Goal: Information Seeking & Learning: Learn about a topic

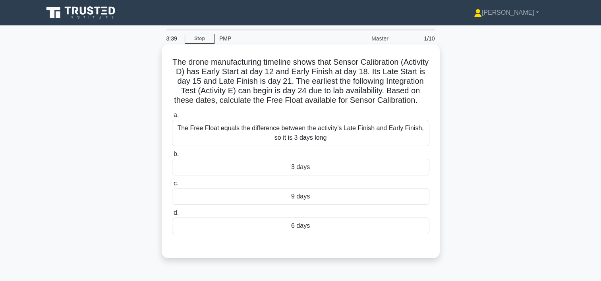
click at [297, 176] on div "3 days" at bounding box center [300, 167] width 257 height 17
click at [172, 157] on input "b. 3 days" at bounding box center [172, 154] width 0 height 5
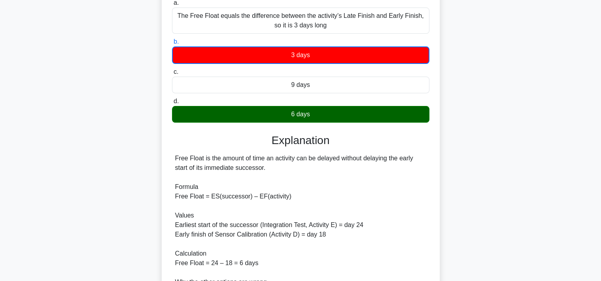
scroll to position [116, 0]
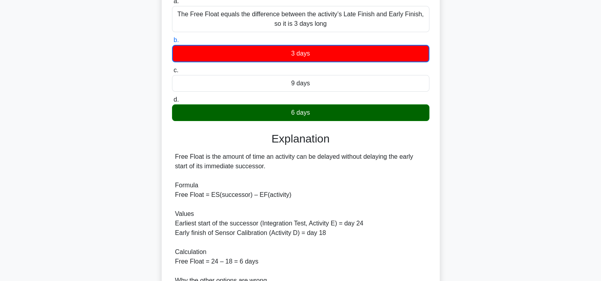
click at [583, 108] on main "3:27 Stop PMP Master 1/10 The drone manufacturing timeline shows that Sensor Ca…" at bounding box center [300, 160] width 601 height 503
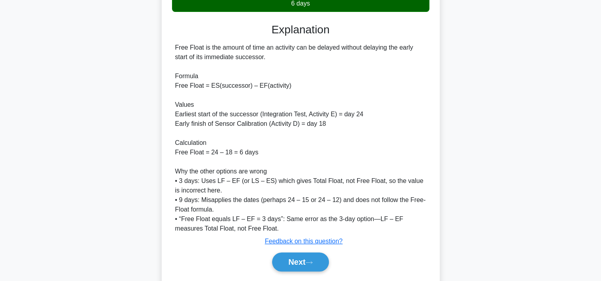
scroll to position [256, 0]
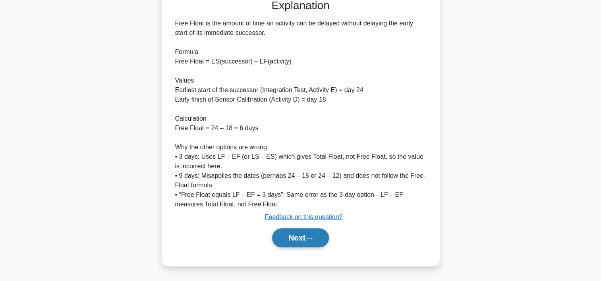
click at [290, 238] on button "Next" at bounding box center [300, 237] width 57 height 19
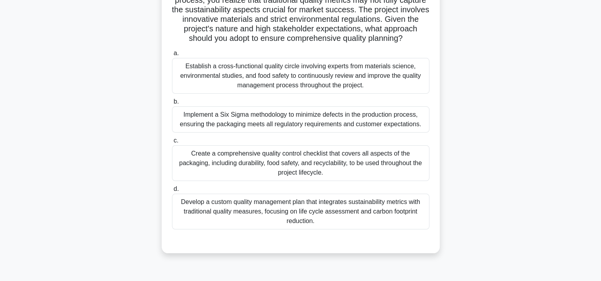
scroll to position [85, 0]
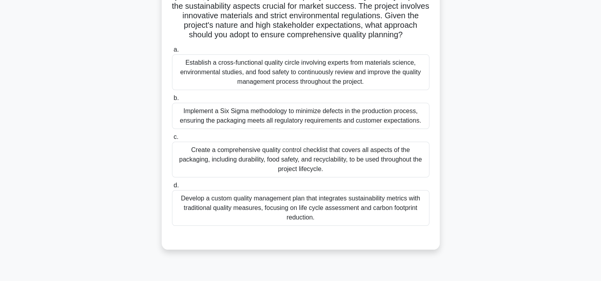
click at [341, 215] on div "Develop a custom quality management plan that integrates sustainability metrics…" at bounding box center [300, 208] width 257 height 36
click at [172, 188] on input "d. Develop a custom quality management plan that integrates sustainability metr…" at bounding box center [172, 185] width 0 height 5
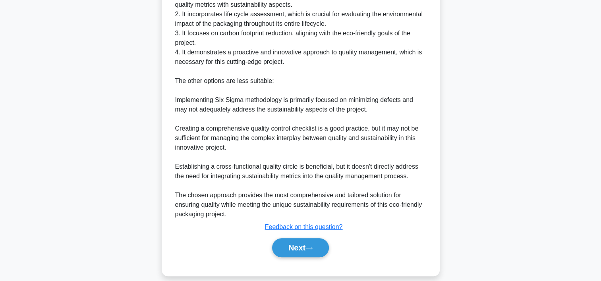
scroll to position [402, 0]
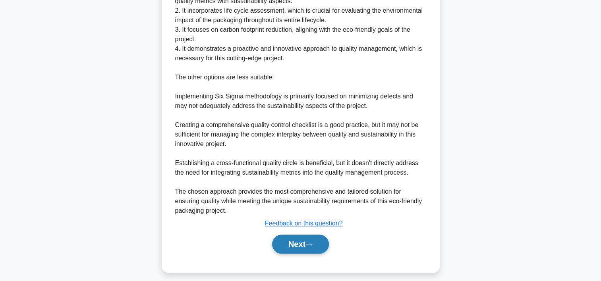
click at [318, 254] on button "Next" at bounding box center [300, 244] width 57 height 19
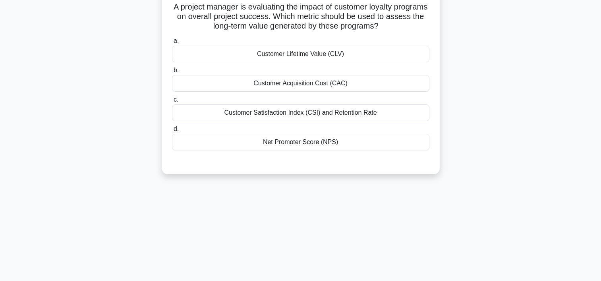
scroll to position [0, 0]
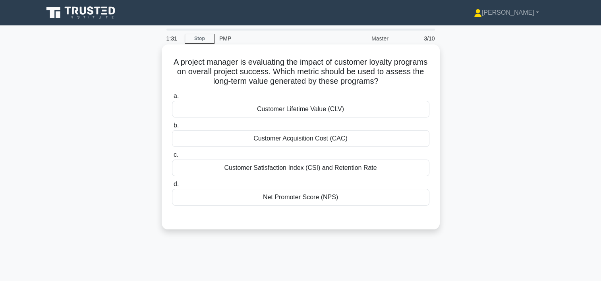
click at [332, 108] on div "Customer Lifetime Value (CLV)" at bounding box center [300, 109] width 257 height 17
click at [172, 99] on input "a. Customer Lifetime Value (CLV)" at bounding box center [172, 96] width 0 height 5
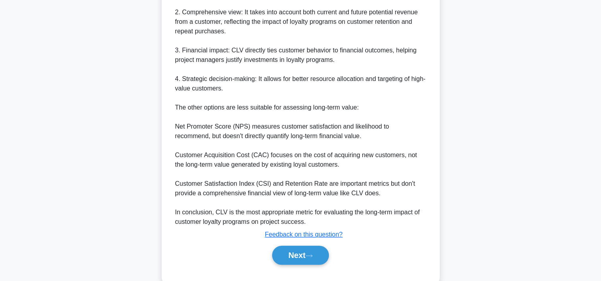
scroll to position [303, 0]
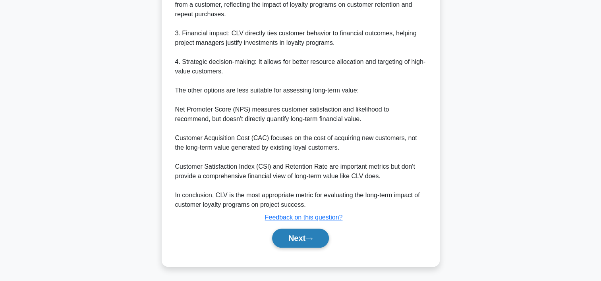
click at [319, 235] on button "Next" at bounding box center [300, 238] width 57 height 19
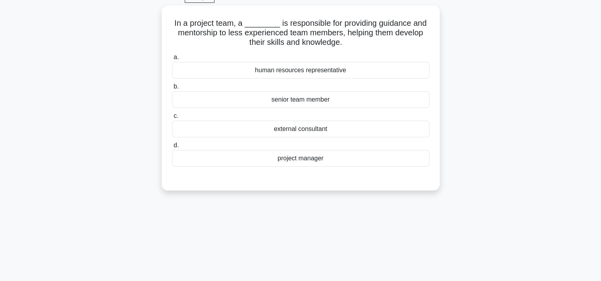
scroll to position [24, 0]
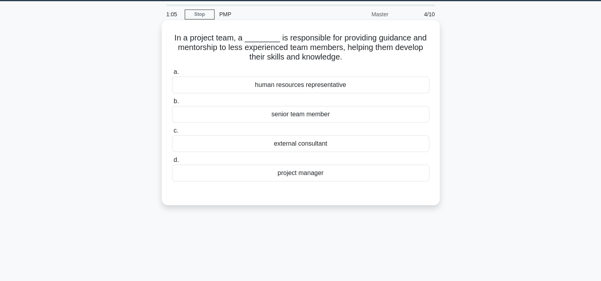
click at [323, 177] on div "project manager" at bounding box center [300, 173] width 257 height 17
click at [172, 163] on input "d. project manager" at bounding box center [172, 160] width 0 height 5
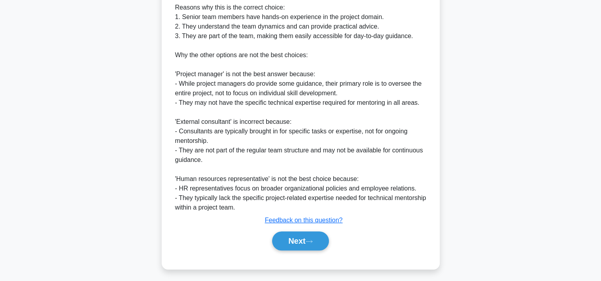
scroll to position [294, 0]
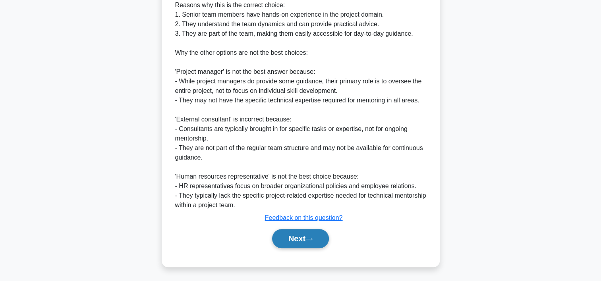
click at [316, 234] on button "Next" at bounding box center [300, 238] width 57 height 19
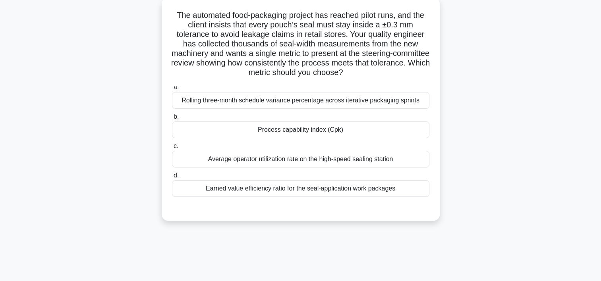
scroll to position [49, 0]
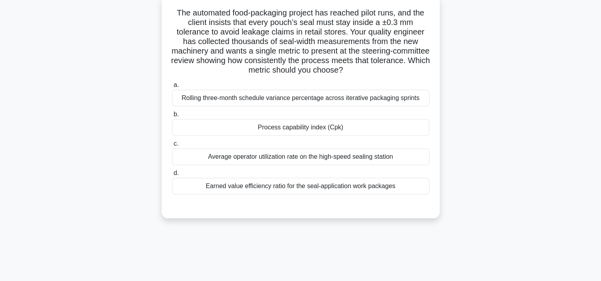
click at [382, 190] on div "Earned value efficiency ratio for the seal-application work packages" at bounding box center [300, 186] width 257 height 17
click at [172, 176] on input "d. Earned value efficiency ratio for the seal-application work packages" at bounding box center [172, 173] width 0 height 5
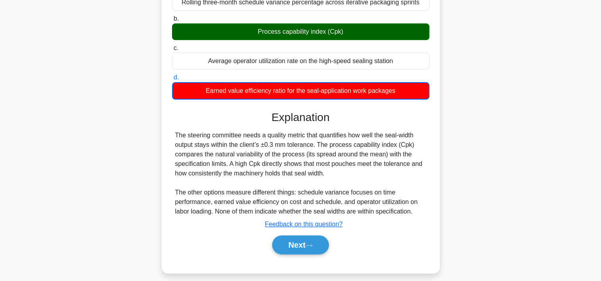
scroll to position [151, 0]
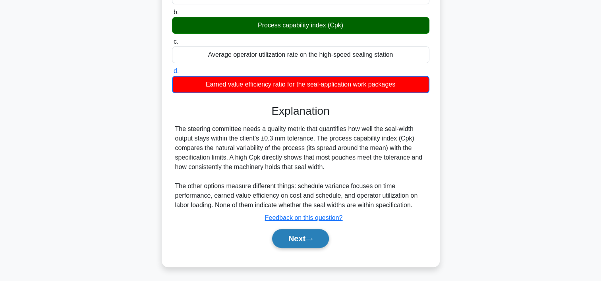
click at [312, 238] on icon at bounding box center [309, 239] width 6 height 2
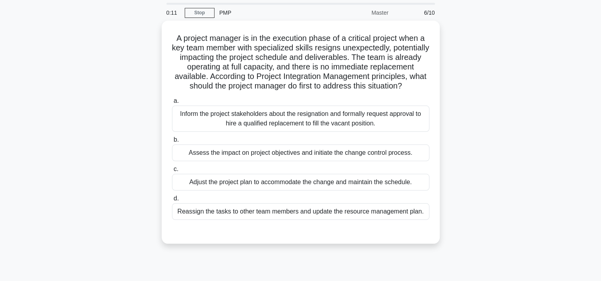
scroll to position [19, 0]
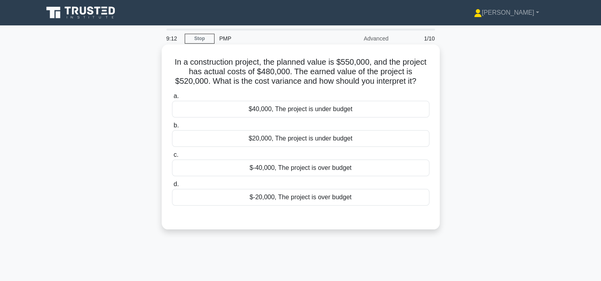
click at [301, 109] on div "$40,000, The project is under budget" at bounding box center [300, 109] width 257 height 17
click at [172, 99] on input "a. $40,000, The project is under budget" at bounding box center [172, 96] width 0 height 5
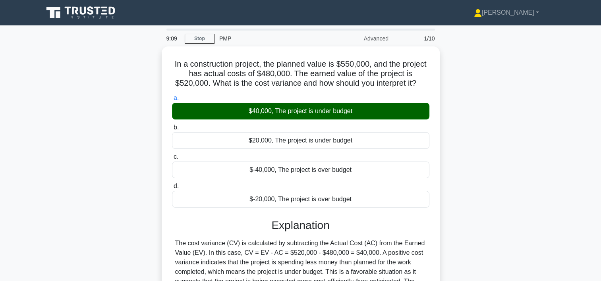
drag, startPoint x: 600, startPoint y: 80, endPoint x: 600, endPoint y: 110, distance: 29.4
click at [600, 110] on html "Sumitha Profile Settings Profile" at bounding box center [300, 214] width 601 height 429
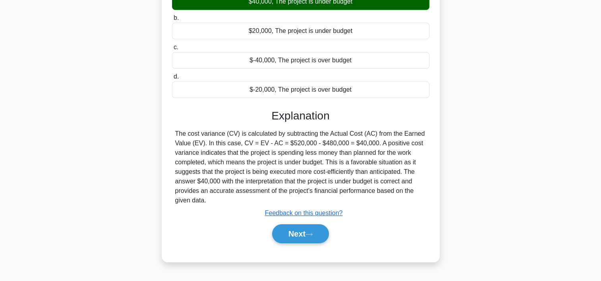
scroll to position [116, 0]
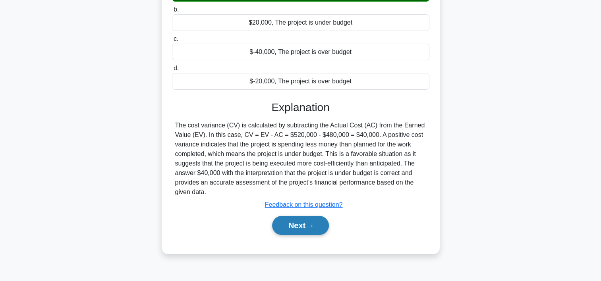
click at [321, 222] on button "Next" at bounding box center [300, 225] width 57 height 19
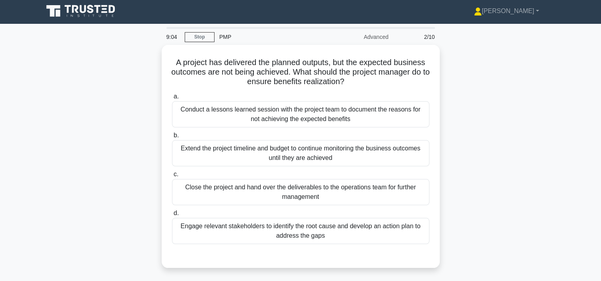
scroll to position [0, 0]
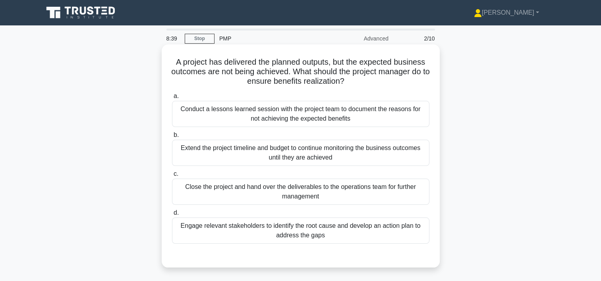
click at [312, 119] on div "Conduct a lessons learned session with the project team to document the reasons…" at bounding box center [300, 114] width 257 height 26
click at [172, 99] on input "a. Conduct a lessons learned session with the project team to document the reas…" at bounding box center [172, 96] width 0 height 5
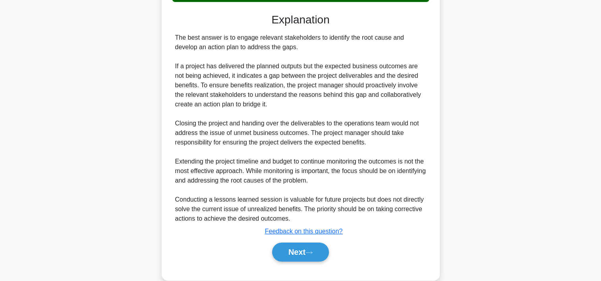
scroll to position [256, 0]
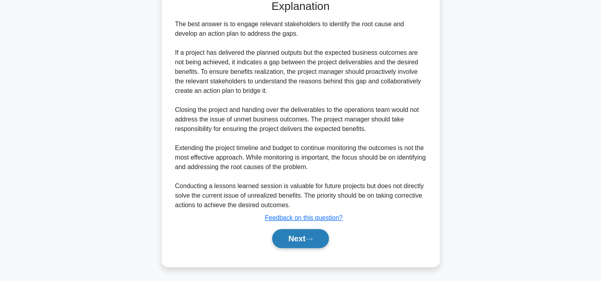
click at [302, 237] on button "Next" at bounding box center [300, 238] width 57 height 19
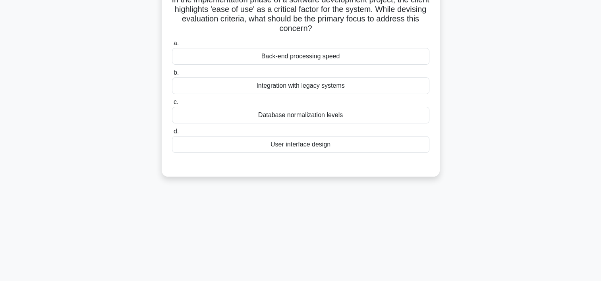
scroll to position [23, 0]
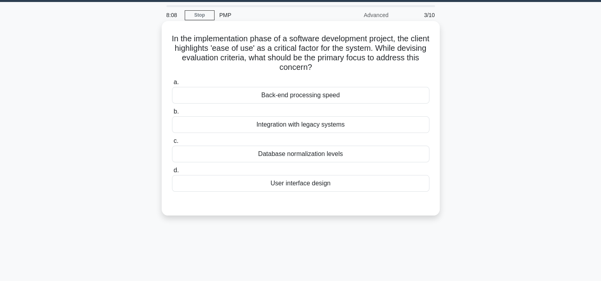
click at [302, 182] on div "User interface design" at bounding box center [300, 183] width 257 height 17
click at [172, 173] on input "d. User interface design" at bounding box center [172, 170] width 0 height 5
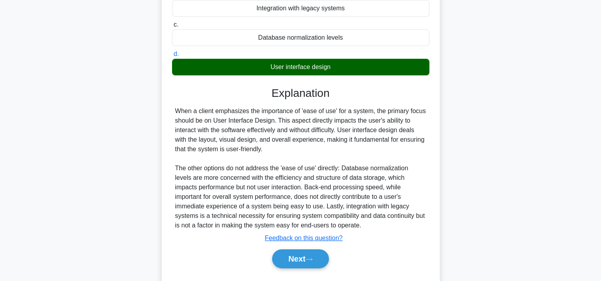
scroll to position [160, 0]
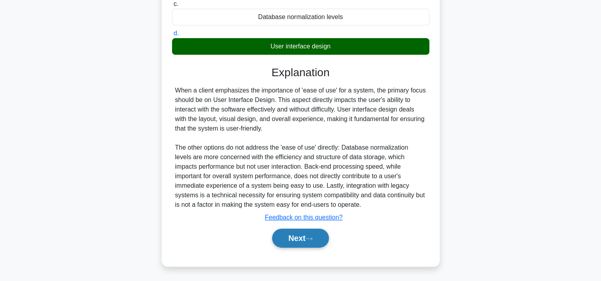
click at [300, 237] on button "Next" at bounding box center [300, 238] width 57 height 19
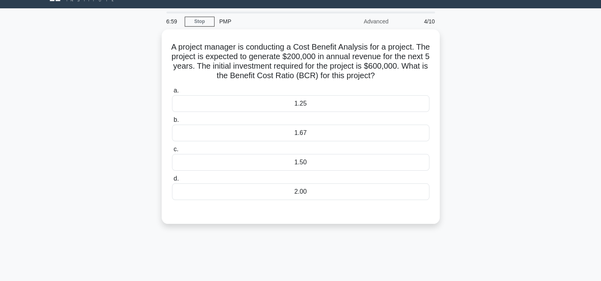
scroll to position [18, 0]
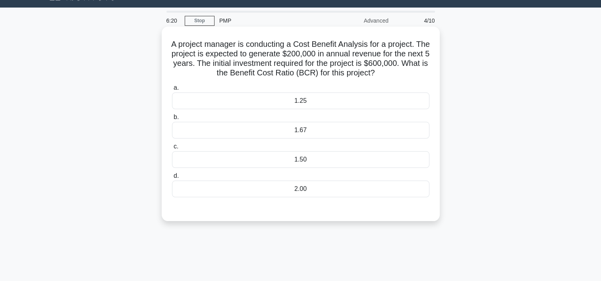
click at [339, 132] on div "1.67" at bounding box center [300, 130] width 257 height 17
click at [172, 120] on input "b. 1.67" at bounding box center [172, 117] width 0 height 5
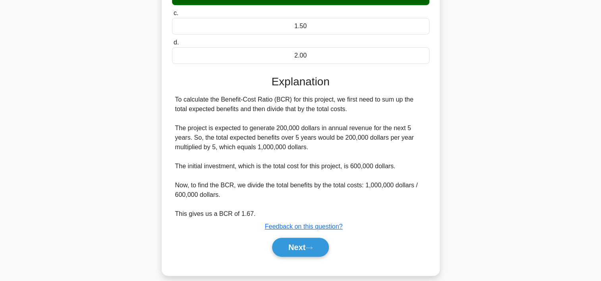
scroll to position [160, 0]
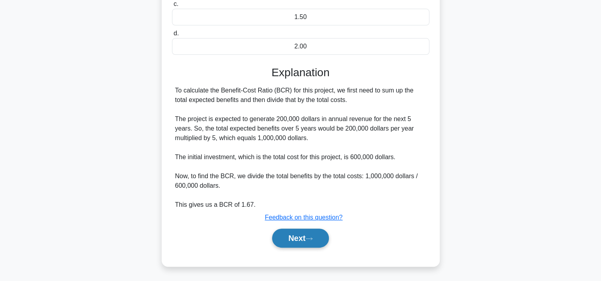
click at [307, 241] on button "Next" at bounding box center [300, 238] width 57 height 19
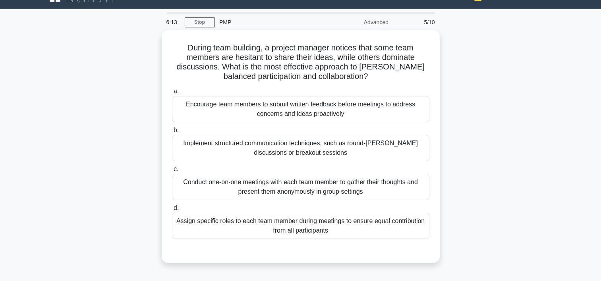
scroll to position [6, 0]
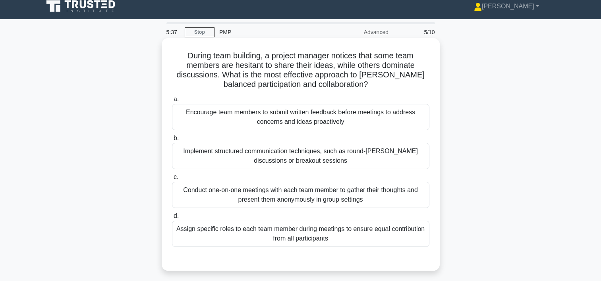
click at [358, 152] on div "Implement structured communication techniques, such as round-robin discussions …" at bounding box center [300, 156] width 257 height 26
click at [172, 141] on input "b. Implement structured communication techniques, such as round-robin discussio…" at bounding box center [172, 138] width 0 height 5
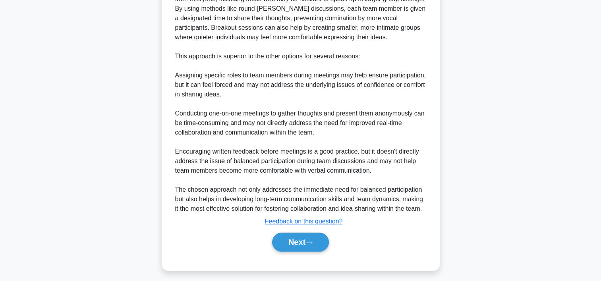
scroll to position [361, 0]
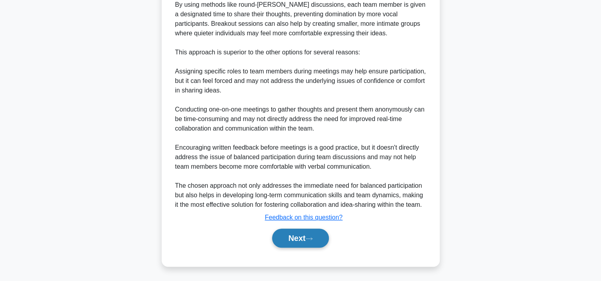
click at [320, 239] on button "Next" at bounding box center [300, 238] width 57 height 19
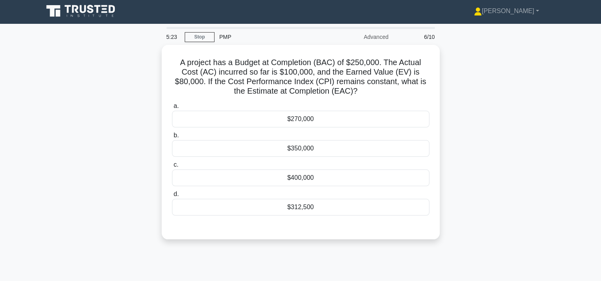
scroll to position [0, 0]
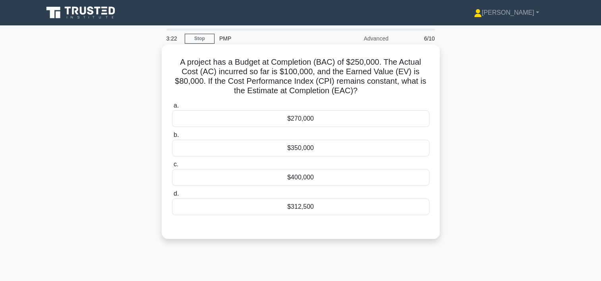
click at [335, 206] on div "$312,500" at bounding box center [300, 207] width 257 height 17
click at [172, 197] on input "d. $312,500" at bounding box center [172, 193] width 0 height 5
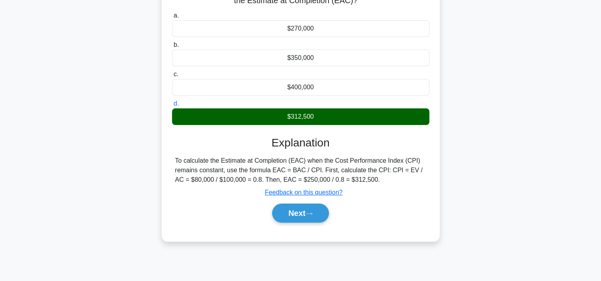
scroll to position [105, 0]
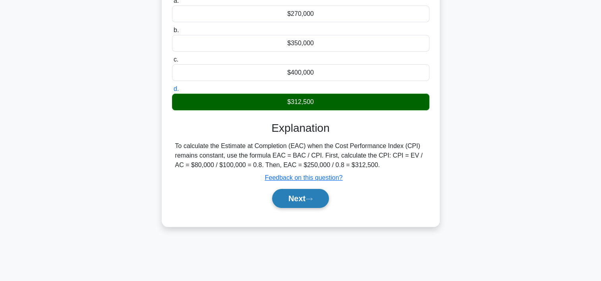
click at [302, 202] on button "Next" at bounding box center [300, 198] width 57 height 19
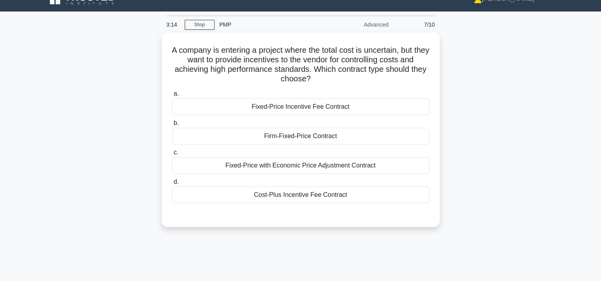
scroll to position [0, 0]
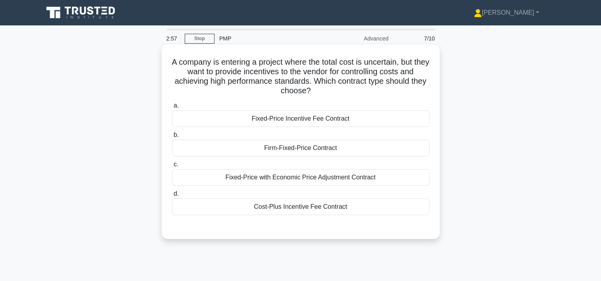
click at [295, 206] on div "Cost-Plus Incentive Fee Contract" at bounding box center [300, 207] width 257 height 17
click at [172, 197] on input "d. Cost-Plus Incentive Fee Contract" at bounding box center [172, 193] width 0 height 5
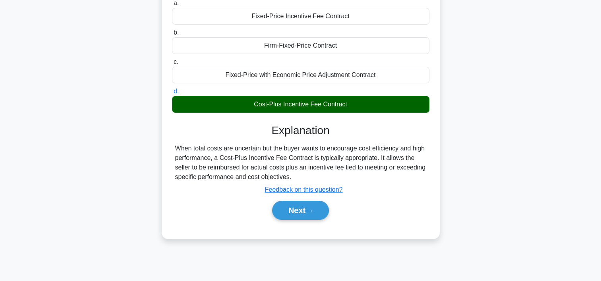
scroll to position [136, 0]
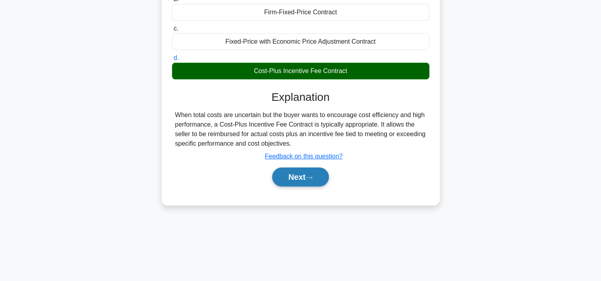
click at [321, 176] on button "Next" at bounding box center [300, 177] width 57 height 19
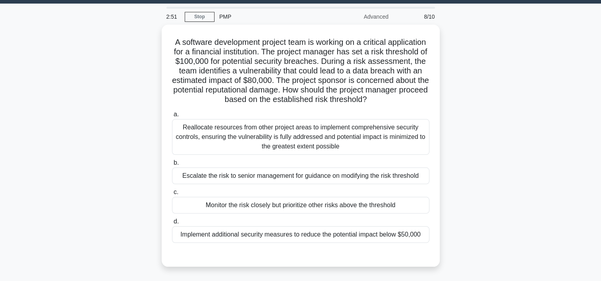
scroll to position [21, 0]
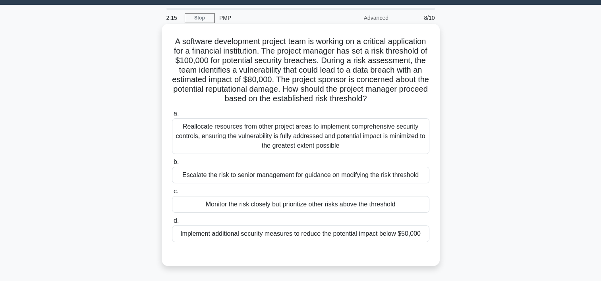
click at [365, 203] on div "Monitor the risk closely but prioritize other risks above the threshold" at bounding box center [300, 204] width 257 height 17
click at [172, 194] on input "c. Monitor the risk closely but prioritize other risks above the threshold" at bounding box center [172, 191] width 0 height 5
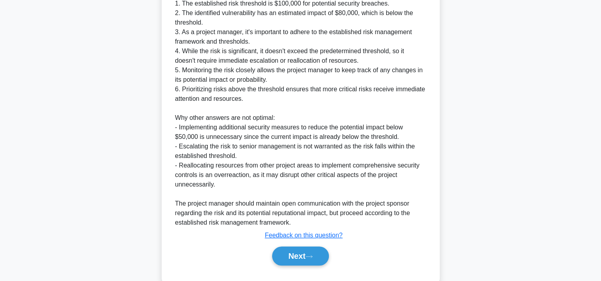
scroll to position [340, 0]
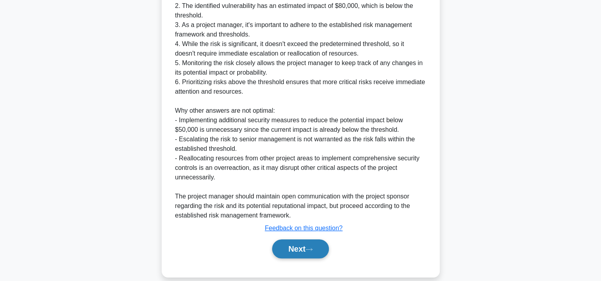
click at [316, 253] on button "Next" at bounding box center [300, 248] width 57 height 19
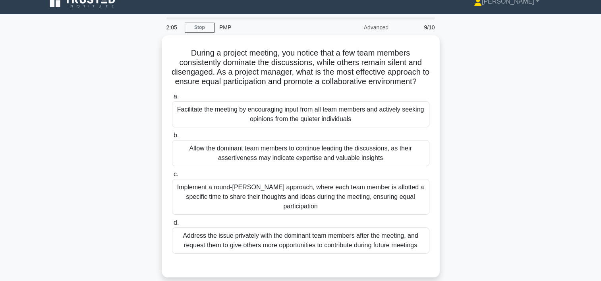
scroll to position [11, 0]
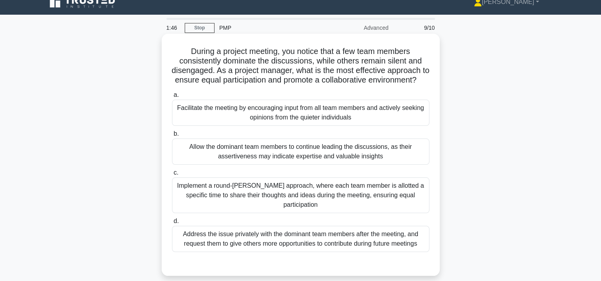
click at [284, 196] on div "Implement a round-robin approach, where each team member is allotted a specific…" at bounding box center [300, 195] width 257 height 36
click at [172, 176] on input "c. Implement a round-robin approach, where each team member is allotted a speci…" at bounding box center [172, 172] width 0 height 5
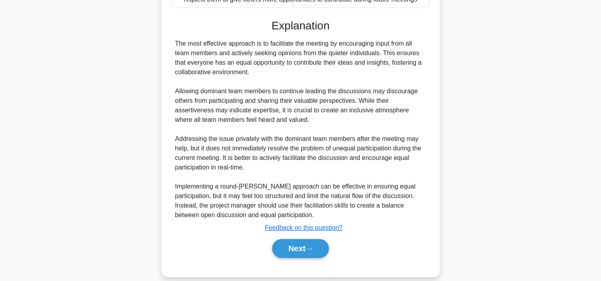
scroll to position [275, 0]
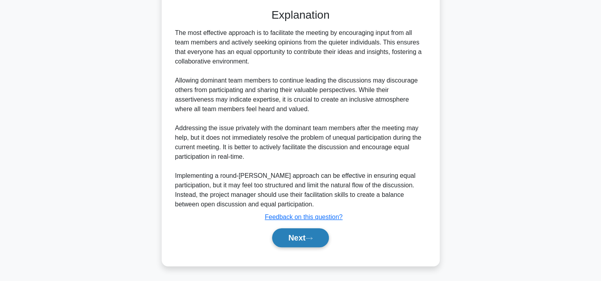
click at [289, 235] on button "Next" at bounding box center [300, 237] width 57 height 19
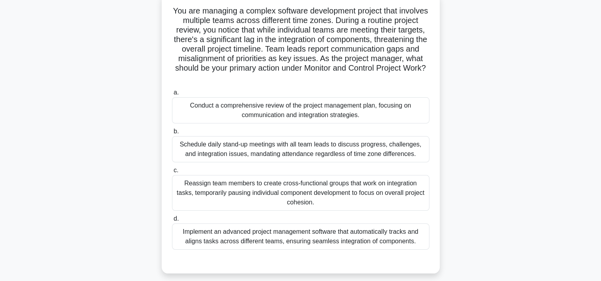
scroll to position [53, 0]
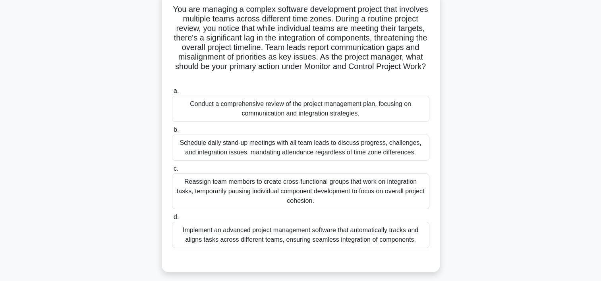
click at [308, 143] on div "Schedule daily stand-up meetings with all team leads to discuss progress, chall…" at bounding box center [300, 148] width 257 height 26
click at [172, 133] on input "b. Schedule daily stand-up meetings with all team leads to discuss progress, ch…" at bounding box center [172, 129] width 0 height 5
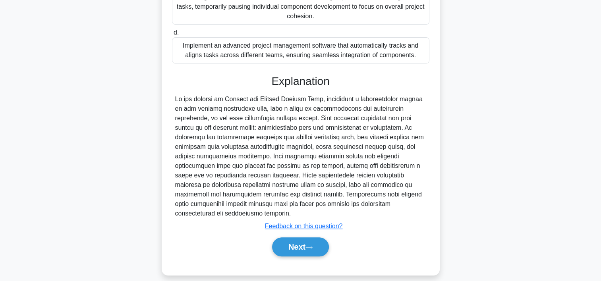
scroll to position [247, 0]
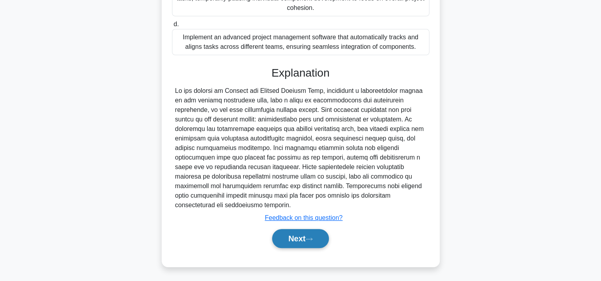
click at [305, 241] on button "Next" at bounding box center [300, 238] width 57 height 19
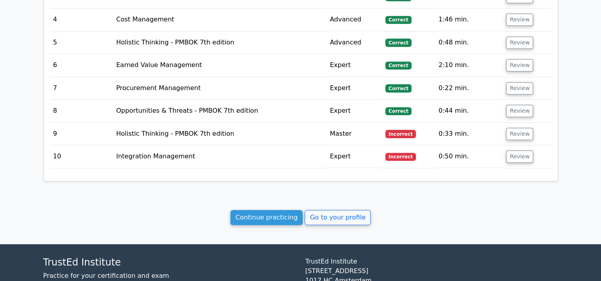
scroll to position [926, 0]
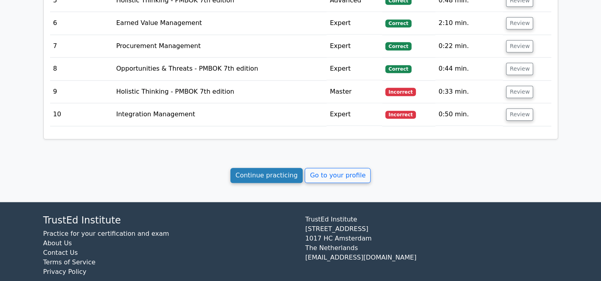
click at [292, 168] on link "Continue practicing" at bounding box center [266, 175] width 73 height 15
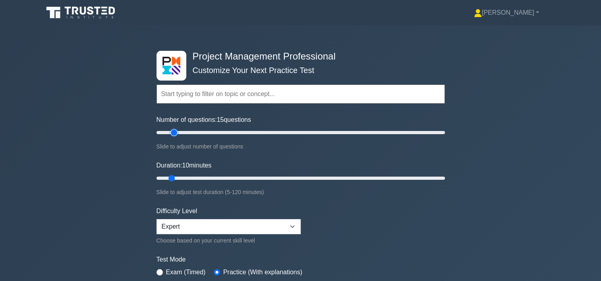
drag, startPoint x: 165, startPoint y: 132, endPoint x: 172, endPoint y: 132, distance: 6.4
type input "15"
click at [172, 132] on input "Number of questions: 15 questions" at bounding box center [300, 133] width 288 height 10
type input "10"
drag, startPoint x: 172, startPoint y: 179, endPoint x: 176, endPoint y: 179, distance: 4.4
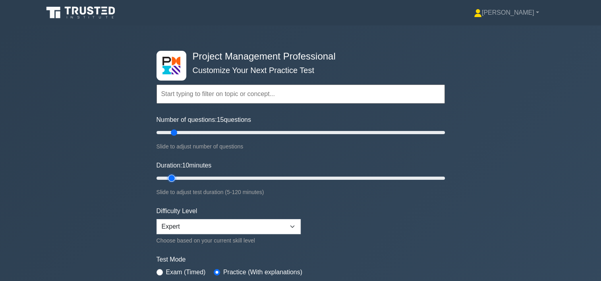
click at [176, 179] on input "Duration: 10 minutes" at bounding box center [300, 179] width 288 height 10
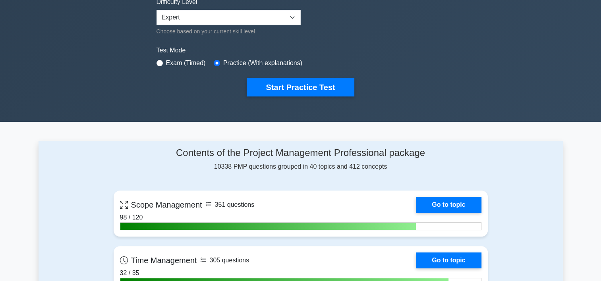
scroll to position [116, 0]
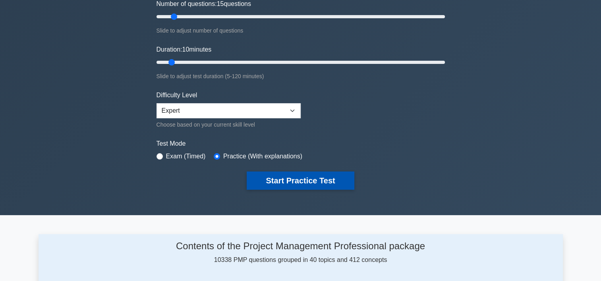
click at [317, 173] on button "Start Practice Test" at bounding box center [300, 181] width 107 height 18
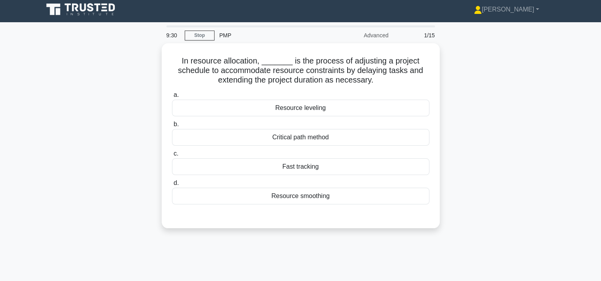
scroll to position [4, 0]
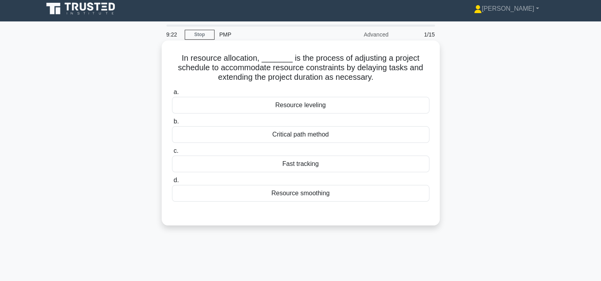
click at [365, 108] on div "Resource leveling" at bounding box center [300, 105] width 257 height 17
click at [172, 95] on input "a. Resource leveling" at bounding box center [172, 92] width 0 height 5
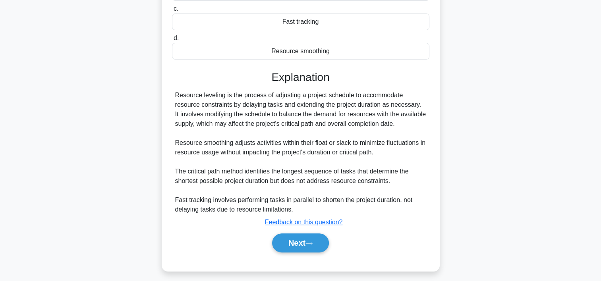
scroll to position [151, 0]
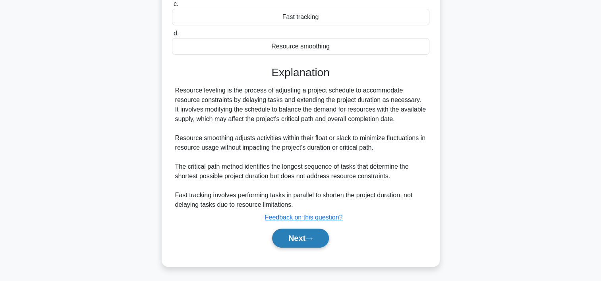
drag, startPoint x: 291, startPoint y: 239, endPoint x: 297, endPoint y: 236, distance: 7.3
click at [291, 238] on button "Next" at bounding box center [300, 238] width 57 height 19
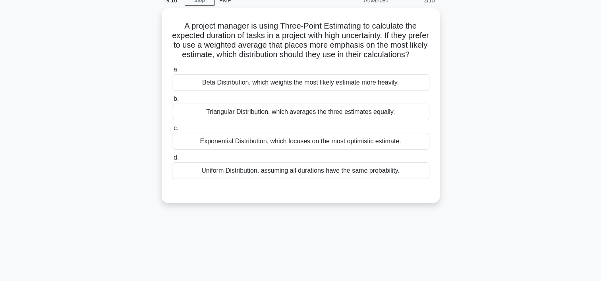
scroll to position [37, 0]
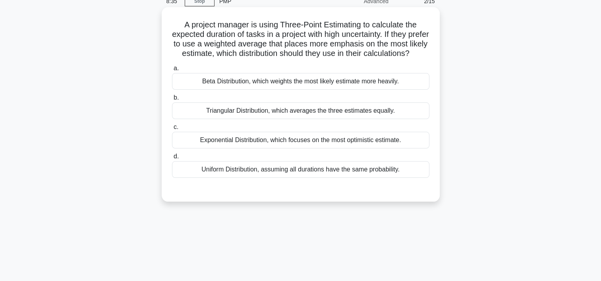
click at [270, 119] on div "Triangular Distribution, which averages the three estimates equally." at bounding box center [300, 110] width 257 height 17
click at [172, 100] on input "b. Triangular Distribution, which averages the three estimates equally." at bounding box center [172, 97] width 0 height 5
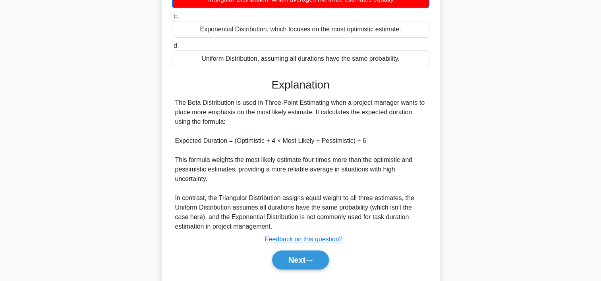
scroll to position [180, 0]
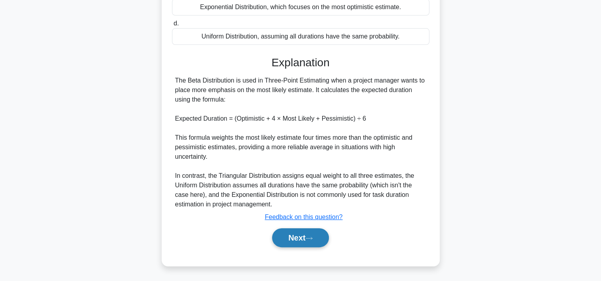
click at [293, 236] on button "Next" at bounding box center [300, 237] width 57 height 19
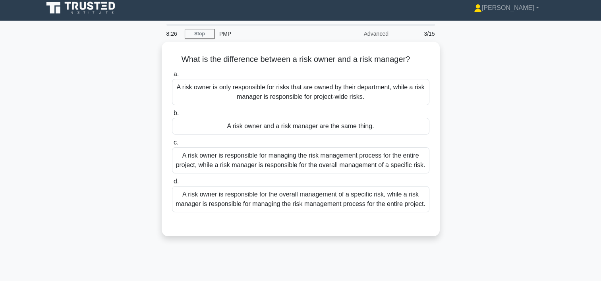
scroll to position [2, 0]
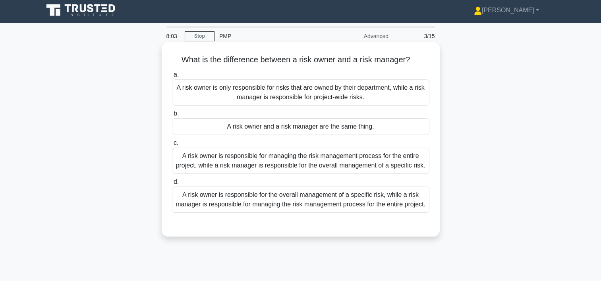
click at [338, 200] on div "A risk owner is responsible for the overall management of a specific risk, whil…" at bounding box center [300, 200] width 257 height 26
click at [172, 185] on input "d. A risk owner is responsible for the overall management of a specific risk, w…" at bounding box center [172, 181] width 0 height 5
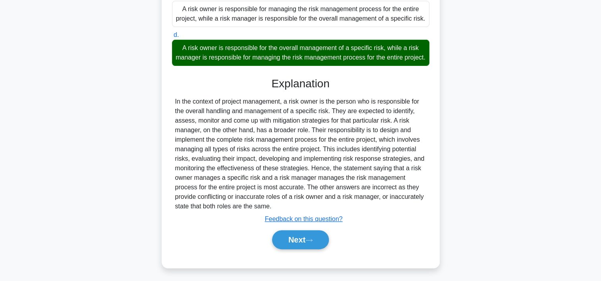
scroll to position [160, 0]
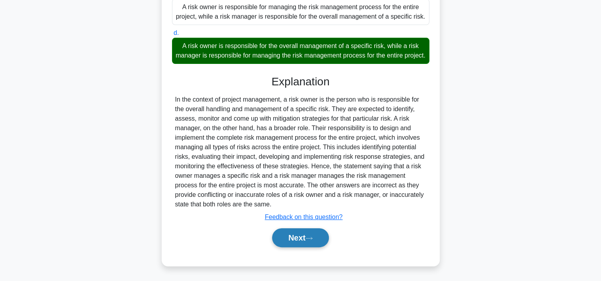
click at [308, 238] on button "Next" at bounding box center [300, 237] width 57 height 19
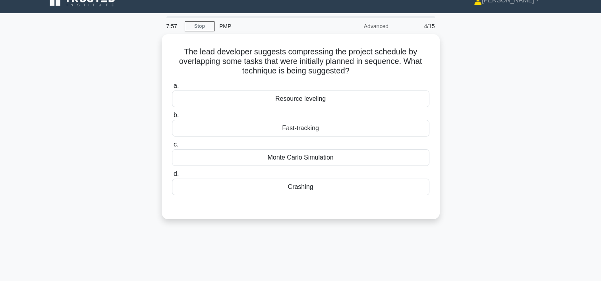
scroll to position [11, 0]
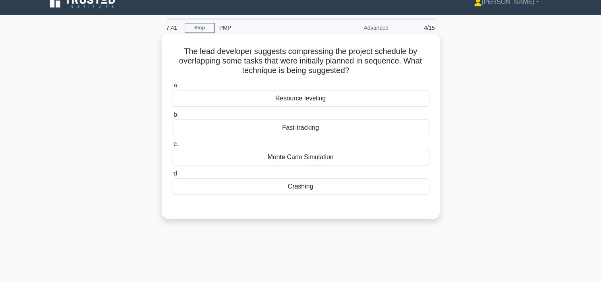
click at [310, 132] on div "Fast-tracking" at bounding box center [300, 128] width 257 height 17
click at [172, 118] on input "b. Fast-tracking" at bounding box center [172, 114] width 0 height 5
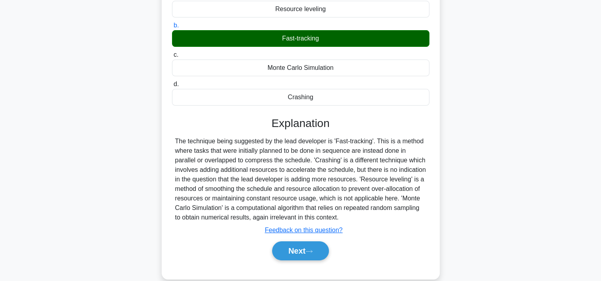
scroll to position [103, 0]
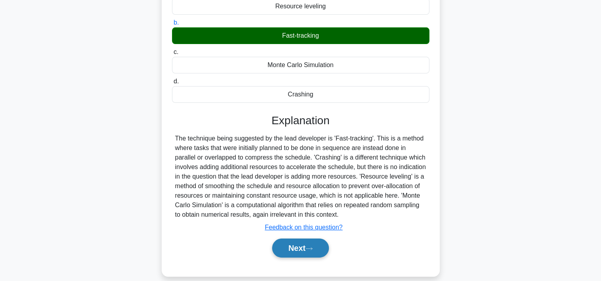
click at [311, 247] on icon at bounding box center [308, 249] width 7 height 4
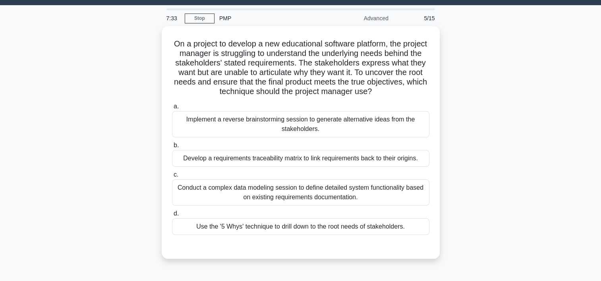
scroll to position [17, 0]
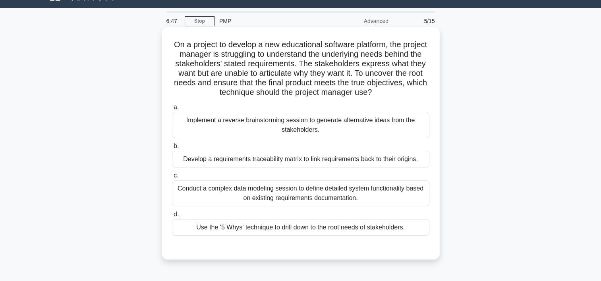
click at [380, 130] on div "Implement a reverse brainstorming session to generate alternative ideas from th…" at bounding box center [300, 125] width 257 height 26
click at [172, 110] on input "a. Implement a reverse brainstorming session to generate alternative ideas from…" at bounding box center [172, 107] width 0 height 5
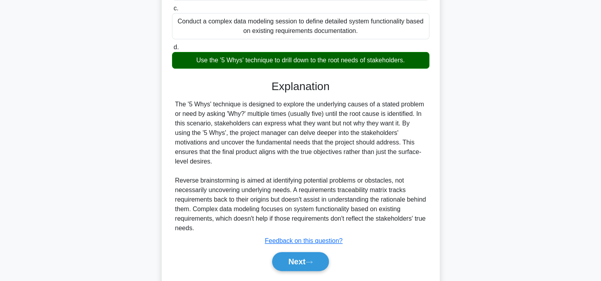
scroll to position [199, 0]
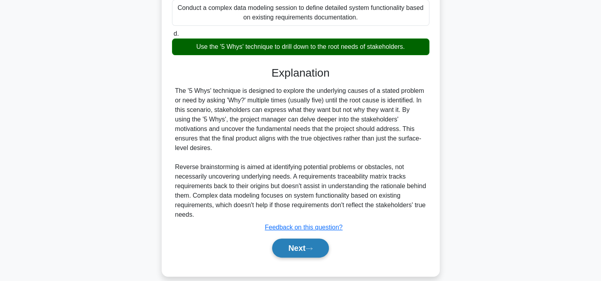
click at [311, 239] on button "Next" at bounding box center [300, 248] width 57 height 19
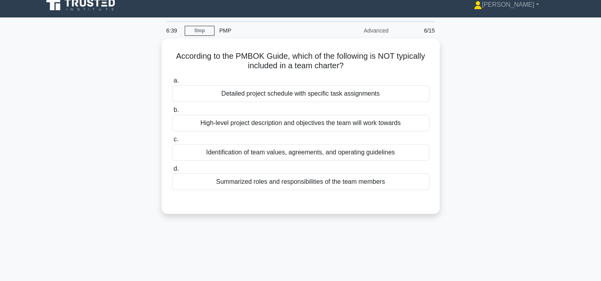
scroll to position [6, 0]
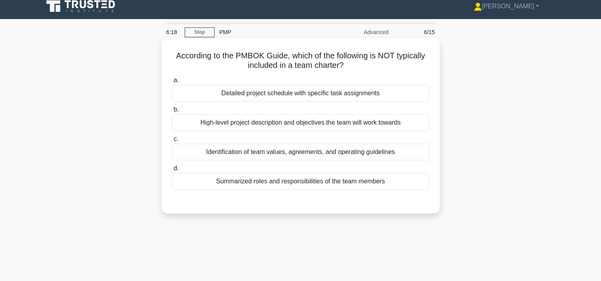
click at [359, 95] on div "Detailed project schedule with specific task assignments" at bounding box center [300, 93] width 257 height 17
click at [172, 83] on input "a. Detailed project schedule with specific task assignments" at bounding box center [172, 80] width 0 height 5
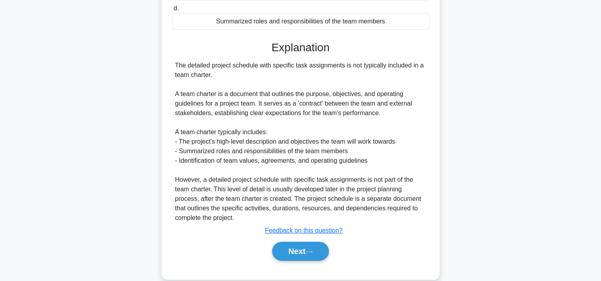
scroll to position [179, 0]
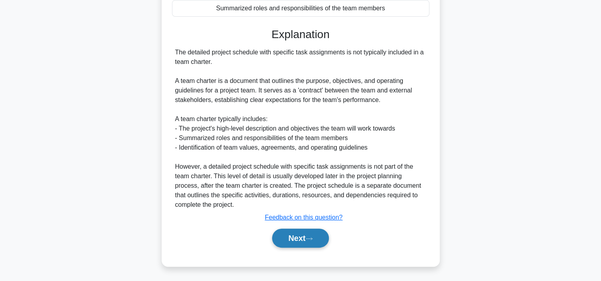
click at [292, 232] on button "Next" at bounding box center [300, 238] width 57 height 19
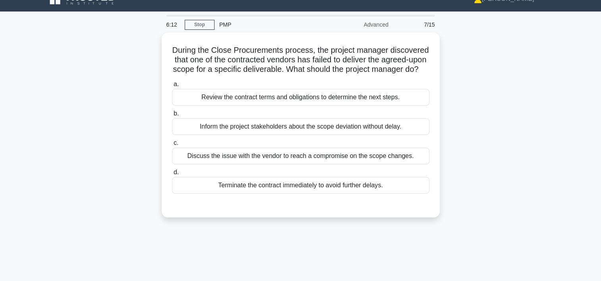
scroll to position [0, 0]
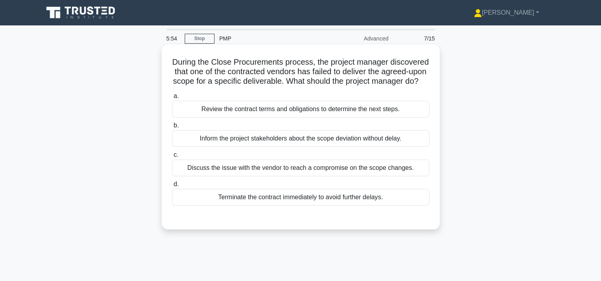
click at [289, 118] on div "Review the contract terms and obligations to determine the next steps." at bounding box center [300, 109] width 257 height 17
click at [172, 99] on input "a. Review the contract terms and obligations to determine the next steps." at bounding box center [172, 96] width 0 height 5
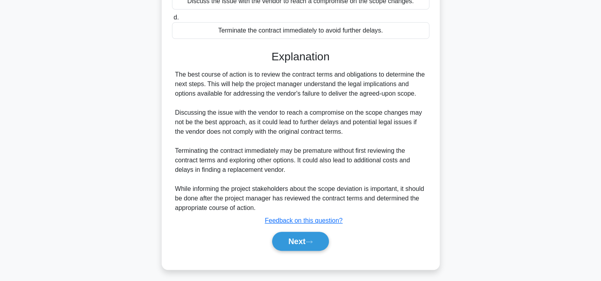
scroll to position [179, 0]
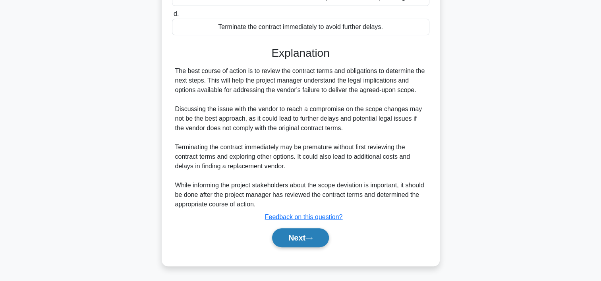
click at [318, 237] on button "Next" at bounding box center [300, 237] width 57 height 19
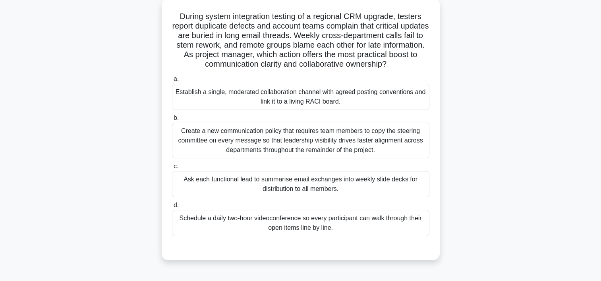
scroll to position [48, 0]
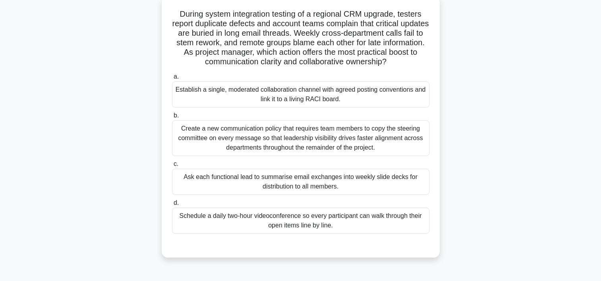
click at [293, 101] on div "Establish a single, moderated collaboration channel with agreed posting convent…" at bounding box center [300, 94] width 257 height 26
click at [172, 79] on input "a. Establish a single, moderated collaboration channel with agreed posting conv…" at bounding box center [172, 76] width 0 height 5
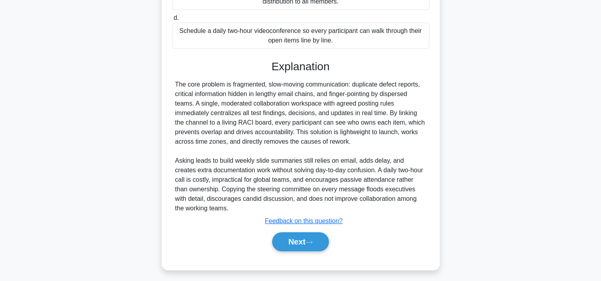
scroll to position [237, 0]
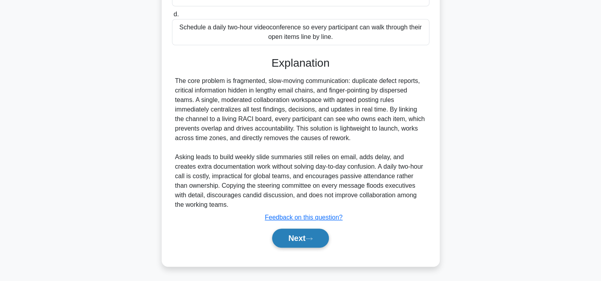
click at [316, 236] on button "Next" at bounding box center [300, 238] width 57 height 19
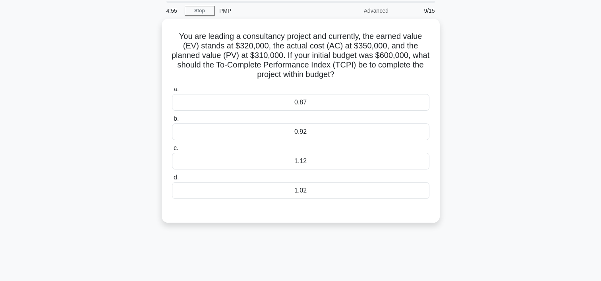
scroll to position [26, 0]
click at [289, 156] on div "1.12" at bounding box center [300, 160] width 257 height 17
click at [172, 150] on input "c. 1.12" at bounding box center [172, 147] width 0 height 5
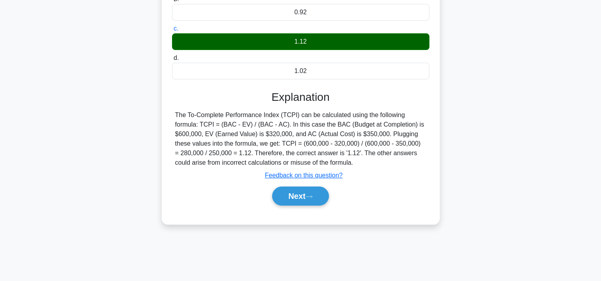
scroll to position [148, 0]
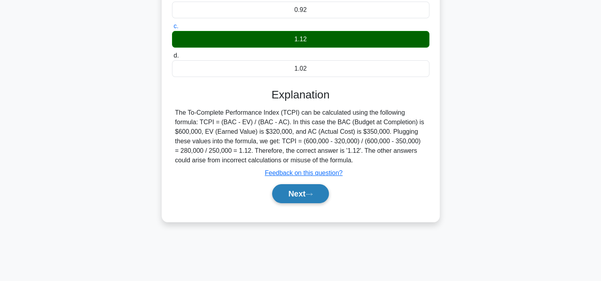
click at [300, 193] on button "Next" at bounding box center [300, 193] width 57 height 19
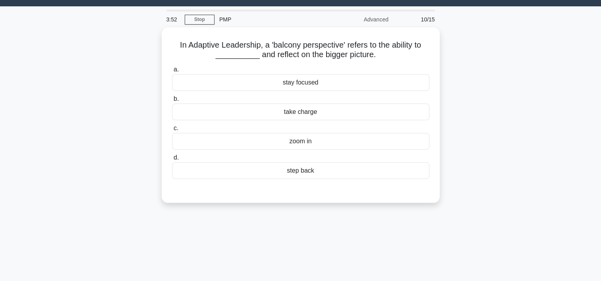
scroll to position [15, 0]
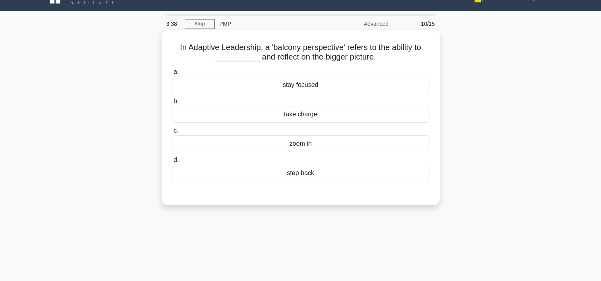
click at [316, 143] on div "zoom in" at bounding box center [300, 143] width 257 height 17
click at [172, 133] on input "c. zoom in" at bounding box center [172, 130] width 0 height 5
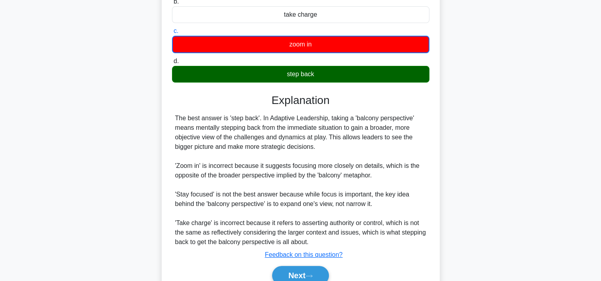
scroll to position [118, 0]
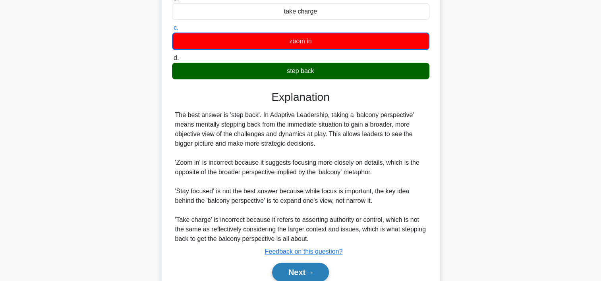
click at [279, 275] on button "Next" at bounding box center [300, 272] width 57 height 19
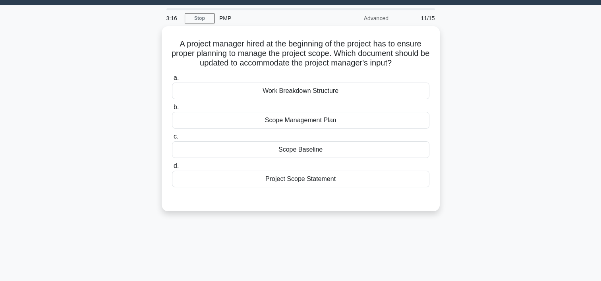
scroll to position [19, 0]
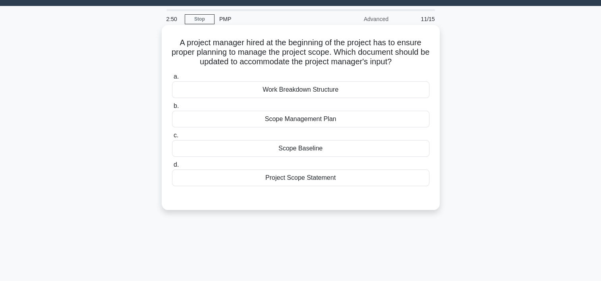
click at [326, 121] on div "Scope Management Plan" at bounding box center [300, 119] width 257 height 17
click at [172, 109] on input "b. Scope Management Plan" at bounding box center [172, 106] width 0 height 5
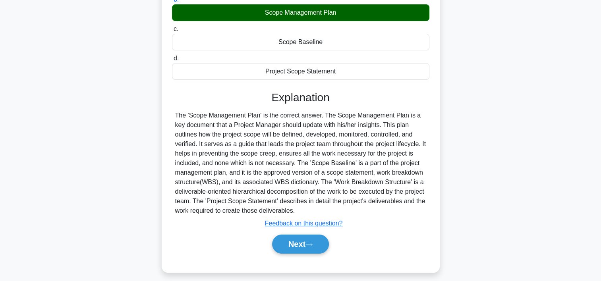
scroll to position [148, 0]
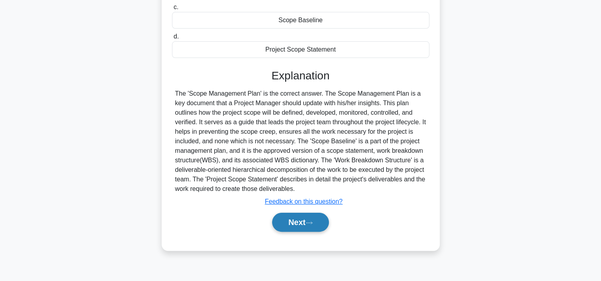
click at [310, 221] on icon at bounding box center [308, 223] width 7 height 4
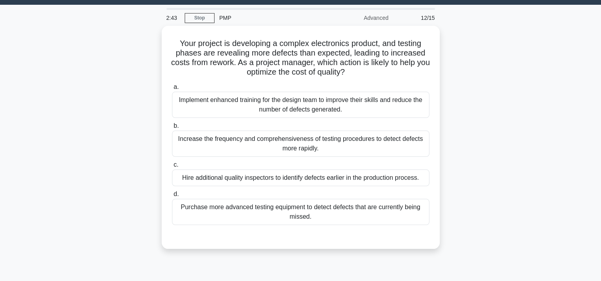
scroll to position [19, 0]
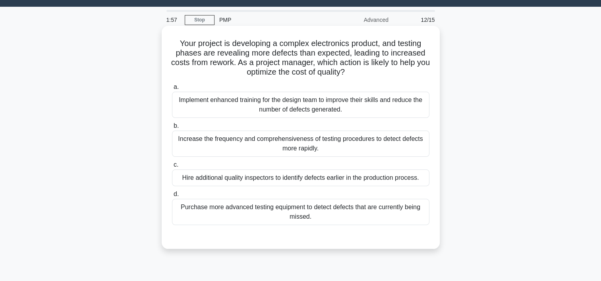
click at [290, 147] on div "Increase the frequency and comprehensiveness of testing procedures to detect de…" at bounding box center [300, 144] width 257 height 26
click at [172, 129] on input "b. Increase the frequency and comprehensiveness of testing procedures to detect…" at bounding box center [172, 125] width 0 height 5
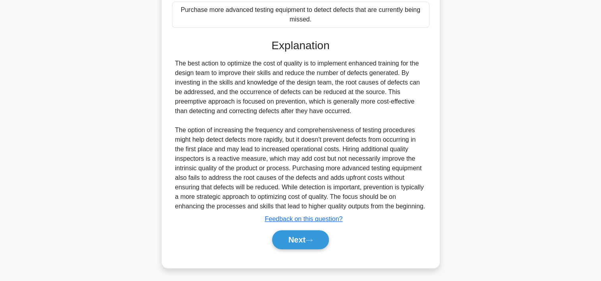
scroll to position [228, 0]
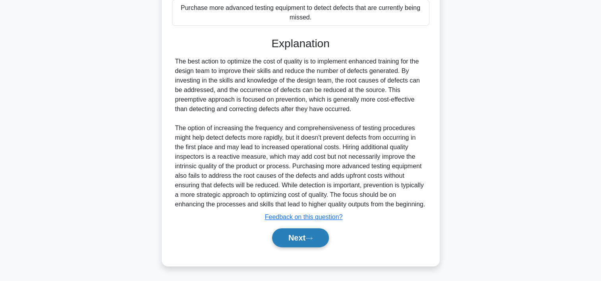
click at [312, 240] on icon at bounding box center [308, 238] width 7 height 4
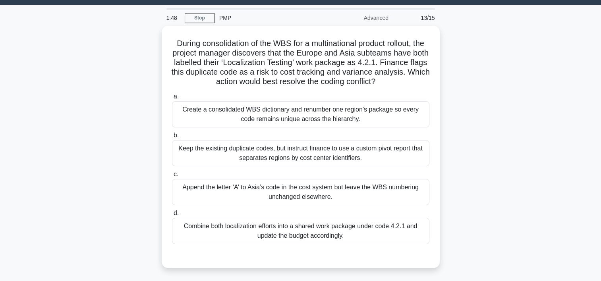
scroll to position [17, 0]
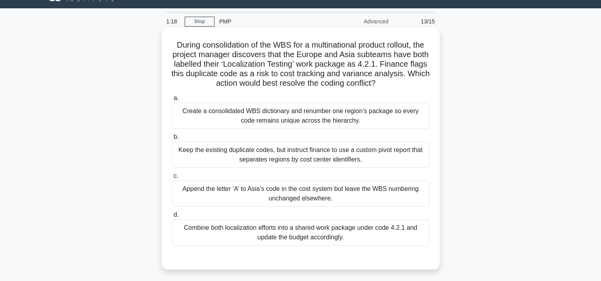
click at [324, 229] on div "Combine both localization efforts into a shared work package under code 4.2.1 a…" at bounding box center [300, 233] width 257 height 26
click at [172, 218] on input "d. Combine both localization efforts into a shared work package under code 4.2.…" at bounding box center [172, 214] width 0 height 5
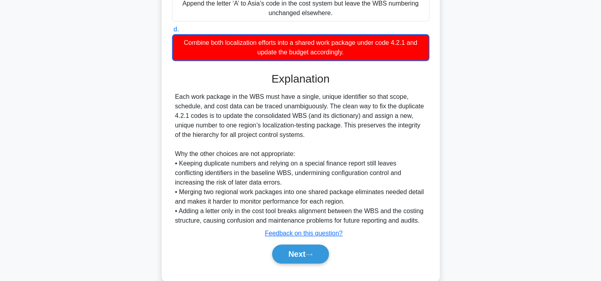
scroll to position [216, 0]
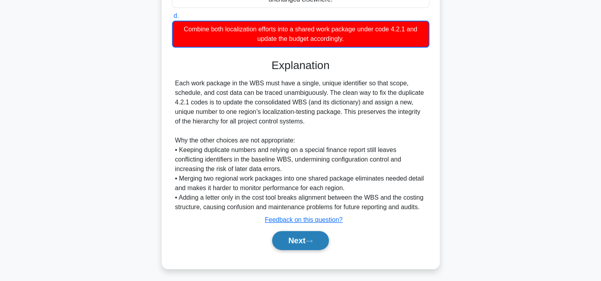
click at [322, 243] on button "Next" at bounding box center [300, 240] width 57 height 19
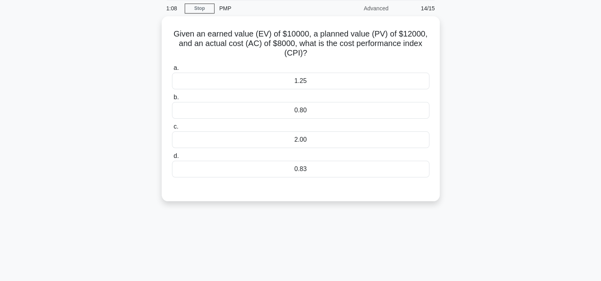
scroll to position [3, 0]
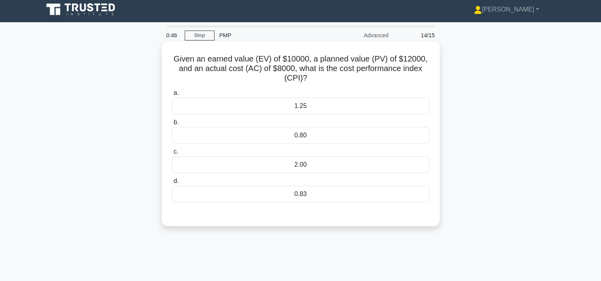
click at [281, 110] on div "1.25" at bounding box center [300, 106] width 257 height 17
click at [172, 96] on input "a. 1.25" at bounding box center [172, 93] width 0 height 5
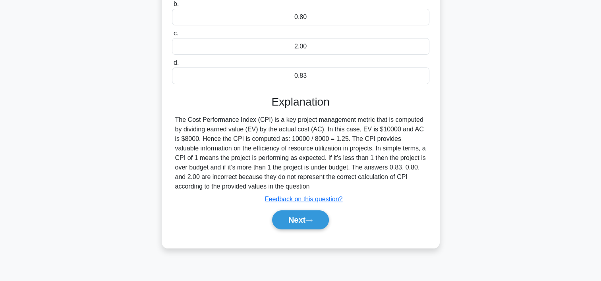
scroll to position [148, 0]
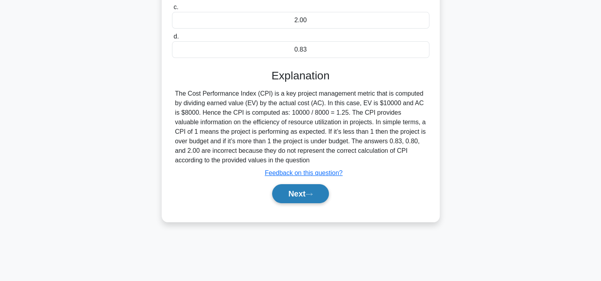
click at [317, 196] on button "Next" at bounding box center [300, 193] width 57 height 19
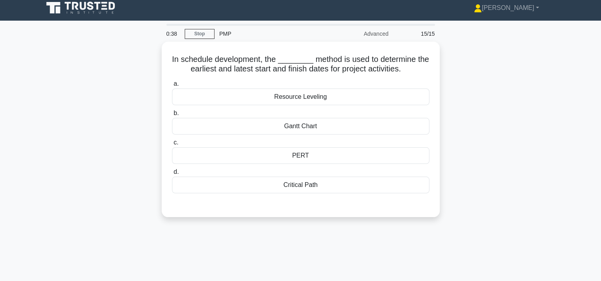
scroll to position [0, 0]
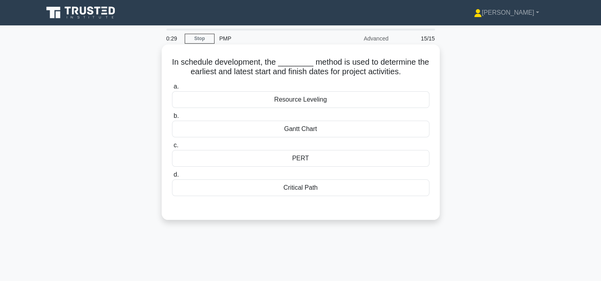
click at [326, 101] on div "Resource Leveling" at bounding box center [300, 99] width 257 height 17
click at [172, 89] on input "a. Resource Leveling" at bounding box center [172, 86] width 0 height 5
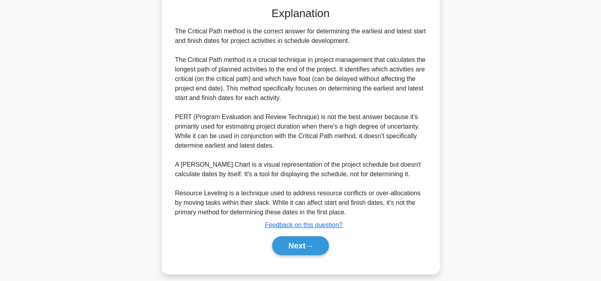
scroll to position [208, 0]
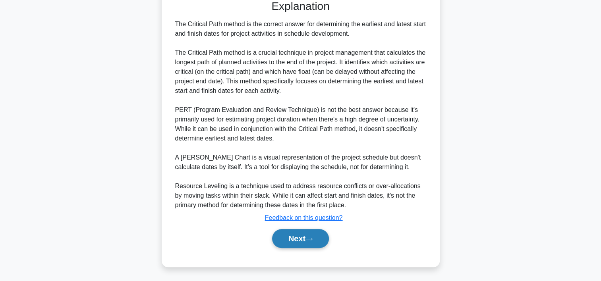
click at [281, 236] on button "Next" at bounding box center [300, 238] width 57 height 19
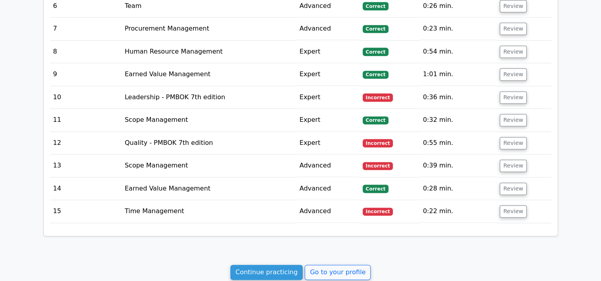
scroll to position [1058, 0]
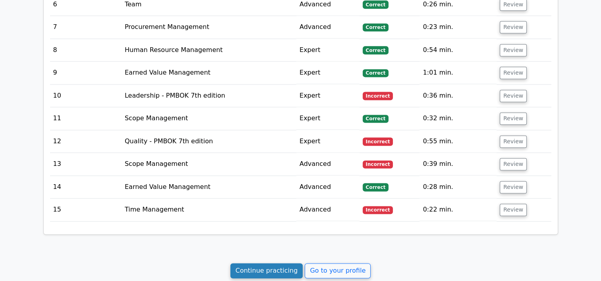
click at [273, 263] on link "Continue practicing" at bounding box center [266, 270] width 73 height 15
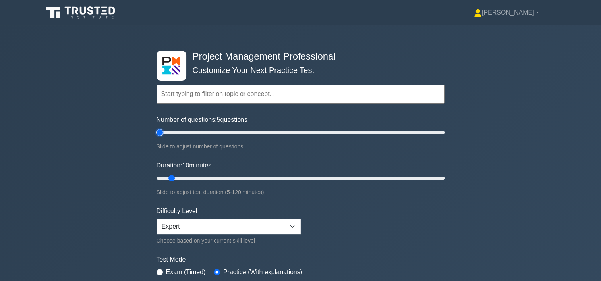
drag, startPoint x: 168, startPoint y: 130, endPoint x: 160, endPoint y: 129, distance: 8.8
type input "5"
click at [160, 129] on input "Number of questions: 5 questions" at bounding box center [300, 133] width 288 height 10
drag, startPoint x: 171, startPoint y: 176, endPoint x: 164, endPoint y: 176, distance: 7.2
type input "5"
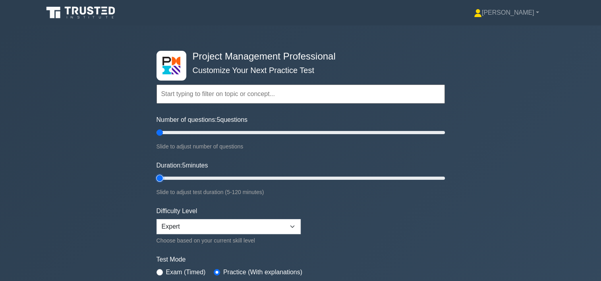
click at [164, 176] on input "Duration: 5 minutes" at bounding box center [300, 179] width 288 height 10
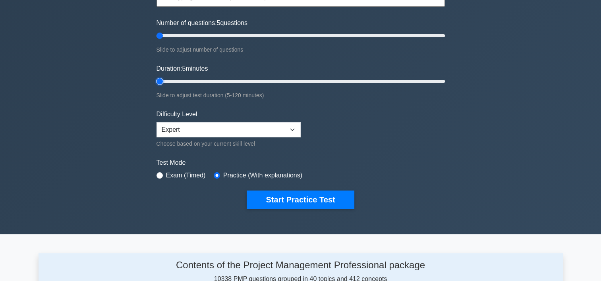
scroll to position [119, 0]
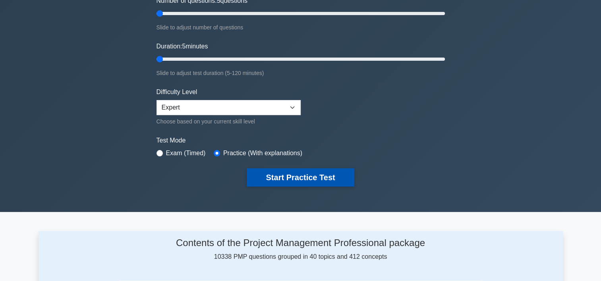
click at [309, 171] on button "Start Practice Test" at bounding box center [300, 177] width 107 height 18
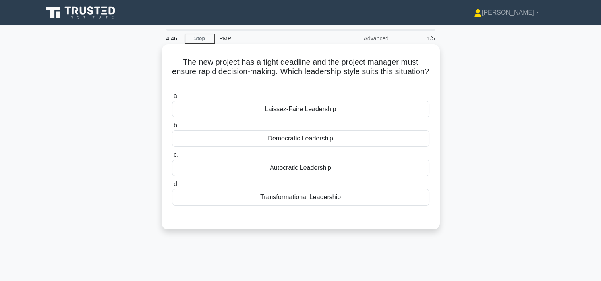
click at [319, 111] on div "Laissez-Faire Leadership" at bounding box center [300, 109] width 257 height 17
click at [172, 99] on input "a. Laissez-Faire Leadership" at bounding box center [172, 96] width 0 height 5
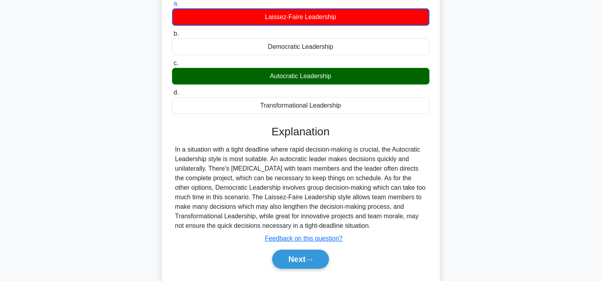
scroll to position [95, 0]
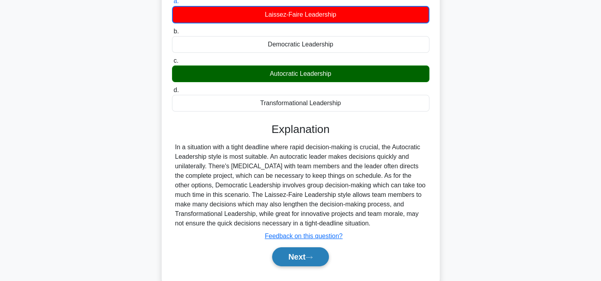
click at [311, 256] on icon at bounding box center [308, 257] width 7 height 4
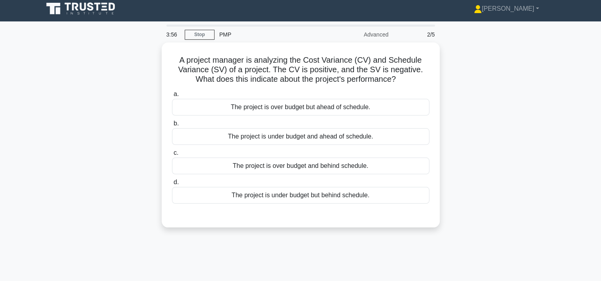
scroll to position [0, 0]
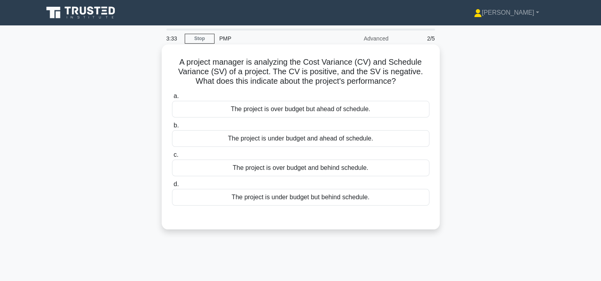
click at [276, 200] on div "The project is under budget but behind schedule." at bounding box center [300, 197] width 257 height 17
click at [172, 187] on input "d. The project is under budget but behind schedule." at bounding box center [172, 184] width 0 height 5
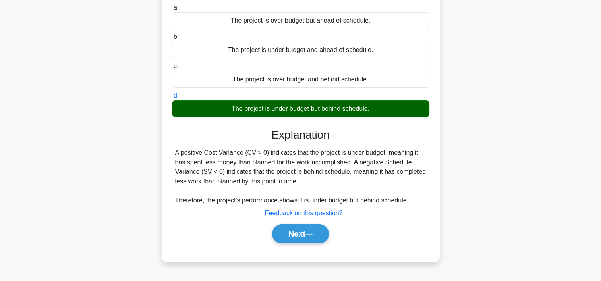
scroll to position [114, 0]
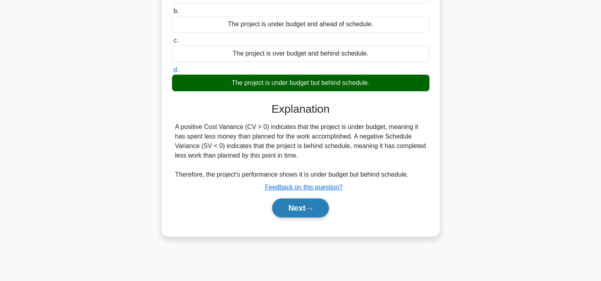
click at [324, 204] on button "Next" at bounding box center [300, 208] width 57 height 19
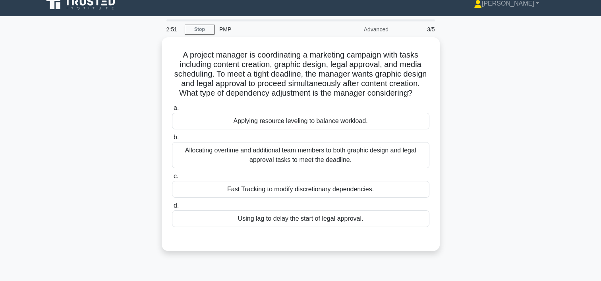
scroll to position [11, 0]
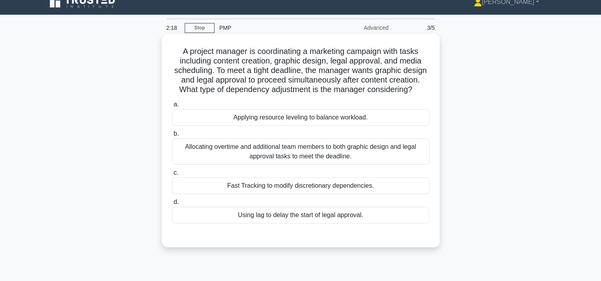
click at [363, 194] on div "Fast Tracking to modify discretionary dependencies." at bounding box center [300, 185] width 257 height 17
click at [172, 176] on input "c. Fast Tracking to modify discretionary dependencies." at bounding box center [172, 172] width 0 height 5
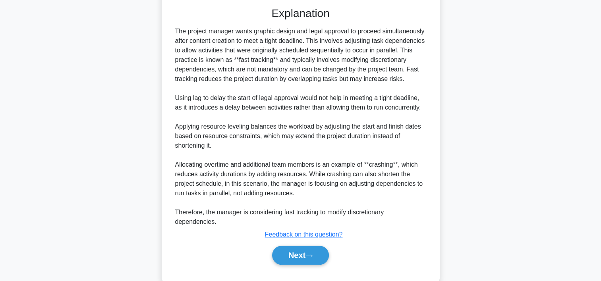
scroll to position [243, 0]
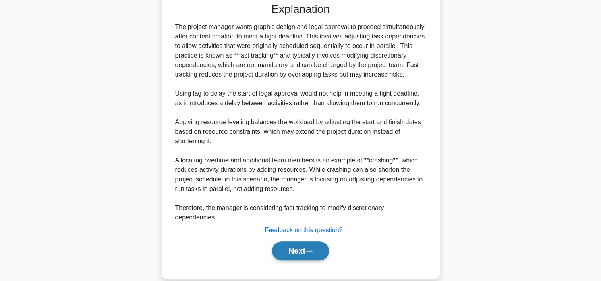
click at [308, 245] on button "Next" at bounding box center [300, 250] width 57 height 19
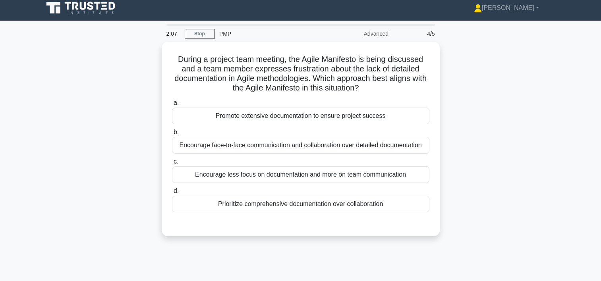
scroll to position [3, 0]
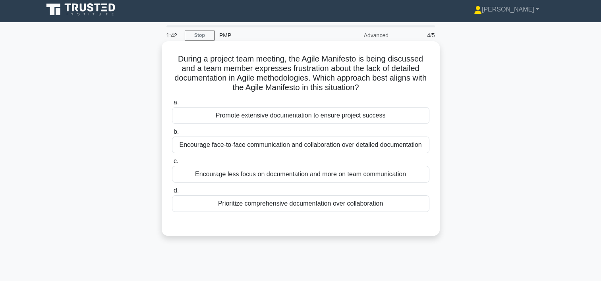
click at [290, 145] on div "Encourage face-to-face communication and collaboration over detailed documentat…" at bounding box center [300, 145] width 257 height 17
click at [172, 135] on input "b. Encourage face-to-face communication and collaboration over detailed documen…" at bounding box center [172, 131] width 0 height 5
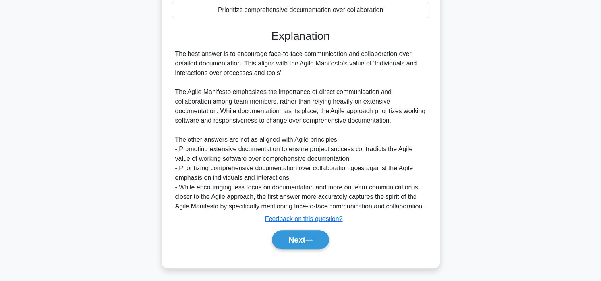
scroll to position [218, 0]
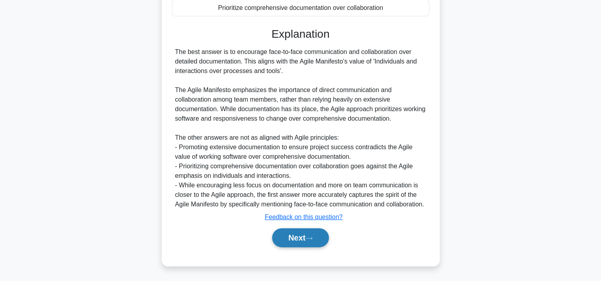
click at [303, 238] on button "Next" at bounding box center [300, 237] width 57 height 19
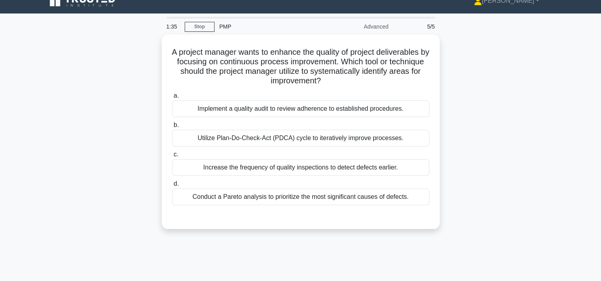
scroll to position [11, 0]
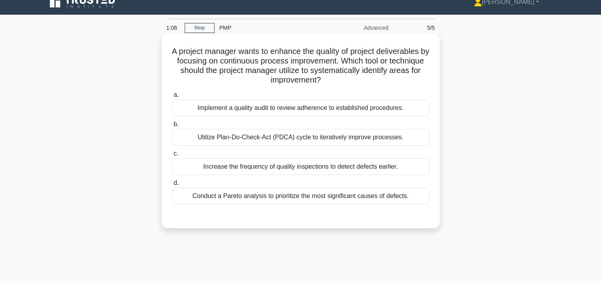
click at [345, 141] on div "Utilize Plan-Do-Check-Act (PDCA) cycle to iteratively improve processes." at bounding box center [300, 137] width 257 height 17
click at [172, 127] on input "b. Utilize Plan-Do-Check-Act (PDCA) cycle to iteratively improve processes." at bounding box center [172, 124] width 0 height 5
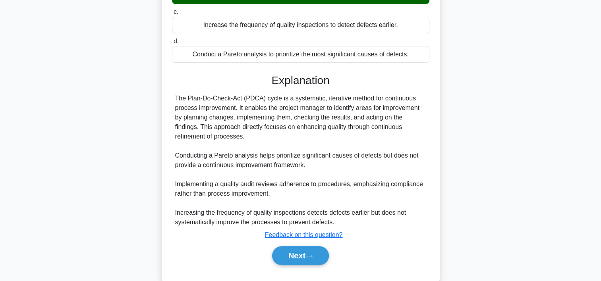
scroll to position [170, 0]
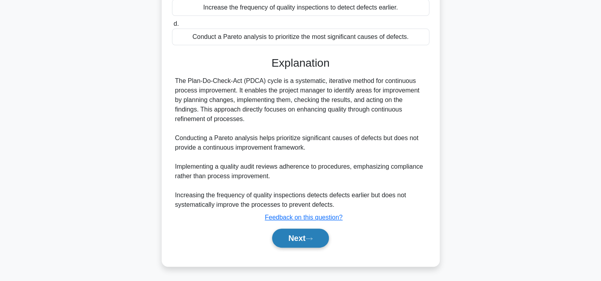
click at [311, 240] on icon at bounding box center [308, 239] width 7 height 4
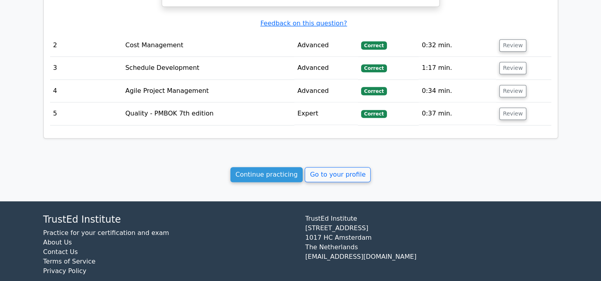
scroll to position [757, 0]
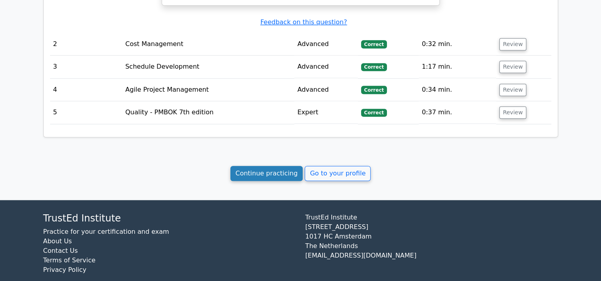
click at [253, 166] on link "Continue practicing" at bounding box center [266, 173] width 73 height 15
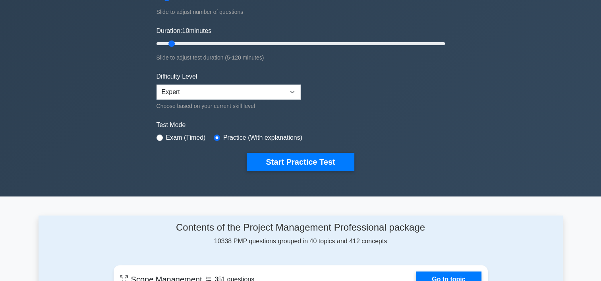
scroll to position [157, 0]
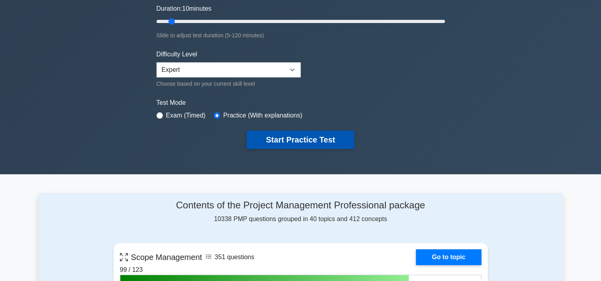
click at [315, 131] on button "Start Practice Test" at bounding box center [300, 140] width 107 height 18
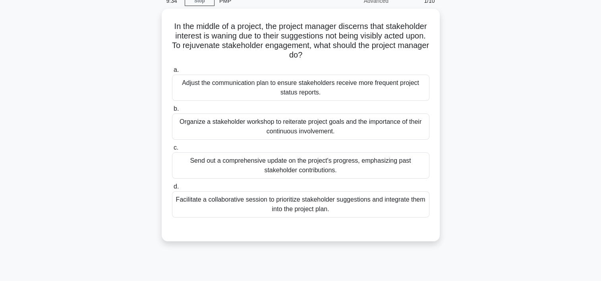
scroll to position [38, 0]
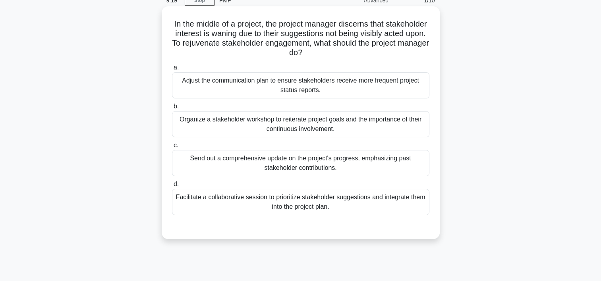
click at [315, 204] on div "Facilitate a collaborative session to prioritize stakeholder suggestions and in…" at bounding box center [300, 202] width 257 height 26
click at [172, 187] on input "d. Facilitate a collaborative session to prioritize stakeholder suggestions and…" at bounding box center [172, 184] width 0 height 5
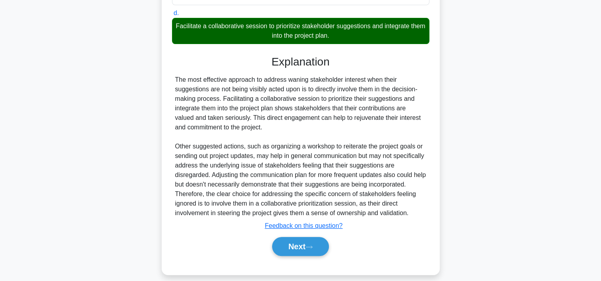
scroll to position [212, 0]
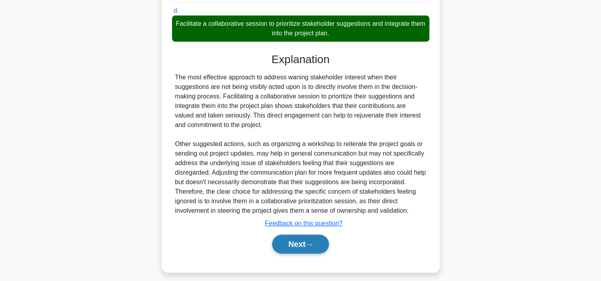
click at [307, 240] on button "Next" at bounding box center [300, 244] width 57 height 19
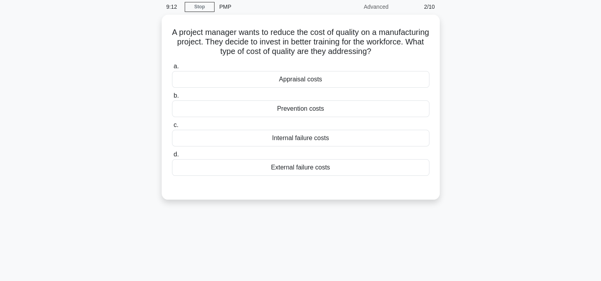
scroll to position [22, 0]
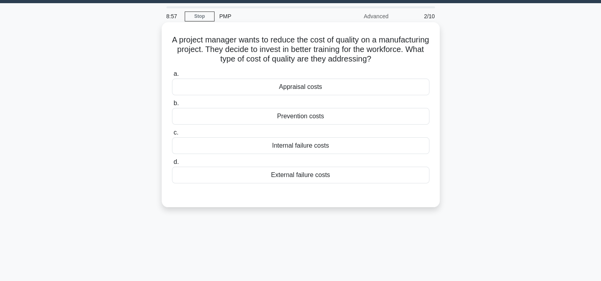
click at [305, 115] on div "Prevention costs" at bounding box center [300, 116] width 257 height 17
click at [172, 106] on input "b. Prevention costs" at bounding box center [172, 103] width 0 height 5
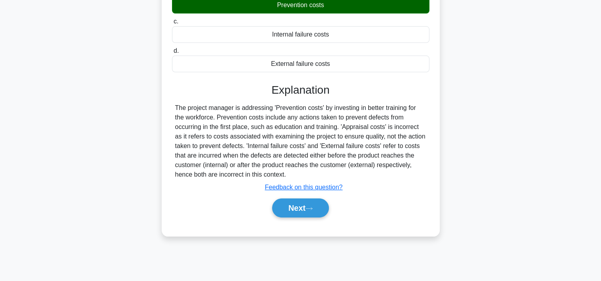
scroll to position [148, 0]
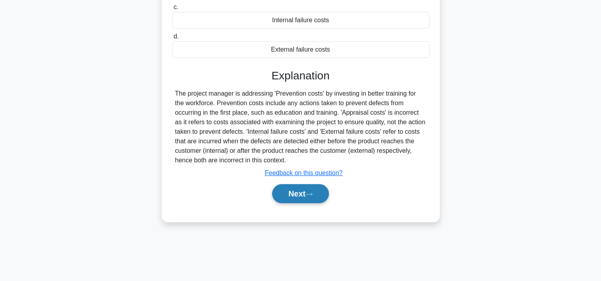
click at [298, 191] on button "Next" at bounding box center [300, 193] width 57 height 19
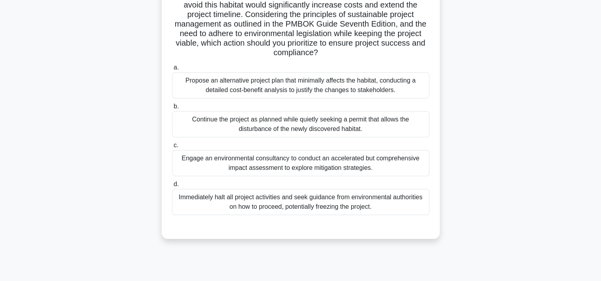
scroll to position [110, 0]
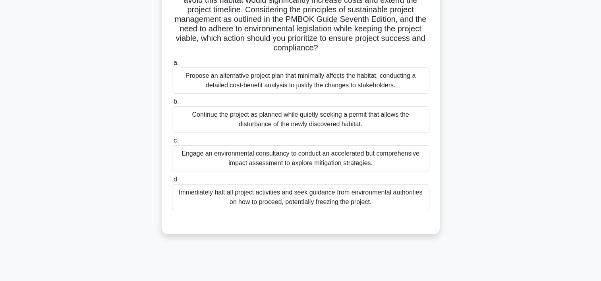
click at [334, 156] on div "Engage an environmental consultancy to conduct an accelerated but comprehensive…" at bounding box center [300, 158] width 257 height 26
click at [172, 143] on input "c. Engage an environmental consultancy to conduct an accelerated but comprehens…" at bounding box center [172, 140] width 0 height 5
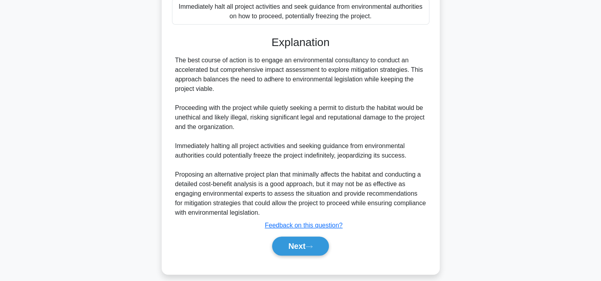
scroll to position [303, 0]
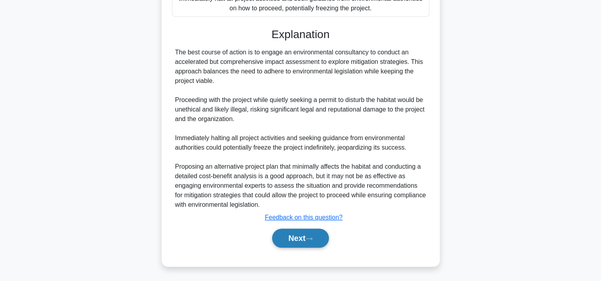
click at [288, 235] on button "Next" at bounding box center [300, 238] width 57 height 19
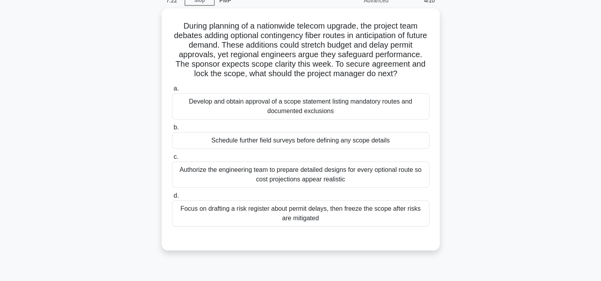
scroll to position [40, 0]
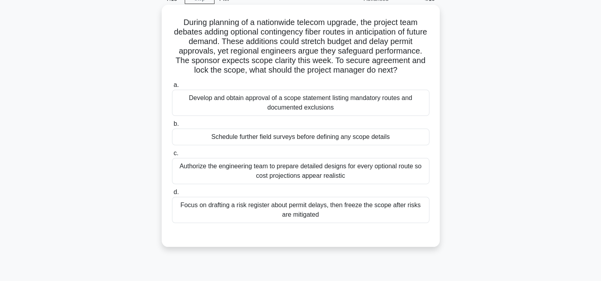
click at [319, 108] on div "Develop and obtain approval of a scope statement listing mandatory routes and d…" at bounding box center [300, 103] width 257 height 26
click at [172, 88] on input "a. Develop and obtain approval of a scope statement listing mandatory routes an…" at bounding box center [172, 85] width 0 height 5
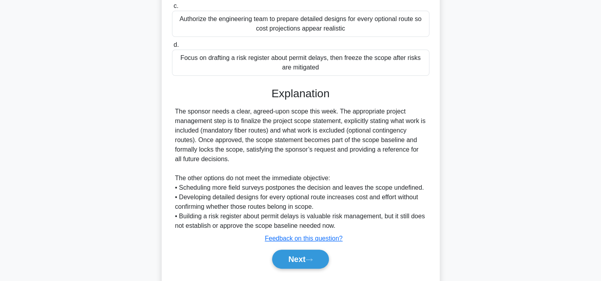
scroll to position [208, 0]
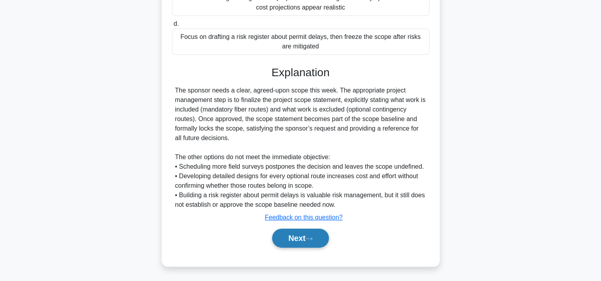
click at [322, 240] on button "Next" at bounding box center [300, 238] width 57 height 19
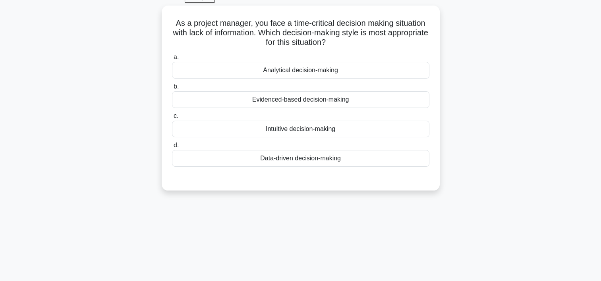
scroll to position [38, 0]
click at [315, 133] on div "Intuitive decision-making" at bounding box center [300, 130] width 257 height 17
click at [172, 120] on input "c. Intuitive decision-making" at bounding box center [172, 117] width 0 height 5
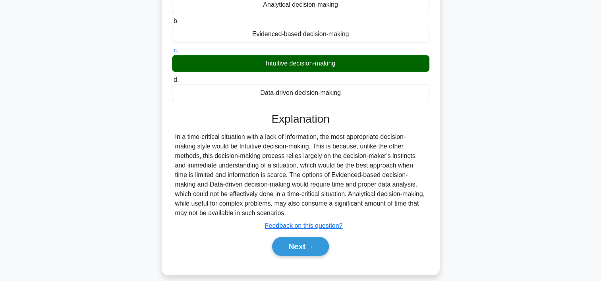
scroll to position [148, 0]
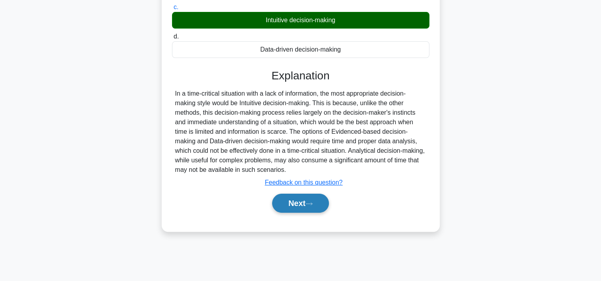
click at [306, 201] on button "Next" at bounding box center [300, 203] width 57 height 19
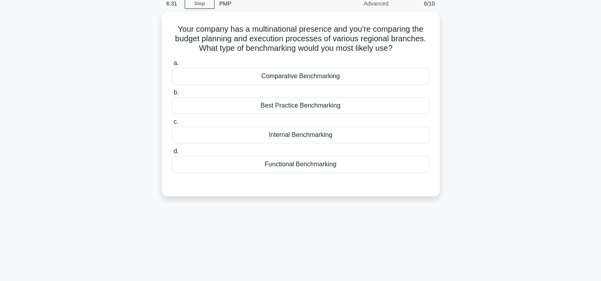
scroll to position [33, 0]
click at [361, 77] on div "Comparative Benchmarking" at bounding box center [300, 76] width 257 height 17
click at [172, 66] on input "a. Comparative Benchmarking" at bounding box center [172, 62] width 0 height 5
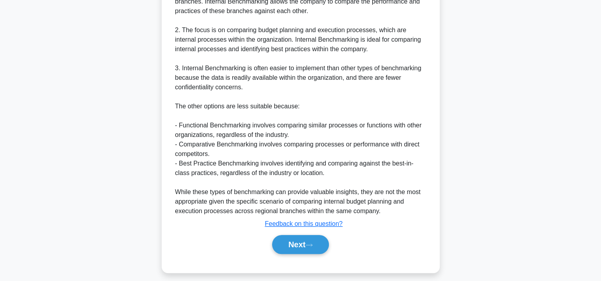
scroll to position [351, 0]
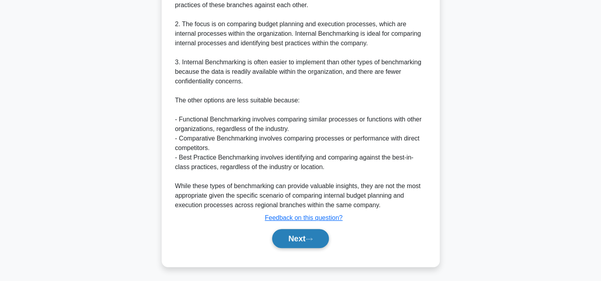
click at [312, 233] on button "Next" at bounding box center [300, 238] width 57 height 19
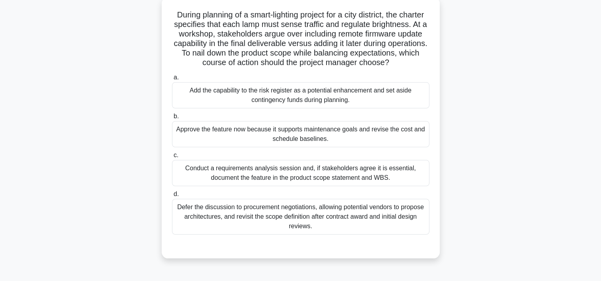
scroll to position [47, 0]
click at [293, 186] on div "Conduct a requirements analysis session and, if stakeholders agree it is essent…" at bounding box center [300, 173] width 257 height 26
click at [172, 158] on input "c. Conduct a requirements analysis session and, if stakeholders agree it is ess…" at bounding box center [172, 155] width 0 height 5
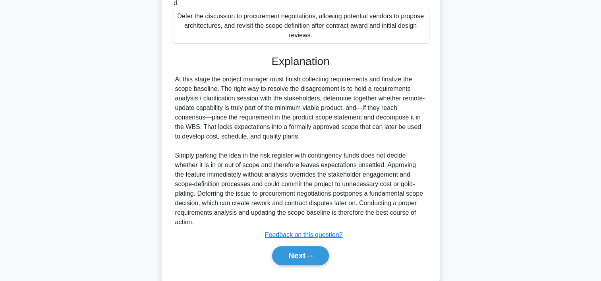
scroll to position [265, 0]
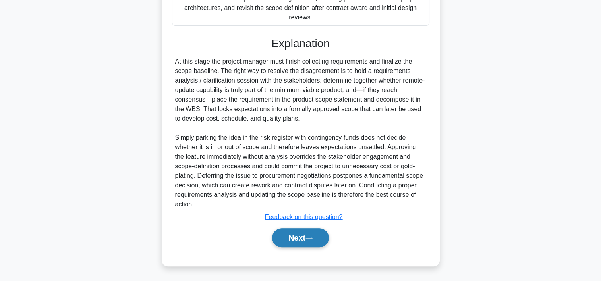
click at [312, 241] on button "Next" at bounding box center [300, 237] width 57 height 19
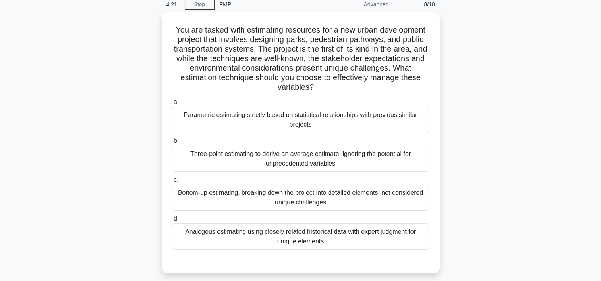
scroll to position [35, 0]
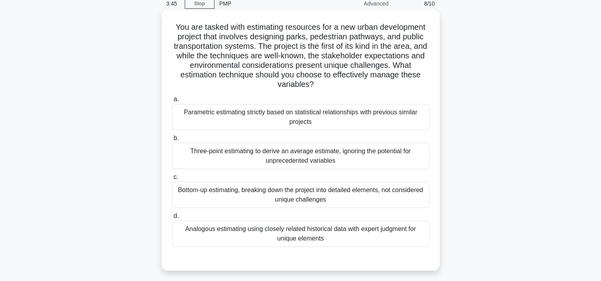
click at [294, 235] on div "Analogous estimating using closely related historical data with expert judgment…" at bounding box center [300, 234] width 257 height 26
click at [172, 219] on input "d. Analogous estimating using closely related historical data with expert judgm…" at bounding box center [172, 216] width 0 height 5
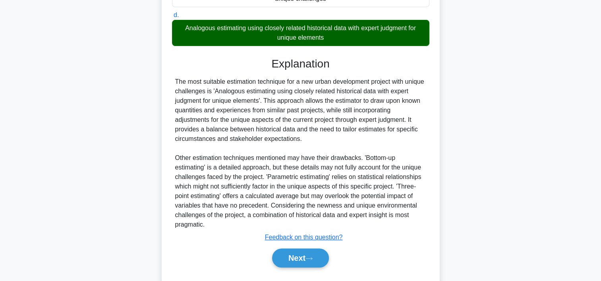
scroll to position [251, 0]
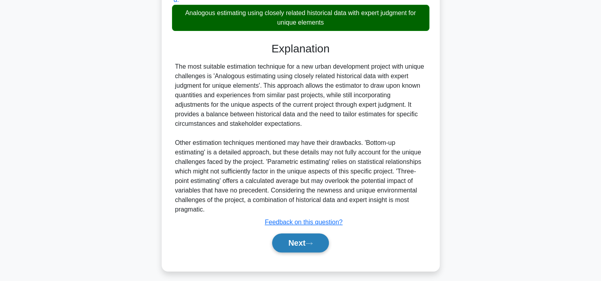
click at [303, 239] on button "Next" at bounding box center [300, 242] width 57 height 19
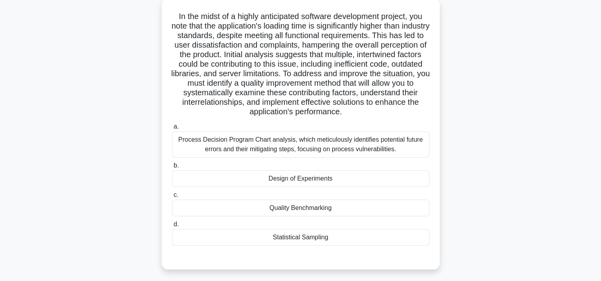
scroll to position [49, 0]
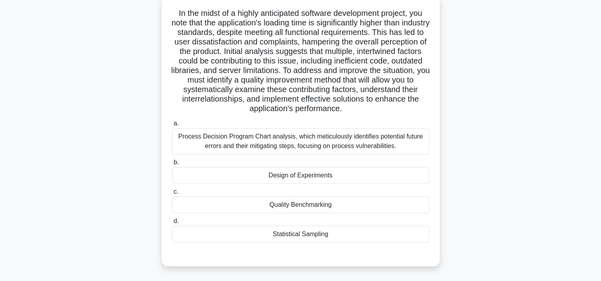
click at [345, 184] on div "Design of Experiments" at bounding box center [300, 175] width 257 height 17
click at [172, 165] on input "b. Design of Experiments" at bounding box center [172, 162] width 0 height 5
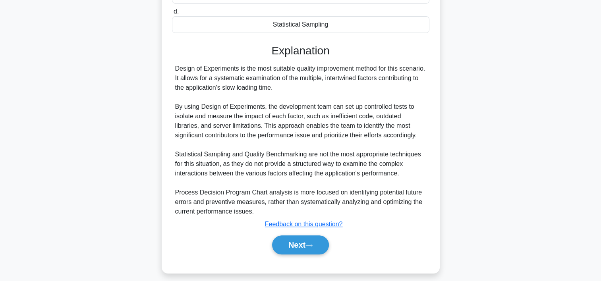
scroll to position [261, 0]
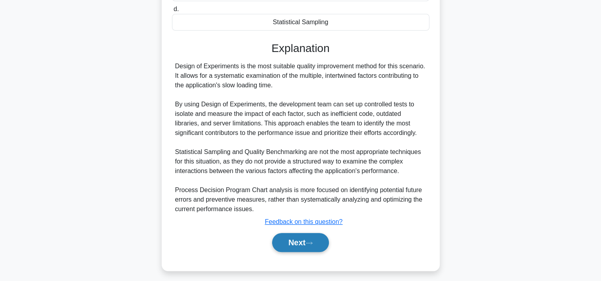
click at [321, 251] on button "Next" at bounding box center [300, 242] width 57 height 19
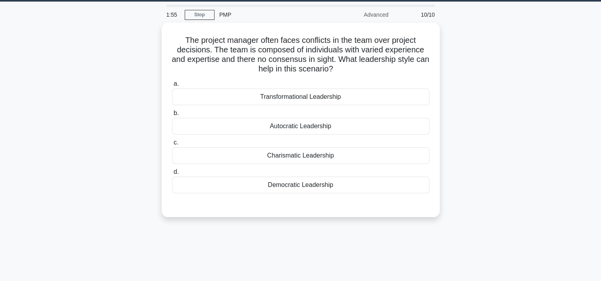
scroll to position [23, 0]
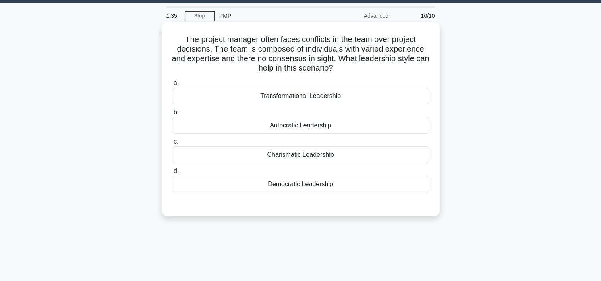
click at [299, 182] on div "Democratic Leadership" at bounding box center [300, 184] width 257 height 17
click at [172, 174] on input "d. Democratic Leadership" at bounding box center [172, 171] width 0 height 5
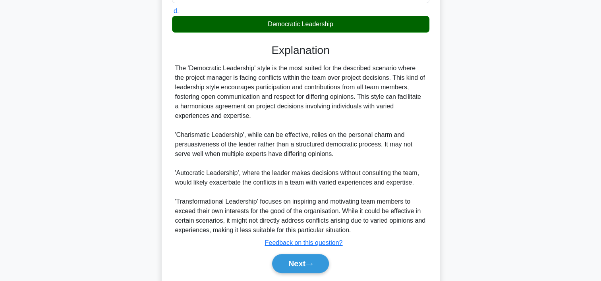
scroll to position [208, 0]
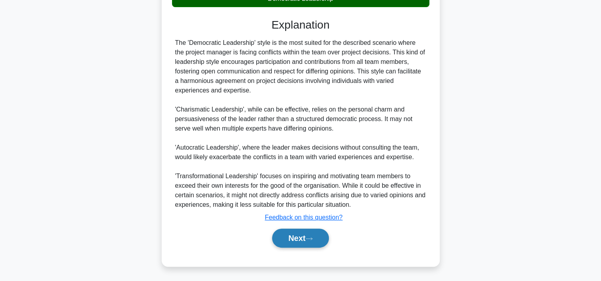
click at [287, 238] on button "Next" at bounding box center [300, 238] width 57 height 19
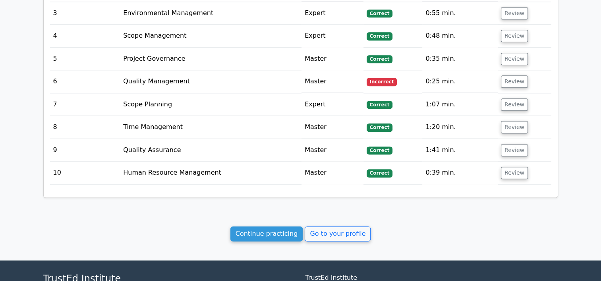
scroll to position [1037, 0]
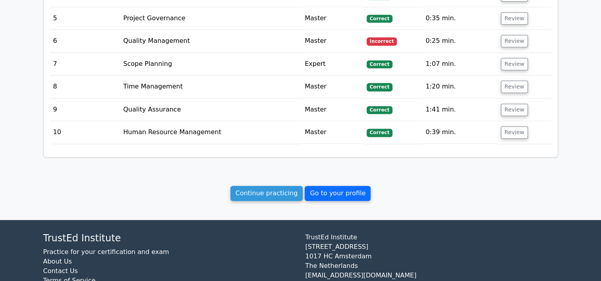
click at [347, 186] on link "Go to your profile" at bounding box center [338, 193] width 66 height 15
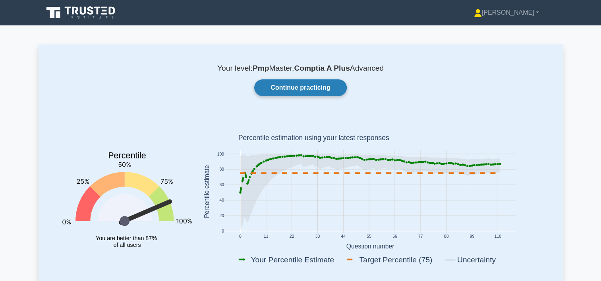
click at [293, 87] on link "Continue practicing" at bounding box center [300, 87] width 92 height 17
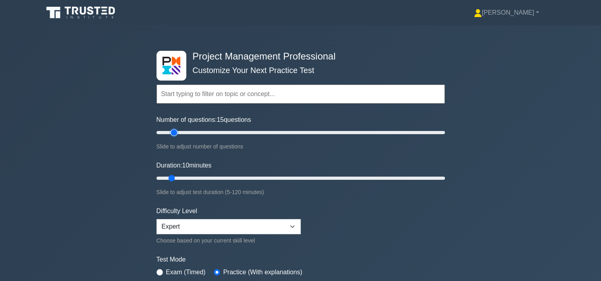
drag, startPoint x: 168, startPoint y: 133, endPoint x: 174, endPoint y: 133, distance: 6.4
type input "15"
click at [174, 133] on input "Number of questions: 15 questions" at bounding box center [300, 133] width 288 height 10
drag, startPoint x: 172, startPoint y: 178, endPoint x: 179, endPoint y: 178, distance: 6.8
type input "15"
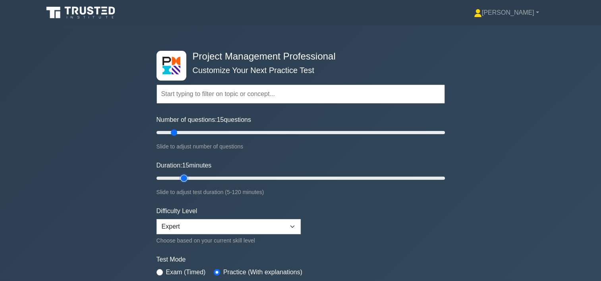
click at [179, 178] on input "Duration: 15 minutes" at bounding box center [300, 179] width 288 height 10
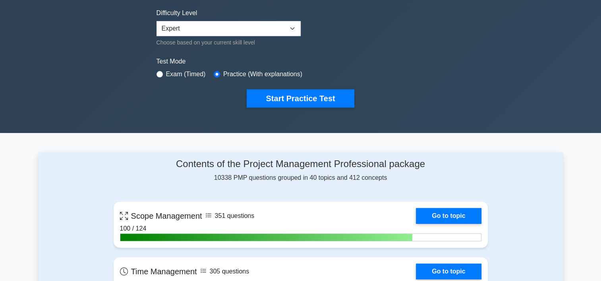
scroll to position [202, 0]
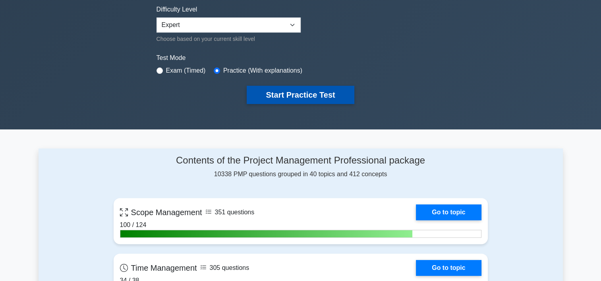
click at [326, 93] on button "Start Practice Test" at bounding box center [300, 95] width 107 height 18
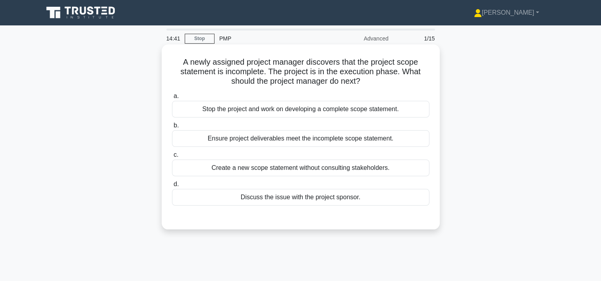
click at [302, 107] on div "Stop the project and work on developing a complete scope statement." at bounding box center [300, 109] width 257 height 17
click at [172, 99] on input "a. Stop the project and work on developing a complete scope statement." at bounding box center [172, 96] width 0 height 5
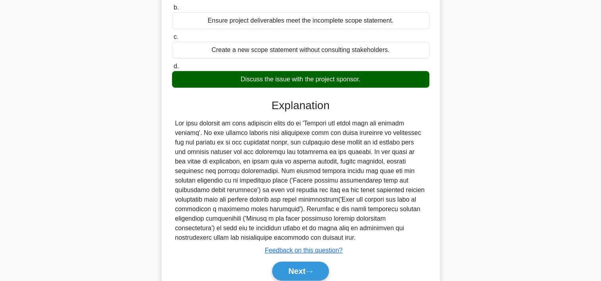
scroll to position [151, 0]
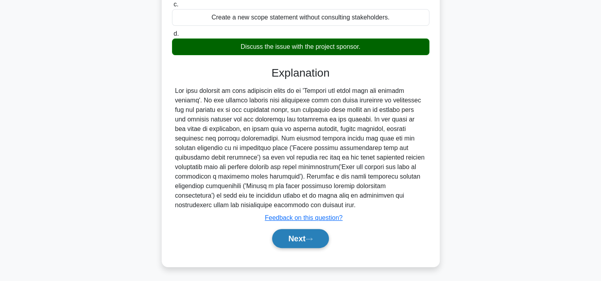
click at [277, 237] on button "Next" at bounding box center [300, 238] width 57 height 19
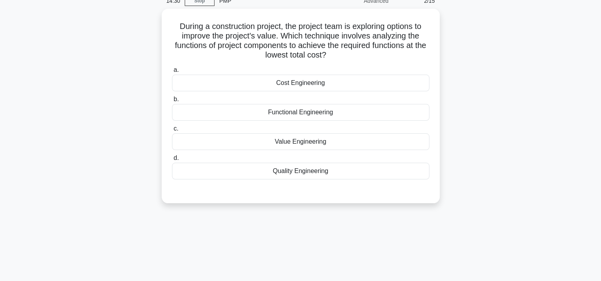
scroll to position [29, 0]
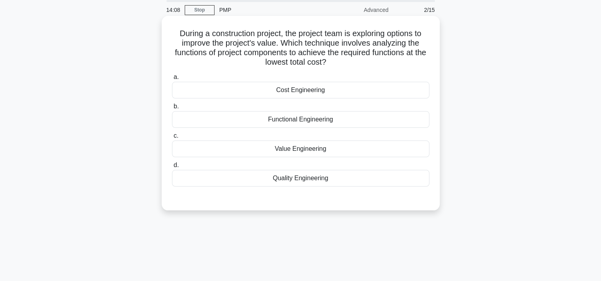
click at [281, 147] on div "Value Engineering" at bounding box center [300, 149] width 257 height 17
click at [172, 139] on input "c. Value Engineering" at bounding box center [172, 135] width 0 height 5
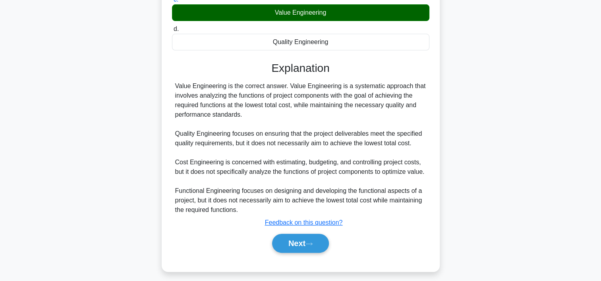
scroll to position [179, 0]
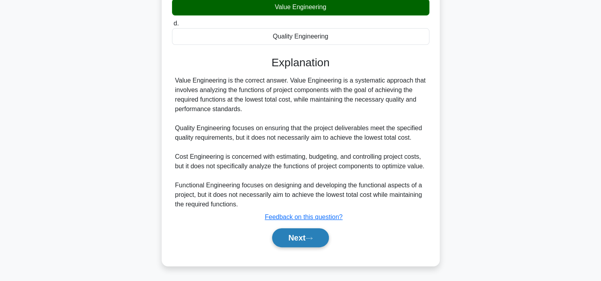
click at [307, 239] on button "Next" at bounding box center [300, 237] width 57 height 19
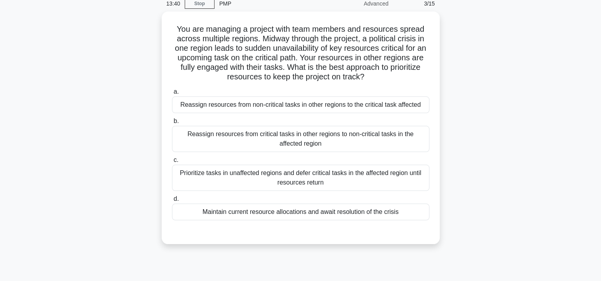
scroll to position [33, 0]
click at [326, 109] on div "Reassign resources from non-critical tasks in other regions to the critical tas…" at bounding box center [300, 104] width 257 height 17
click at [172, 94] on input "a. Reassign resources from non-critical tasks in other regions to the critical …" at bounding box center [172, 91] width 0 height 5
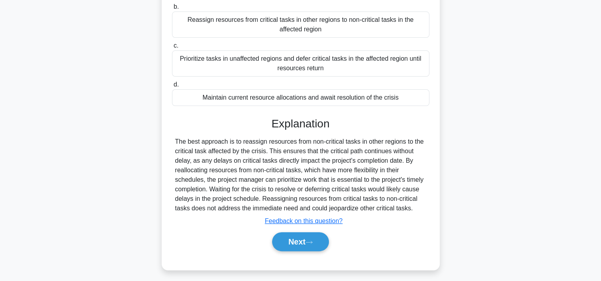
scroll to position [151, 0]
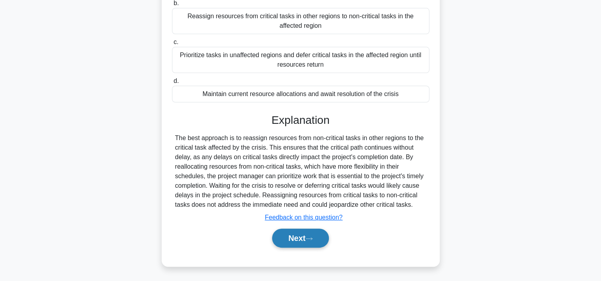
click at [314, 241] on button "Next" at bounding box center [300, 238] width 57 height 19
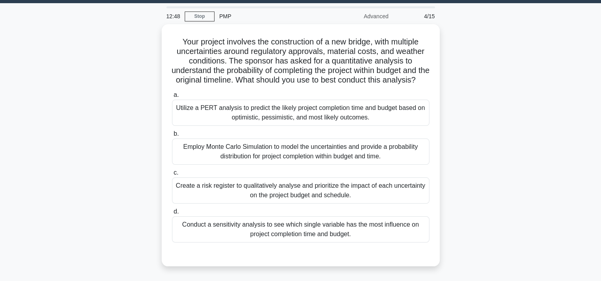
scroll to position [15, 0]
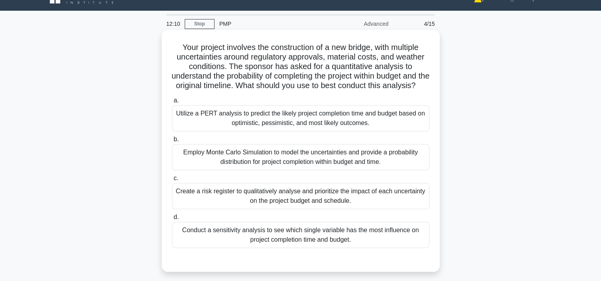
click at [287, 166] on div "Employ Monte Carlo Simulation to model the uncertainties and provide a probabil…" at bounding box center [300, 157] width 257 height 26
click at [172, 142] on input "b. Employ Monte Carlo Simulation to model the uncertainties and provide a proba…" at bounding box center [172, 139] width 0 height 5
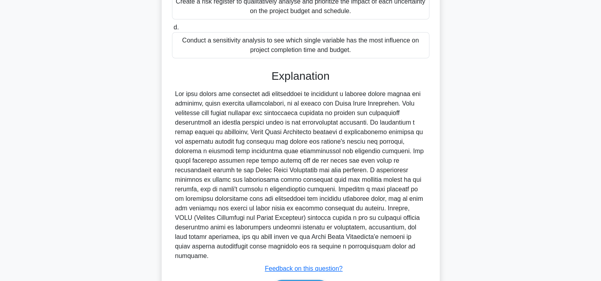
scroll to position [256, 0]
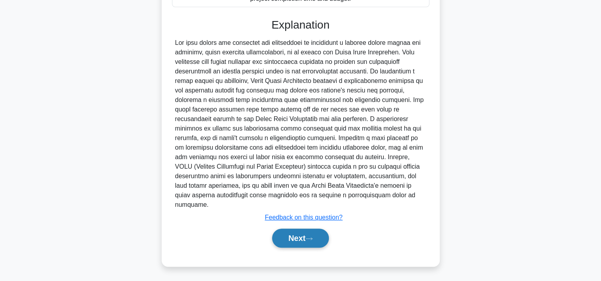
click at [312, 238] on icon at bounding box center [309, 238] width 6 height 2
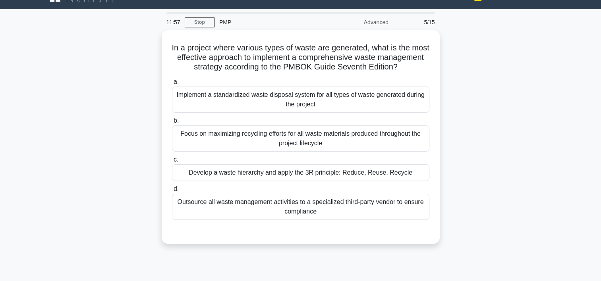
scroll to position [12, 0]
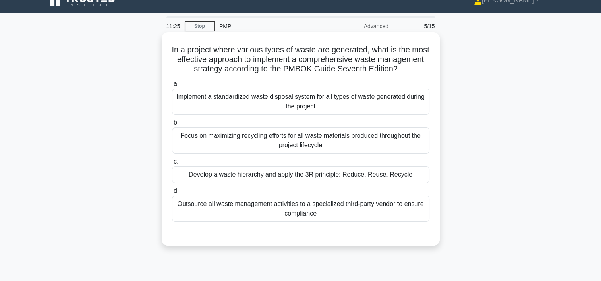
click at [380, 182] on div "Develop a waste hierarchy and apply the 3R principle: Reduce, Reuse, Recycle" at bounding box center [300, 174] width 257 height 17
click at [172, 164] on input "c. Develop a waste hierarchy and apply the 3R principle: Reduce, Reuse, Recycle" at bounding box center [172, 161] width 0 height 5
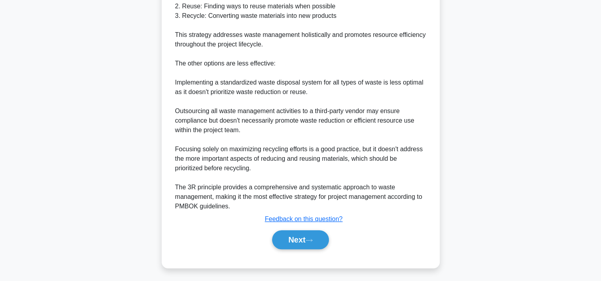
scroll to position [361, 0]
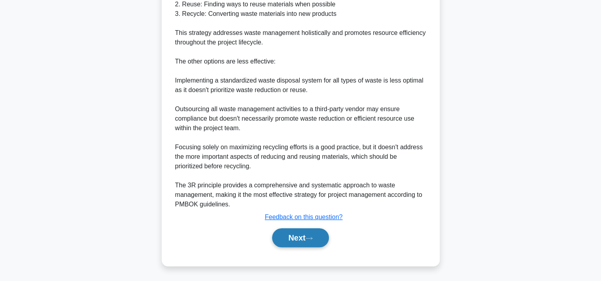
click at [274, 238] on button "Next" at bounding box center [300, 237] width 57 height 19
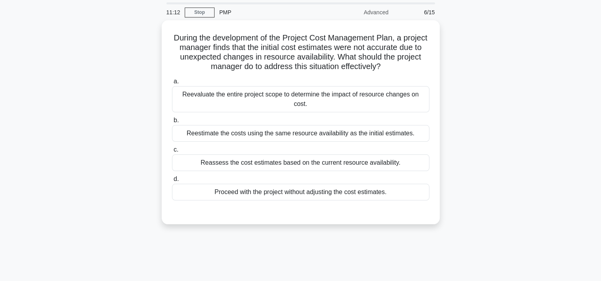
scroll to position [0, 0]
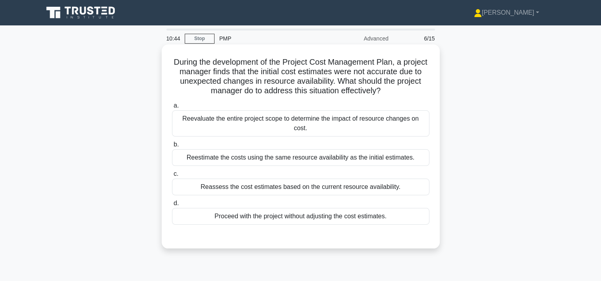
click at [311, 182] on div "Reassess the cost estimates based on the current resource availability." at bounding box center [300, 187] width 257 height 17
click at [172, 177] on input "c. Reassess the cost estimates based on the current resource availability." at bounding box center [172, 174] width 0 height 5
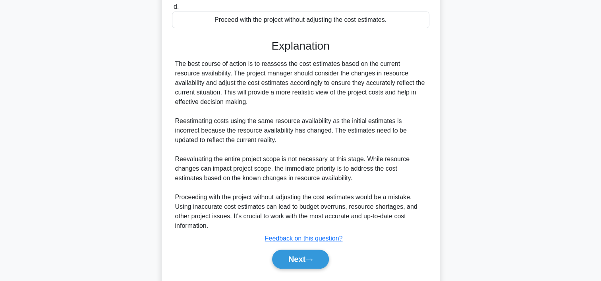
scroll to position [201, 0]
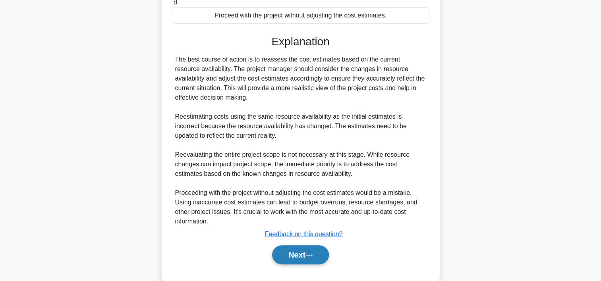
click at [324, 246] on button "Next" at bounding box center [300, 254] width 57 height 19
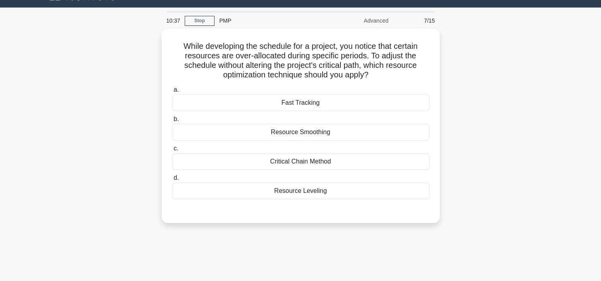
scroll to position [16, 0]
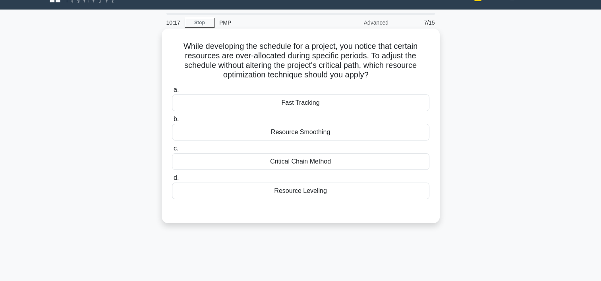
click at [333, 132] on div "Resource Smoothing" at bounding box center [300, 132] width 257 height 17
click at [172, 122] on input "b. Resource Smoothing" at bounding box center [172, 119] width 0 height 5
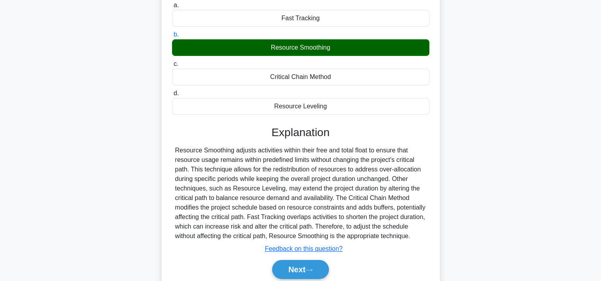
scroll to position [104, 0]
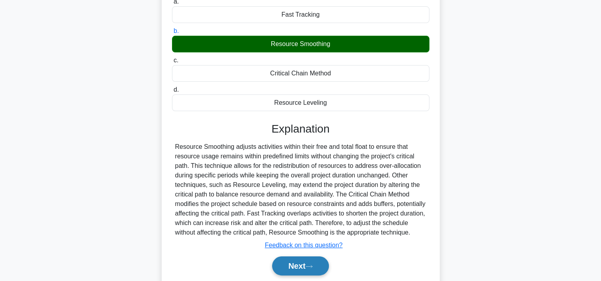
click at [317, 266] on button "Next" at bounding box center [300, 266] width 57 height 19
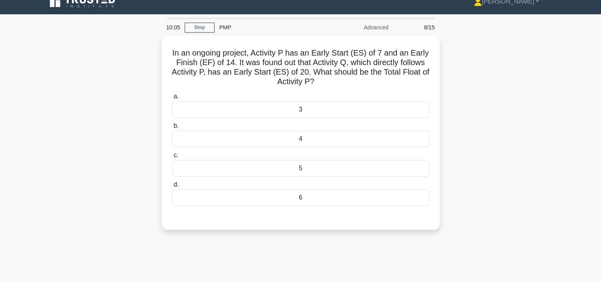
scroll to position [2, 0]
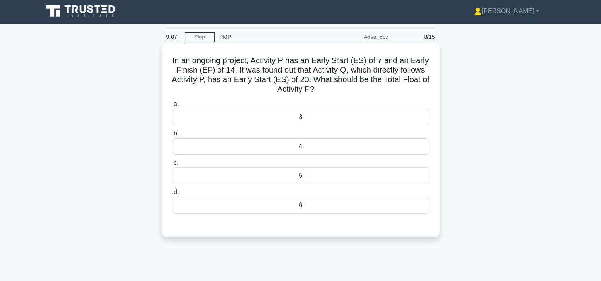
click at [259, 202] on div "6" at bounding box center [300, 205] width 257 height 17
click at [172, 195] on input "d. 6" at bounding box center [172, 192] width 0 height 5
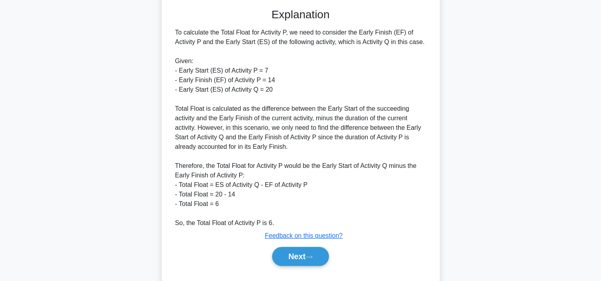
scroll to position [237, 0]
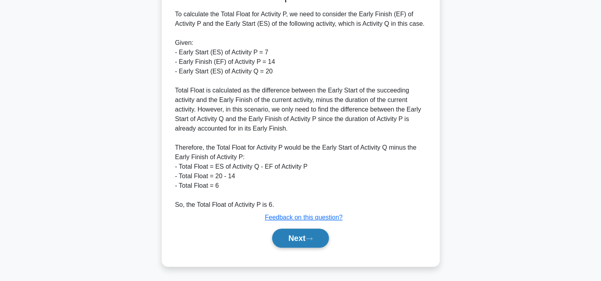
click at [317, 235] on button "Next" at bounding box center [300, 238] width 57 height 19
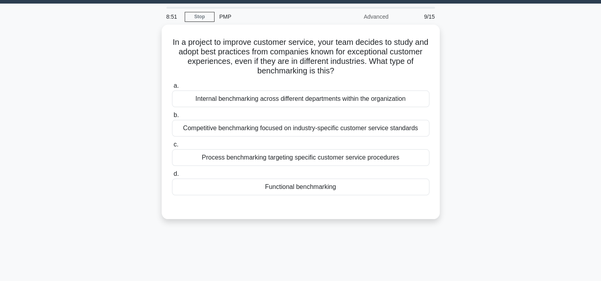
scroll to position [0, 0]
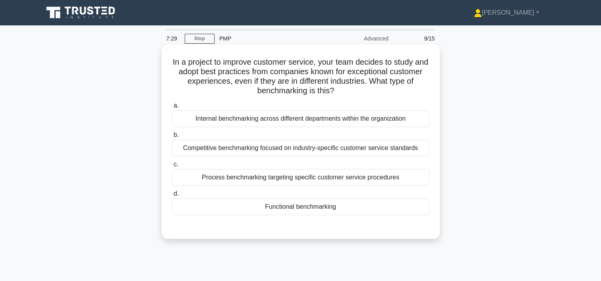
click at [302, 180] on div "Process benchmarking targeting specific customer service procedures" at bounding box center [300, 177] width 257 height 17
click at [172, 167] on input "c. Process benchmarking targeting specific customer service procedures" at bounding box center [172, 164] width 0 height 5
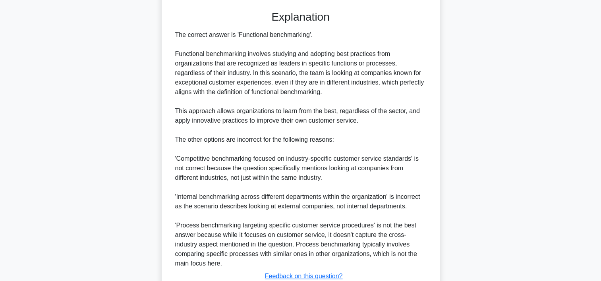
scroll to position [275, 0]
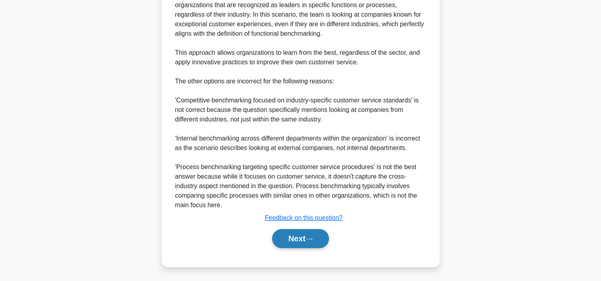
click at [296, 237] on button "Next" at bounding box center [300, 238] width 57 height 19
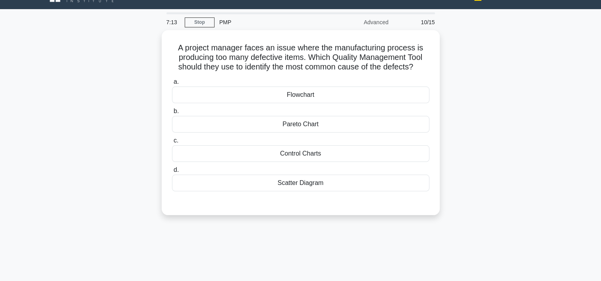
scroll to position [15, 0]
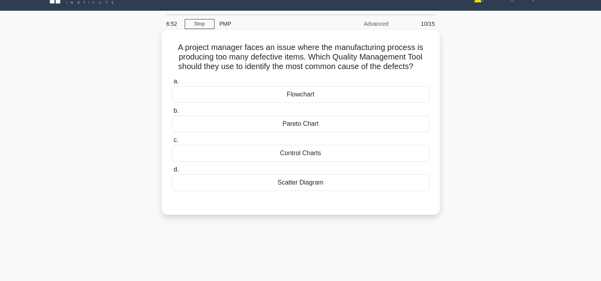
click at [312, 153] on div "Control Charts" at bounding box center [300, 153] width 257 height 17
click at [172, 143] on input "c. Control Charts" at bounding box center [172, 140] width 0 height 5
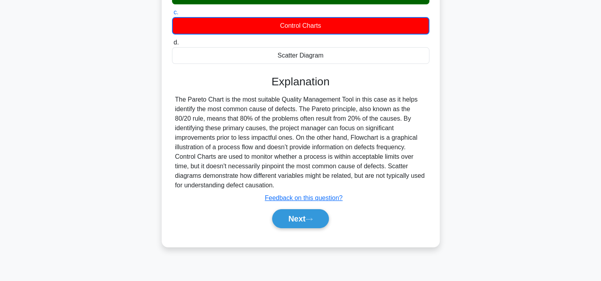
scroll to position [148, 0]
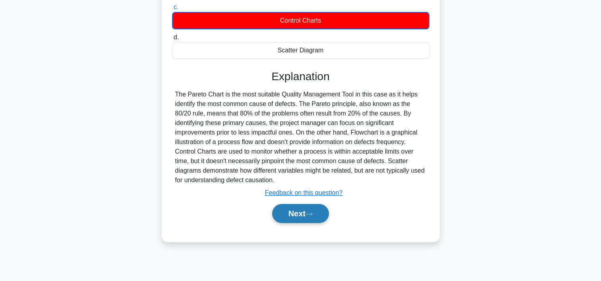
click at [312, 213] on icon at bounding box center [308, 214] width 7 height 4
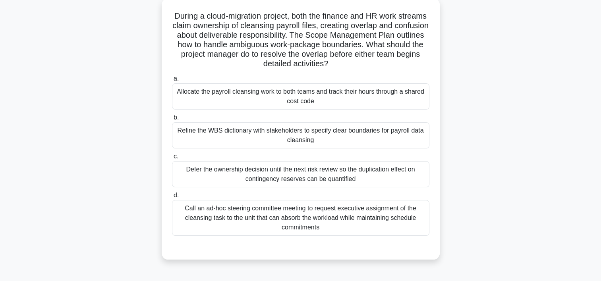
scroll to position [48, 0]
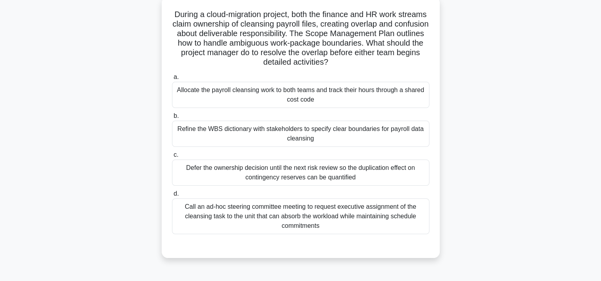
click at [376, 131] on div "Refine the WBS dictionary with stakeholders to specify clear boundaries for pay…" at bounding box center [300, 134] width 257 height 26
click at [172, 119] on input "b. Refine the WBS dictionary with stakeholders to specify clear boundaries for …" at bounding box center [172, 116] width 0 height 5
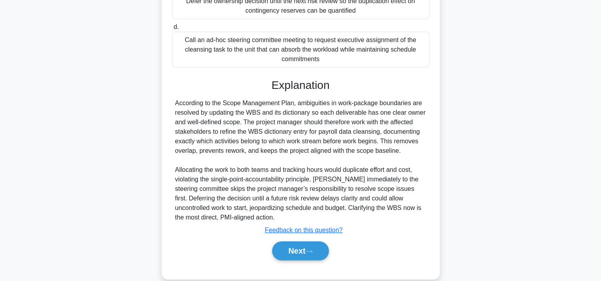
scroll to position [227, 0]
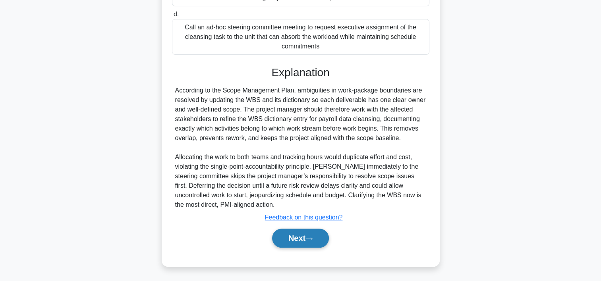
click at [321, 239] on button "Next" at bounding box center [300, 238] width 57 height 19
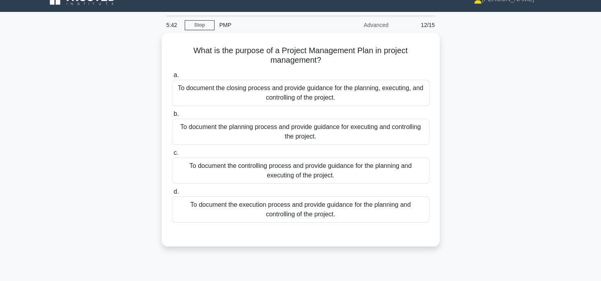
scroll to position [13, 0]
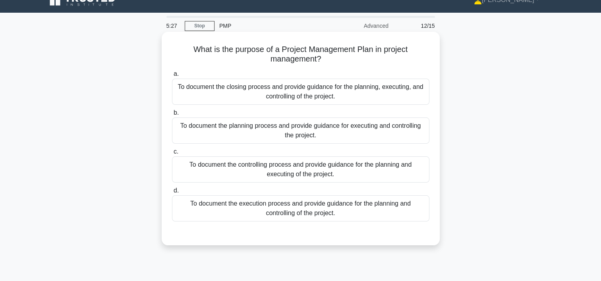
click at [317, 139] on div "To document the planning process and provide guidance for executing and control…" at bounding box center [300, 131] width 257 height 26
click at [172, 116] on input "b. To document the planning process and provide guidance for executing and cont…" at bounding box center [172, 112] width 0 height 5
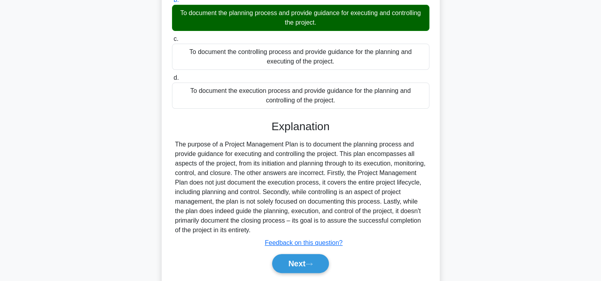
scroll to position [151, 0]
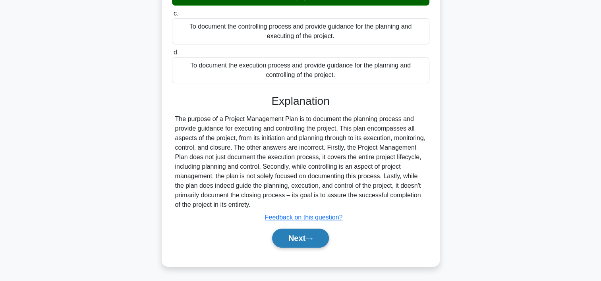
click at [319, 237] on button "Next" at bounding box center [300, 238] width 57 height 19
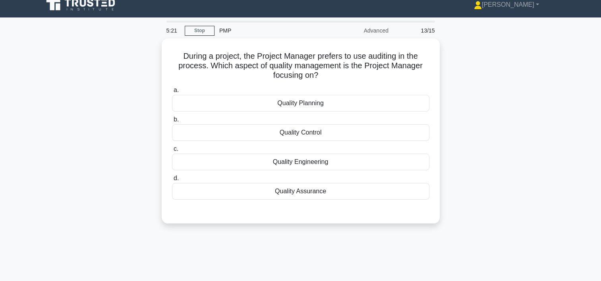
scroll to position [2, 0]
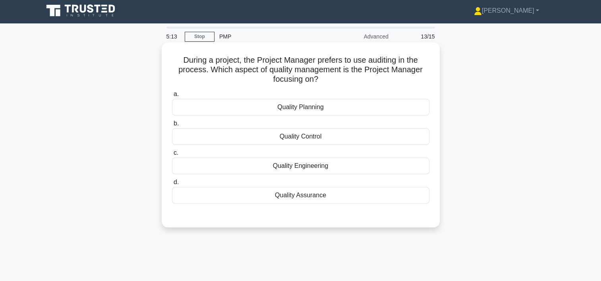
click at [321, 136] on div "Quality Control" at bounding box center [300, 136] width 257 height 17
click at [172, 126] on input "b. Quality Control" at bounding box center [172, 123] width 0 height 5
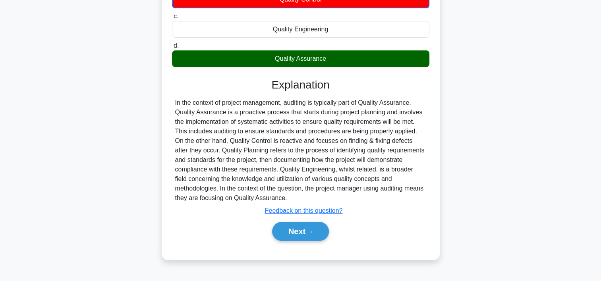
scroll to position [148, 0]
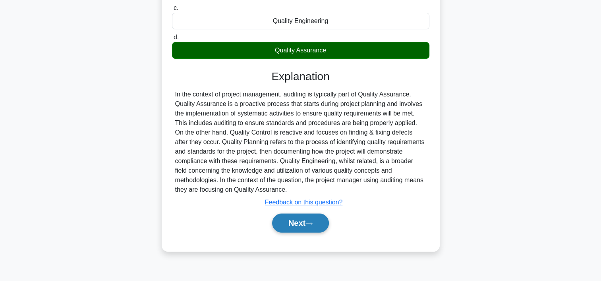
click at [299, 224] on button "Next" at bounding box center [300, 223] width 57 height 19
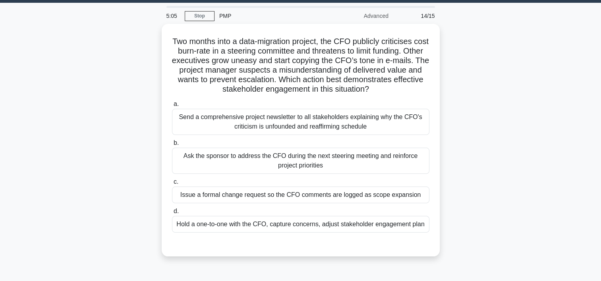
scroll to position [15, 0]
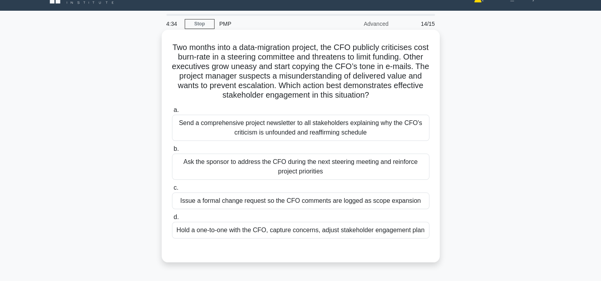
click at [264, 235] on div "Hold a one-to-one with the CFO, capture concerns, adjust stakeholder engagement…" at bounding box center [300, 230] width 257 height 17
click at [172, 220] on input "d. Hold a one-to-one with the CFO, capture concerns, adjust stakeholder engagem…" at bounding box center [172, 217] width 0 height 5
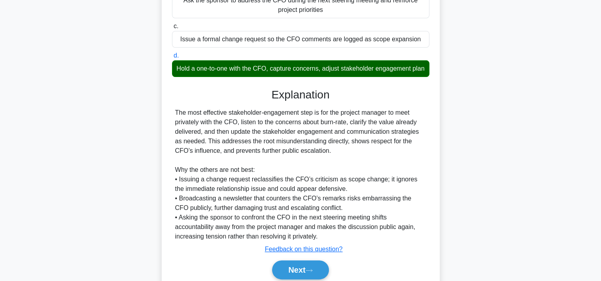
scroll to position [218, 0]
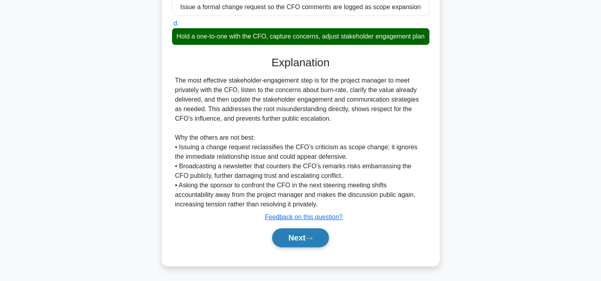
click at [309, 231] on button "Next" at bounding box center [300, 237] width 57 height 19
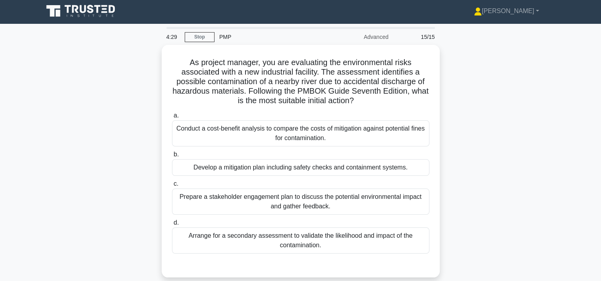
scroll to position [0, 0]
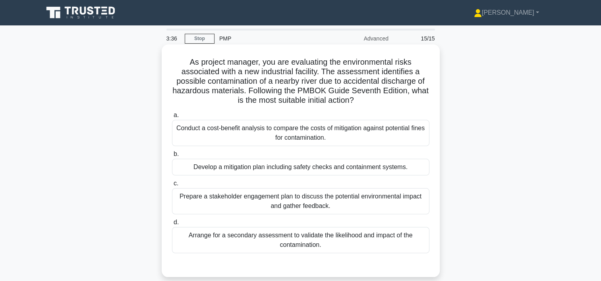
click at [306, 173] on div "Develop a mitigation plan including safety checks and containment systems." at bounding box center [300, 167] width 257 height 17
click at [172, 157] on input "b. Develop a mitigation plan including safety checks and containment systems." at bounding box center [172, 154] width 0 height 5
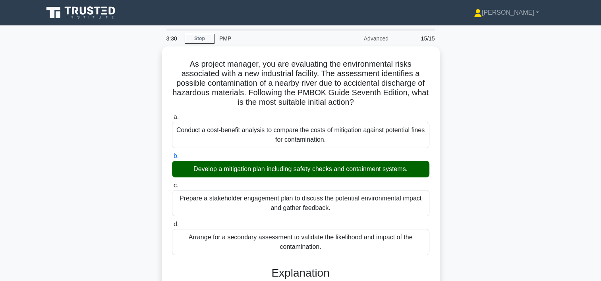
drag, startPoint x: 599, startPoint y: 105, endPoint x: 597, endPoint y: 125, distance: 19.5
click at [597, 125] on main "3:30 Stop PMP Advanced 15/15 As project manager, you are evaluating the environ…" at bounding box center [300, 257] width 601 height 464
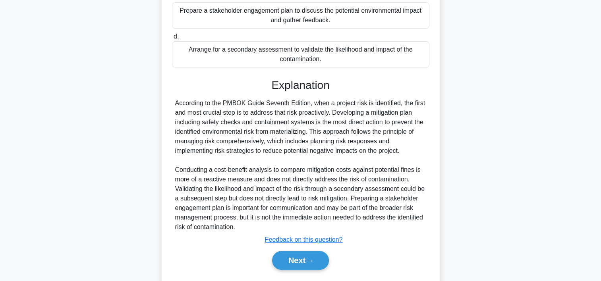
scroll to position [195, 0]
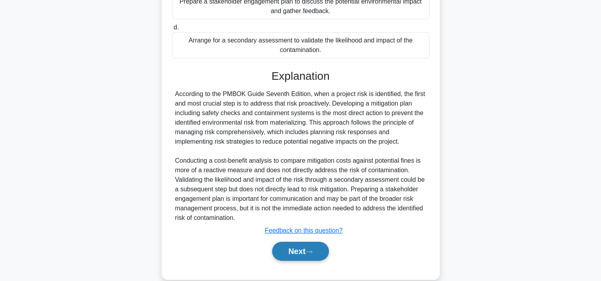
click at [294, 247] on button "Next" at bounding box center [300, 251] width 57 height 19
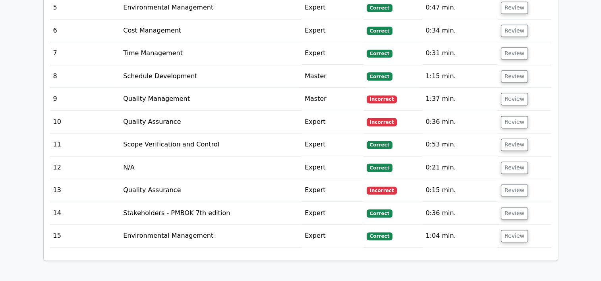
scroll to position [1146, 0]
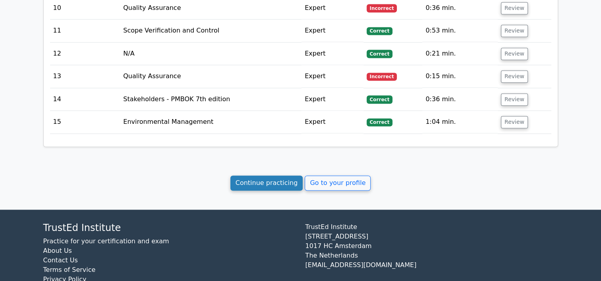
click at [284, 176] on link "Continue practicing" at bounding box center [266, 183] width 73 height 15
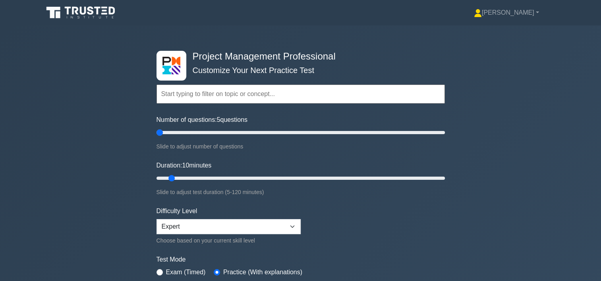
drag, startPoint x: 165, startPoint y: 134, endPoint x: 156, endPoint y: 135, distance: 9.6
type input "5"
click at [156, 135] on input "Number of questions: 5 questions" at bounding box center [300, 133] width 288 height 10
drag, startPoint x: 170, startPoint y: 178, endPoint x: 157, endPoint y: 178, distance: 13.5
type input "5"
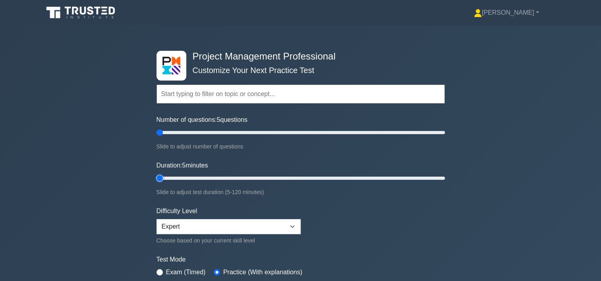
click at [157, 178] on input "Duration: 5 minutes" at bounding box center [300, 179] width 288 height 10
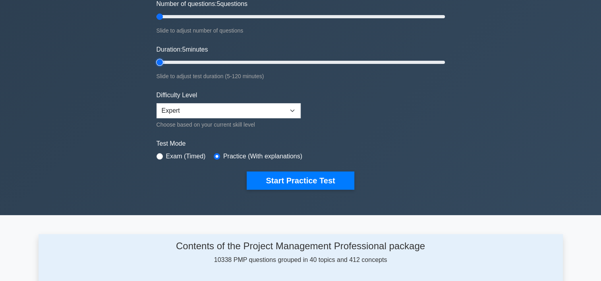
scroll to position [123, 0]
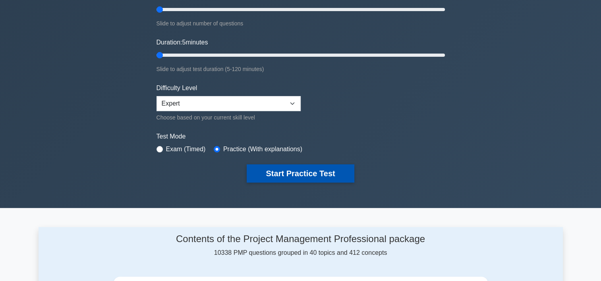
click at [308, 169] on button "Start Practice Test" at bounding box center [300, 173] width 107 height 18
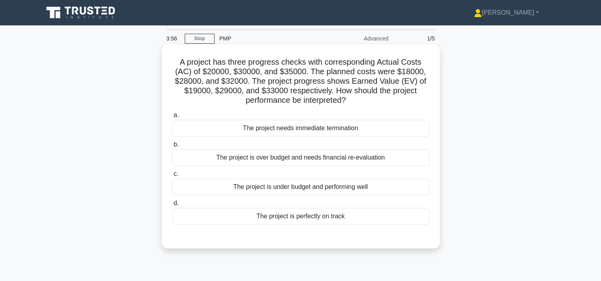
click at [329, 160] on div "The project is over budget and needs financial re-evaluation" at bounding box center [300, 157] width 257 height 17
click at [172, 147] on input "b. The project is over budget and needs financial re-evaluation" at bounding box center [172, 144] width 0 height 5
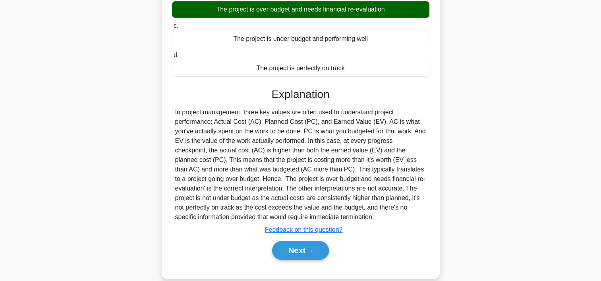
scroll to position [160, 0]
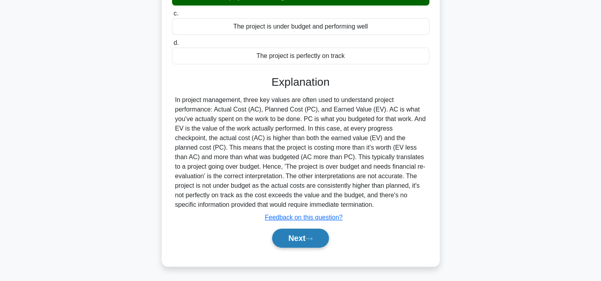
click at [307, 237] on button "Next" at bounding box center [300, 238] width 57 height 19
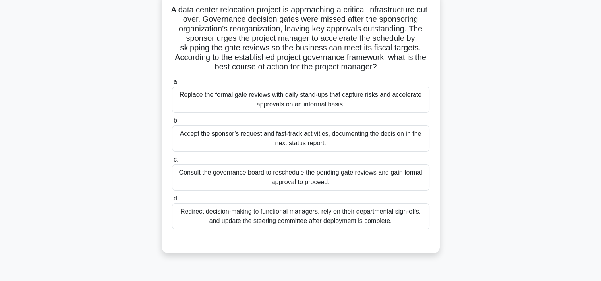
scroll to position [55, 0]
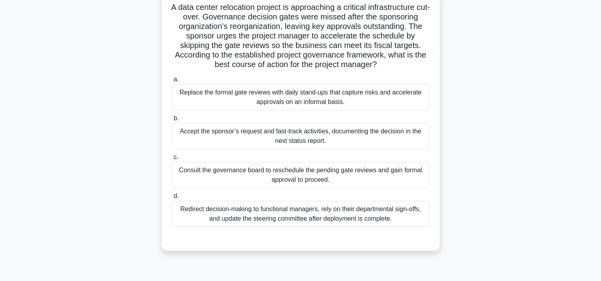
click at [352, 180] on div "Consult the governance board to reschedule the pending gate reviews and gain fo…" at bounding box center [300, 175] width 257 height 26
click at [172, 160] on input "c. Consult the governance board to reschedule the pending gate reviews and gain…" at bounding box center [172, 157] width 0 height 5
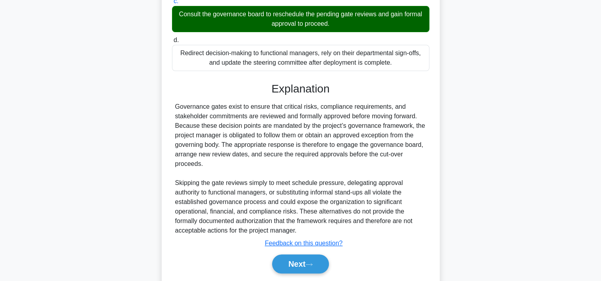
scroll to position [237, 0]
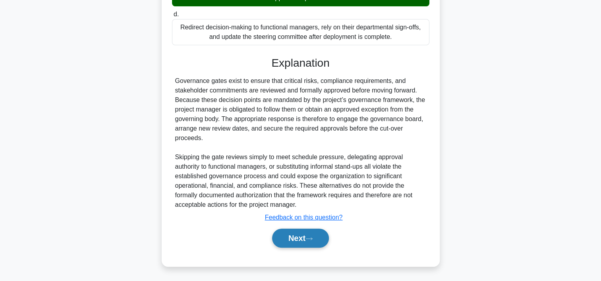
click at [304, 237] on button "Next" at bounding box center [300, 238] width 57 height 19
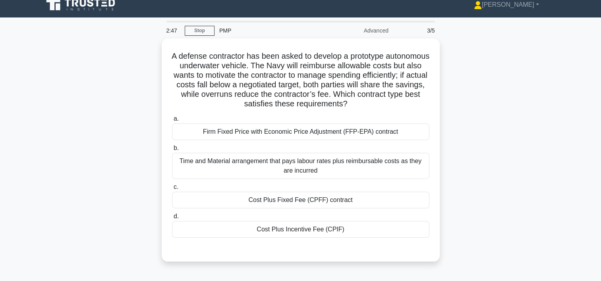
scroll to position [3, 0]
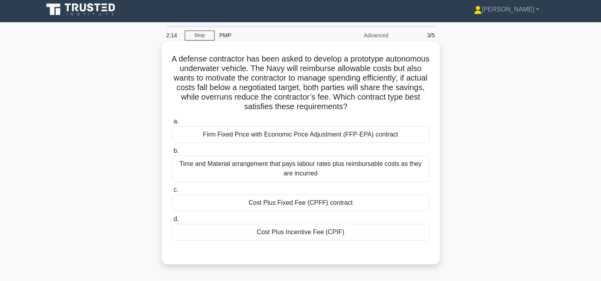
click at [313, 235] on div "Cost Plus Incentive Fee (CPIF)" at bounding box center [300, 232] width 257 height 17
click at [172, 222] on input "d. Cost Plus Incentive Fee (CPIF)" at bounding box center [172, 219] width 0 height 5
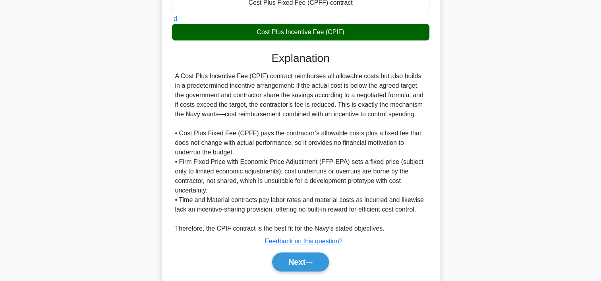
scroll to position [227, 0]
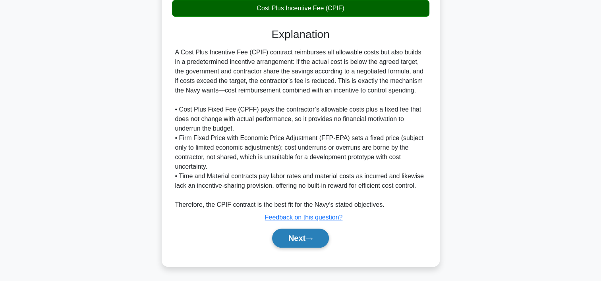
click at [307, 232] on button "Next" at bounding box center [300, 238] width 57 height 19
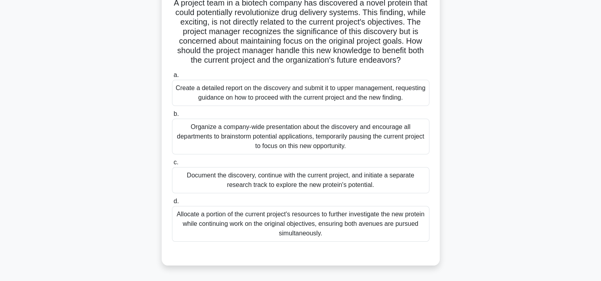
scroll to position [63, 0]
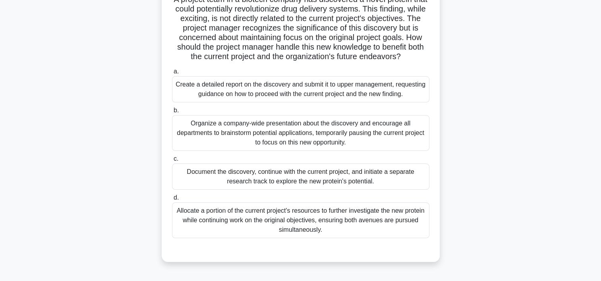
click at [378, 178] on div "Document the discovery, continue with the current project, and initiate a separ…" at bounding box center [300, 177] width 257 height 26
click at [172, 162] on input "c. Document the discovery, continue with the current project, and initiate a se…" at bounding box center [172, 158] width 0 height 5
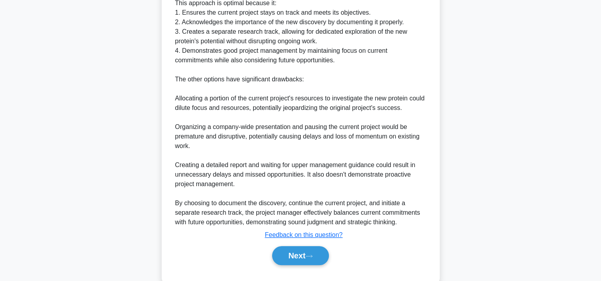
scroll to position [399, 0]
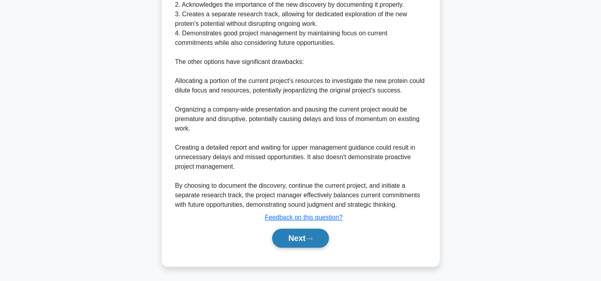
click at [316, 237] on button "Next" at bounding box center [300, 238] width 57 height 19
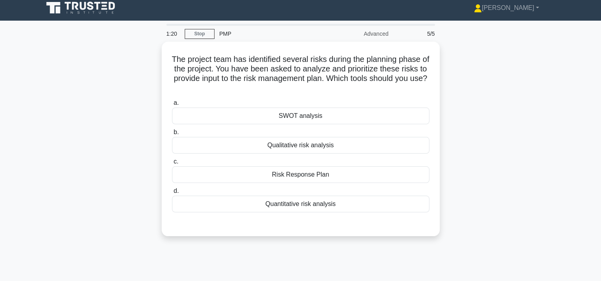
scroll to position [0, 0]
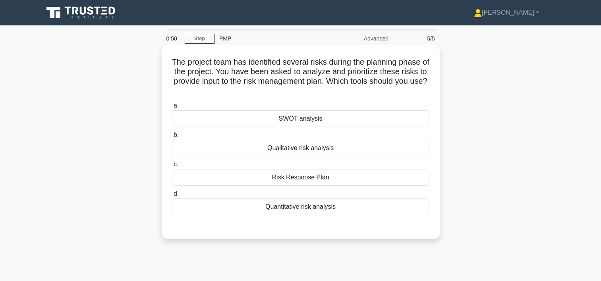
click at [311, 151] on div "Qualitative risk analysis" at bounding box center [300, 148] width 257 height 17
click at [172, 138] on input "b. Qualitative risk analysis" at bounding box center [172, 135] width 0 height 5
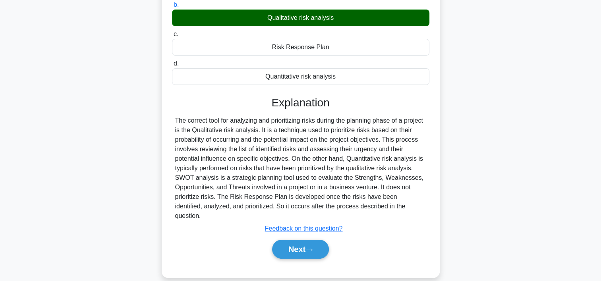
scroll to position [148, 0]
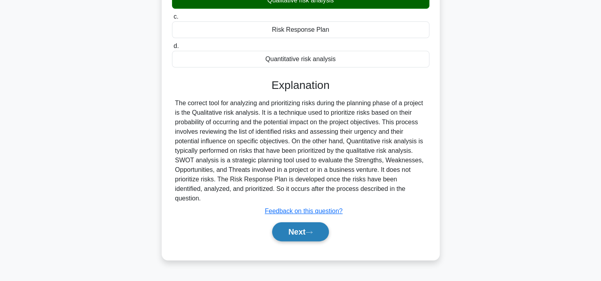
click at [318, 222] on button "Next" at bounding box center [300, 231] width 57 height 19
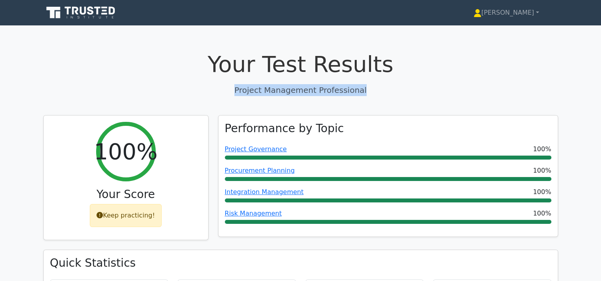
drag, startPoint x: 600, startPoint y: 63, endPoint x: 597, endPoint y: 91, distance: 28.0
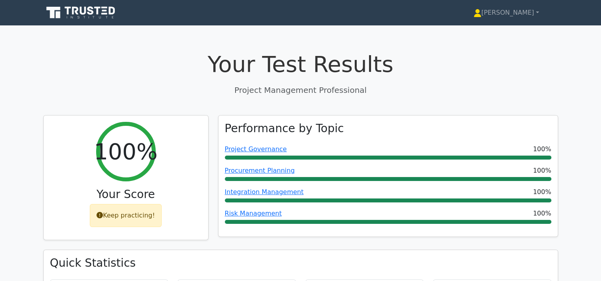
drag, startPoint x: 597, startPoint y: 91, endPoint x: 594, endPoint y: 126, distance: 35.5
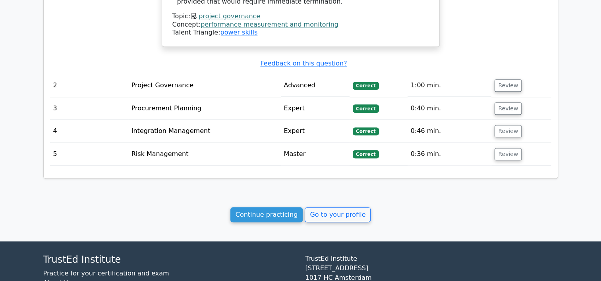
scroll to position [782, 0]
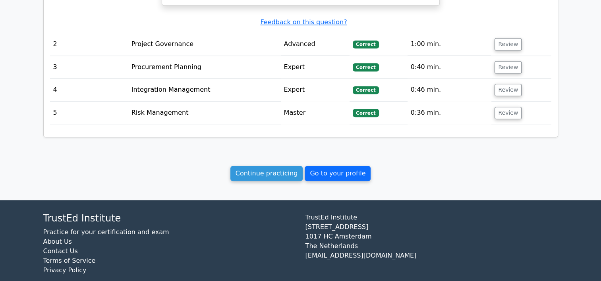
click at [342, 166] on link "Go to your profile" at bounding box center [338, 173] width 66 height 15
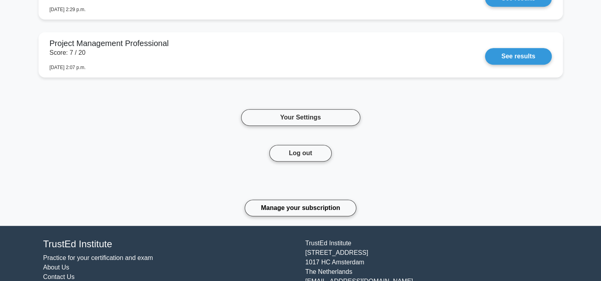
scroll to position [3421, 0]
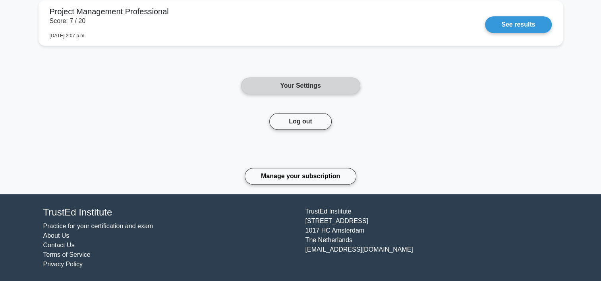
click at [268, 86] on link "Your Settings" at bounding box center [300, 85] width 119 height 17
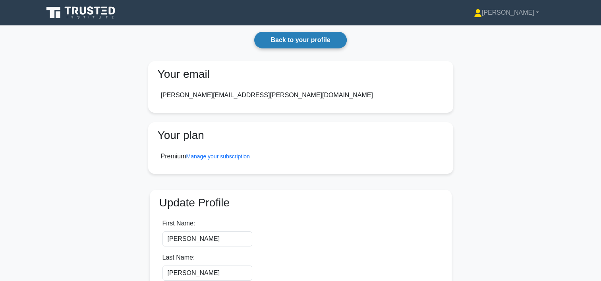
click at [294, 39] on link "Back to your profile" at bounding box center [300, 40] width 92 height 17
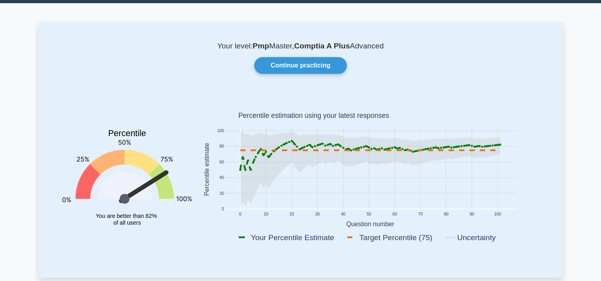
scroll to position [13, 0]
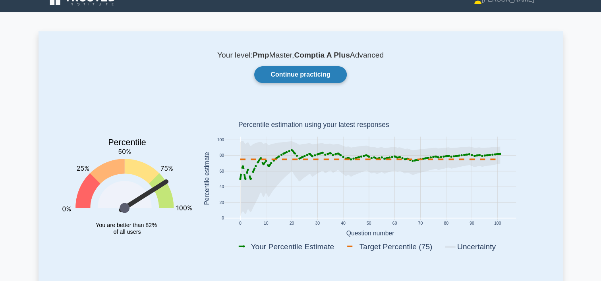
click at [303, 78] on link "Continue practicing" at bounding box center [300, 74] width 92 height 17
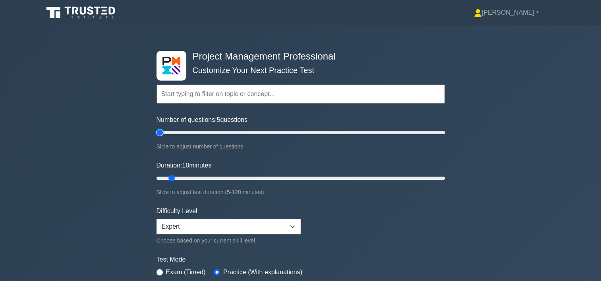
drag, startPoint x: 163, startPoint y: 134, endPoint x: 158, endPoint y: 134, distance: 5.6
type input "5"
click at [158, 134] on input "Number of questions: 5 questions" at bounding box center [300, 133] width 288 height 10
drag, startPoint x: 168, startPoint y: 177, endPoint x: 158, endPoint y: 176, distance: 9.1
type input "5"
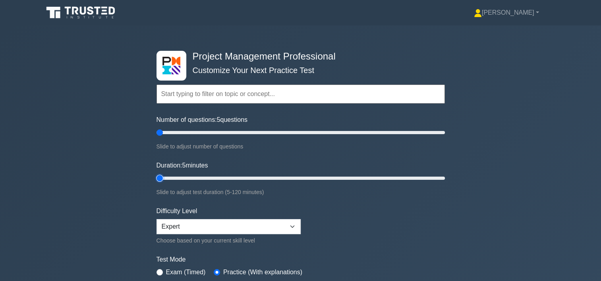
click at [158, 176] on input "Duration: 5 minutes" at bounding box center [300, 179] width 288 height 10
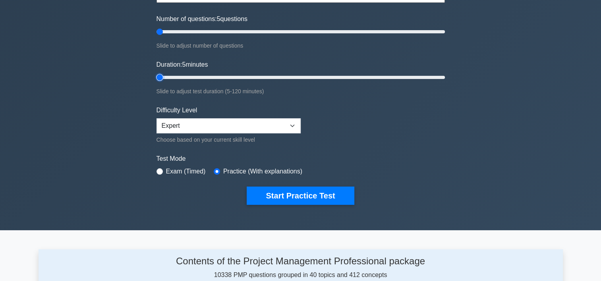
scroll to position [104, 0]
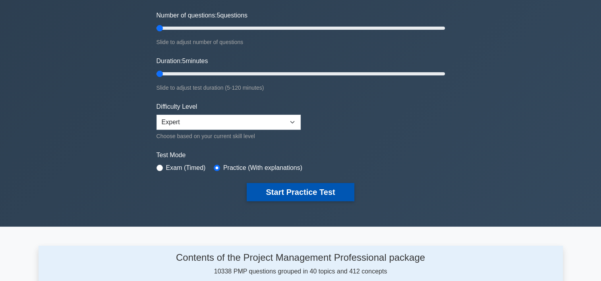
click at [303, 188] on button "Start Practice Test" at bounding box center [300, 192] width 107 height 18
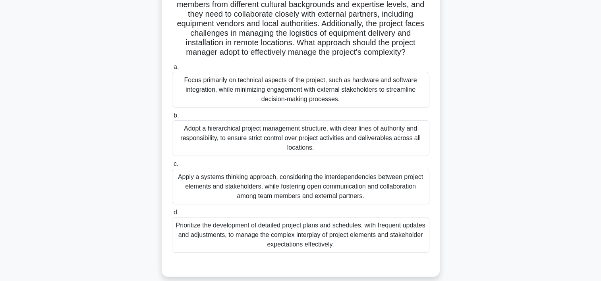
scroll to position [108, 0]
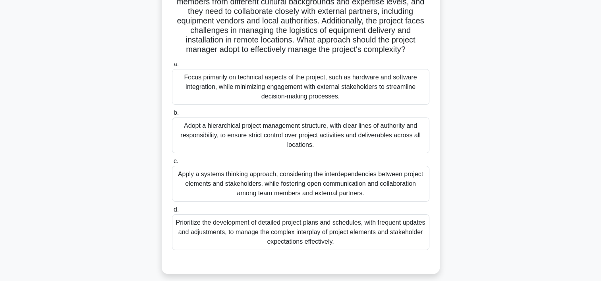
click at [303, 145] on div "Adopt a hierarchical project management structure, with clear lines of authorit…" at bounding box center [300, 136] width 257 height 36
click at [172, 116] on input "b. Adopt a hierarchical project management structure, with clear lines of autho…" at bounding box center [172, 112] width 0 height 5
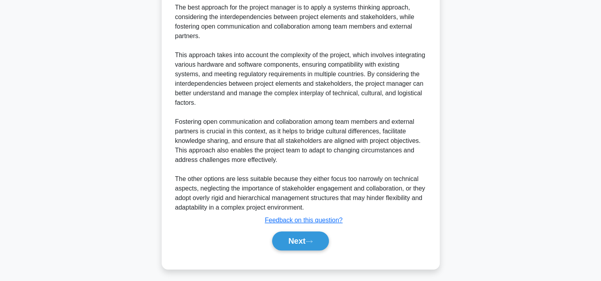
scroll to position [399, 0]
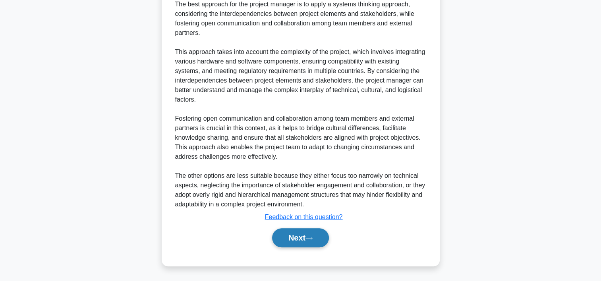
click at [285, 235] on button "Next" at bounding box center [300, 237] width 57 height 19
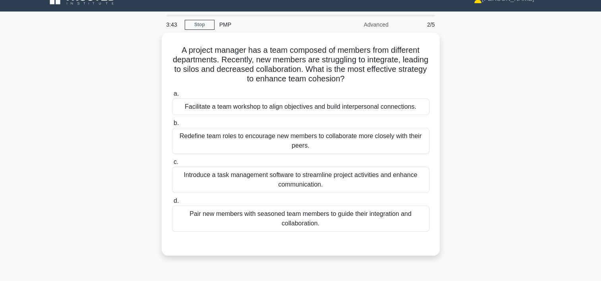
scroll to position [0, 0]
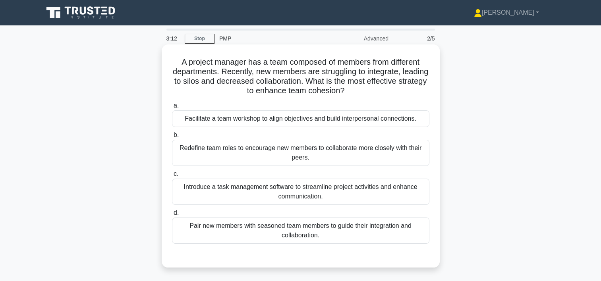
click at [273, 122] on div "Facilitate a team workshop to align objectives and build interpersonal connecti…" at bounding box center [300, 118] width 257 height 17
click at [172, 108] on input "a. Facilitate a team workshop to align objectives and build interpersonal conne…" at bounding box center [172, 105] width 0 height 5
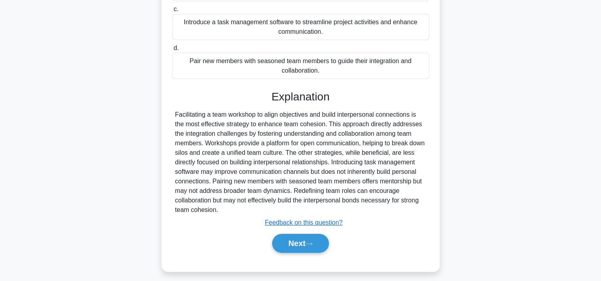
scroll to position [167, 0]
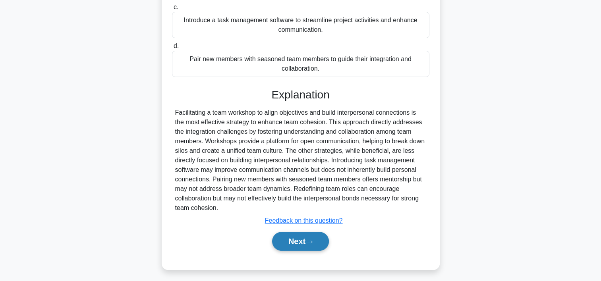
click at [302, 241] on button "Next" at bounding box center [300, 241] width 57 height 19
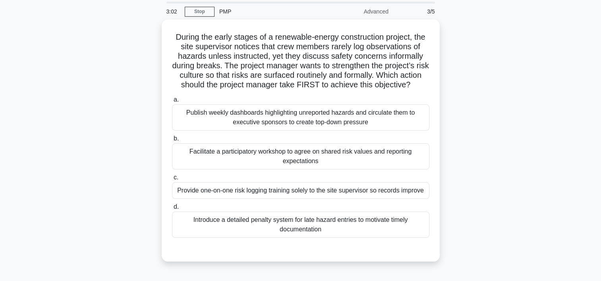
scroll to position [22, 0]
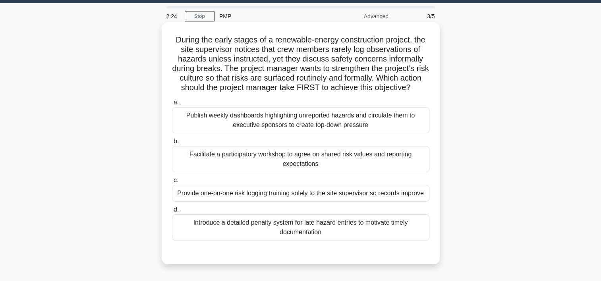
click at [293, 164] on div "Facilitate a participatory workshop to agree on shared risk values and reportin…" at bounding box center [300, 159] width 257 height 26
click at [172, 144] on input "b. Facilitate a participatory workshop to agree on shared risk values and repor…" at bounding box center [172, 141] width 0 height 5
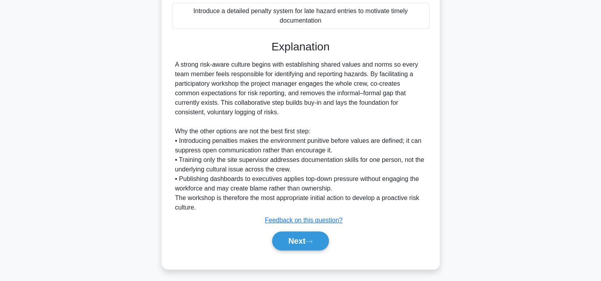
scroll to position [237, 0]
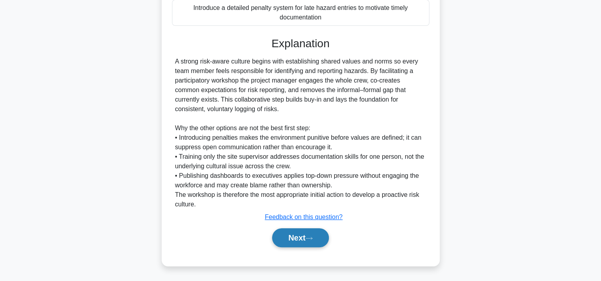
click at [311, 241] on icon at bounding box center [308, 238] width 7 height 4
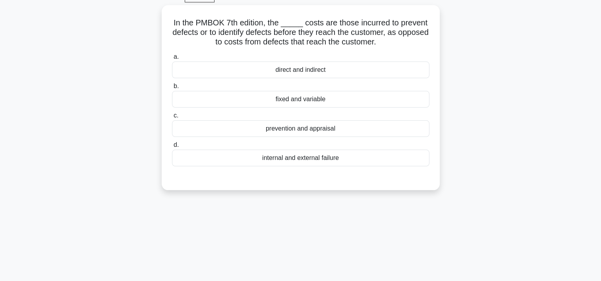
scroll to position [38, 0]
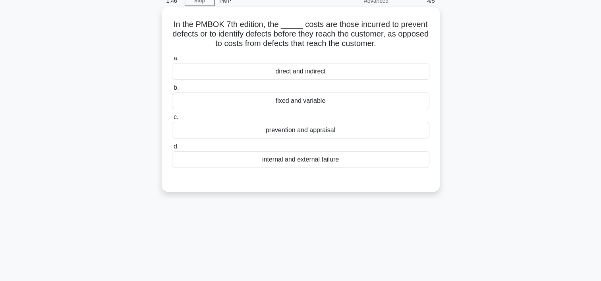
click at [350, 134] on div "prevention and appraisal" at bounding box center [300, 130] width 257 height 17
click at [172, 120] on input "c. prevention and appraisal" at bounding box center [172, 117] width 0 height 5
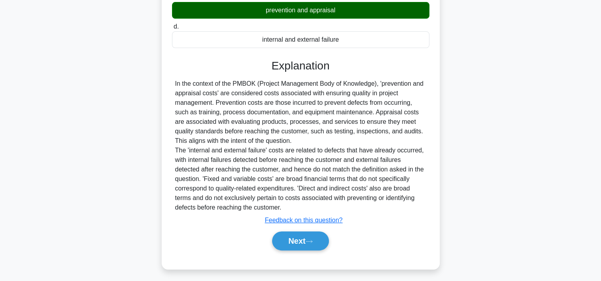
scroll to position [160, 0]
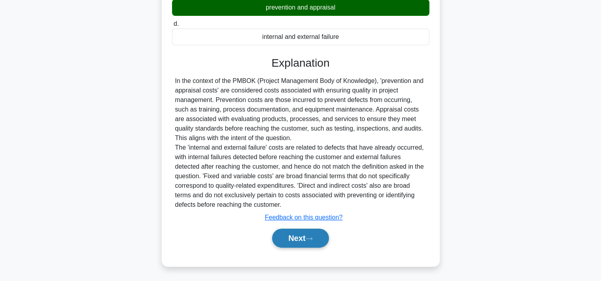
click at [300, 234] on button "Next" at bounding box center [300, 238] width 57 height 19
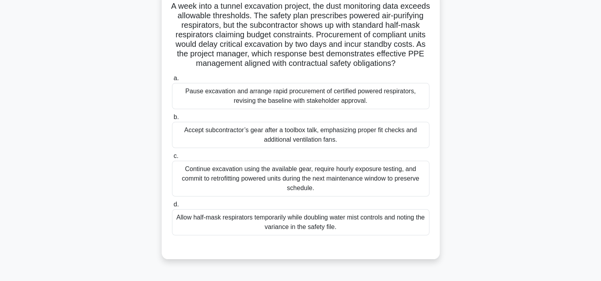
scroll to position [59, 0]
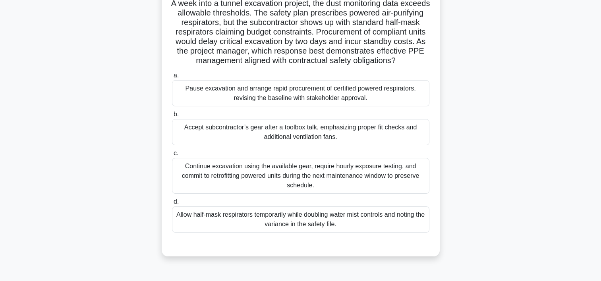
click at [329, 102] on div "Pause excavation and arrange rapid procurement of certified powered respirators…" at bounding box center [300, 93] width 257 height 26
click at [172, 78] on input "a. Pause excavation and arrange rapid procurement of certified powered respirat…" at bounding box center [172, 75] width 0 height 5
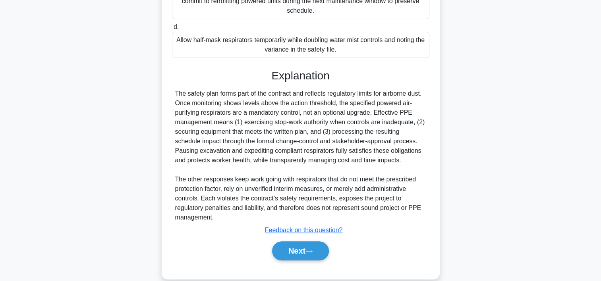
scroll to position [256, 0]
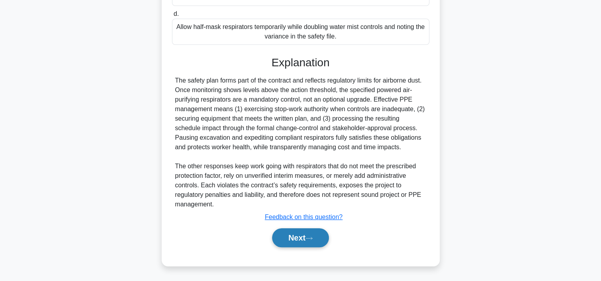
click at [281, 233] on button "Next" at bounding box center [300, 237] width 57 height 19
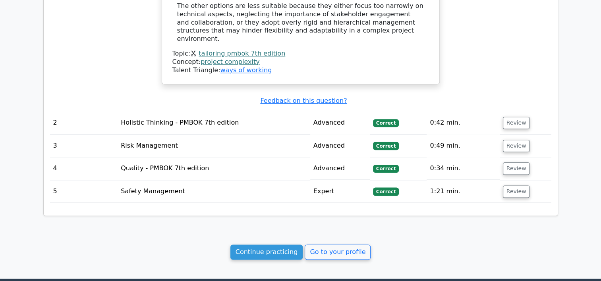
scroll to position [1007, 0]
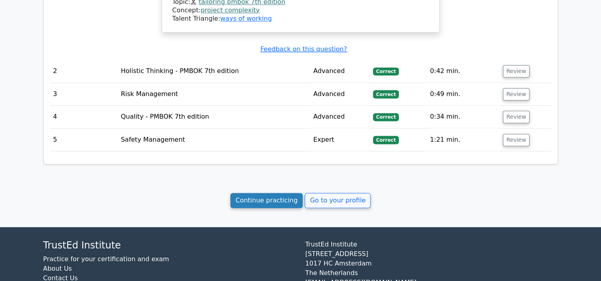
click at [258, 193] on link "Continue practicing" at bounding box center [266, 200] width 73 height 15
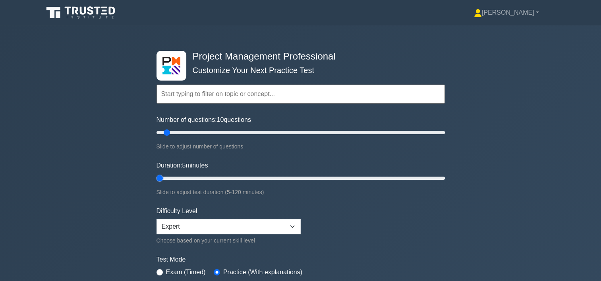
drag, startPoint x: 168, startPoint y: 176, endPoint x: 156, endPoint y: 176, distance: 11.9
type input "5"
click at [156, 176] on input "Duration: 5 minutes" at bounding box center [300, 179] width 288 height 10
drag, startPoint x: 166, startPoint y: 134, endPoint x: 157, endPoint y: 134, distance: 8.3
type input "5"
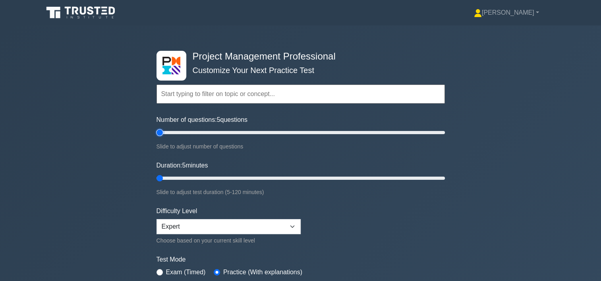
click at [157, 134] on input "Number of questions: 5 questions" at bounding box center [300, 133] width 288 height 10
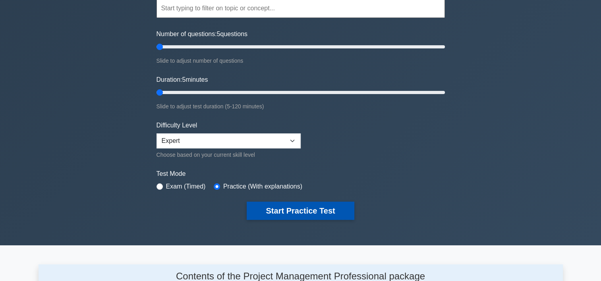
click at [335, 205] on button "Start Practice Test" at bounding box center [300, 211] width 107 height 18
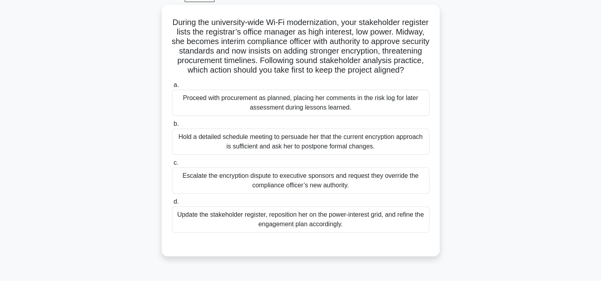
scroll to position [42, 0]
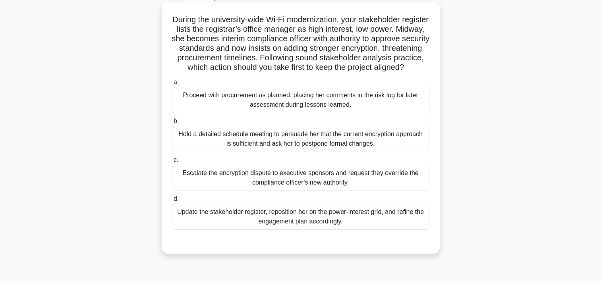
click at [370, 230] on div "Update the stakeholder register, reposition her on the power-interest grid, and…" at bounding box center [300, 217] width 257 height 26
click at [172, 202] on input "d. Update the stakeholder register, reposition her on the power-interest grid, …" at bounding box center [172, 199] width 0 height 5
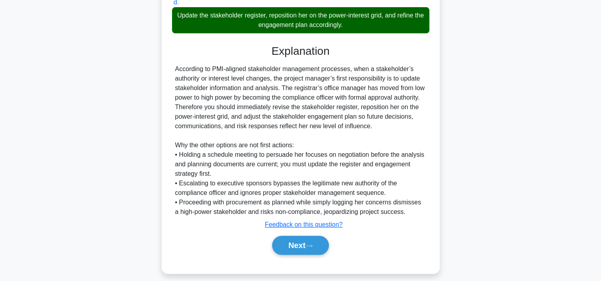
scroll to position [255, 0]
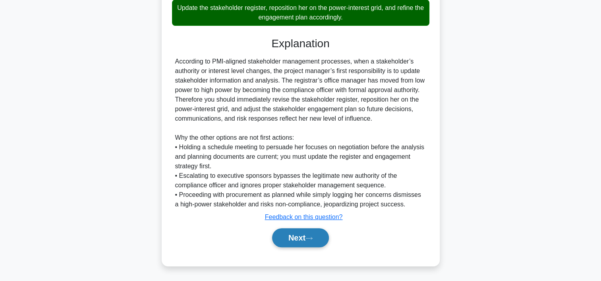
click at [280, 240] on button "Next" at bounding box center [300, 237] width 57 height 19
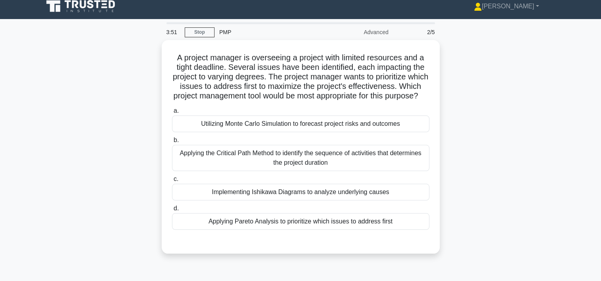
scroll to position [8, 0]
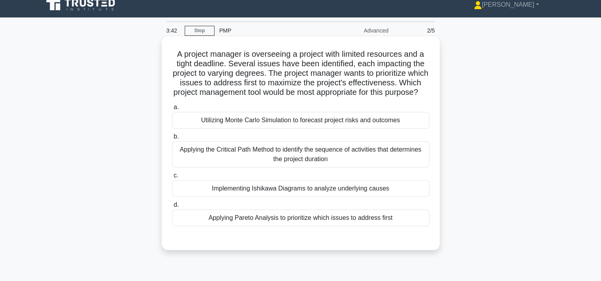
click at [376, 226] on div "Applying Pareto Analysis to prioritize which issues to address first" at bounding box center [300, 218] width 257 height 17
click at [172, 208] on input "d. Applying Pareto Analysis to prioritize which issues to address first" at bounding box center [172, 205] width 0 height 5
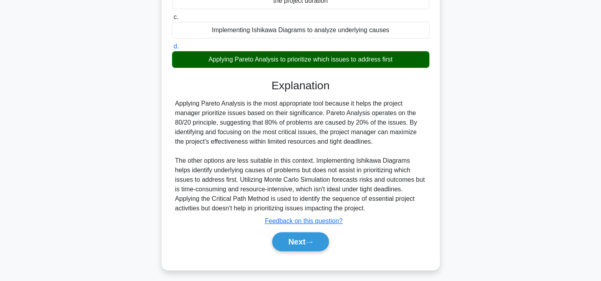
scroll to position [179, 0]
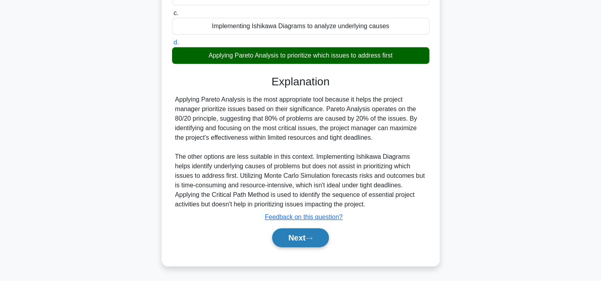
click at [297, 235] on button "Next" at bounding box center [300, 237] width 57 height 19
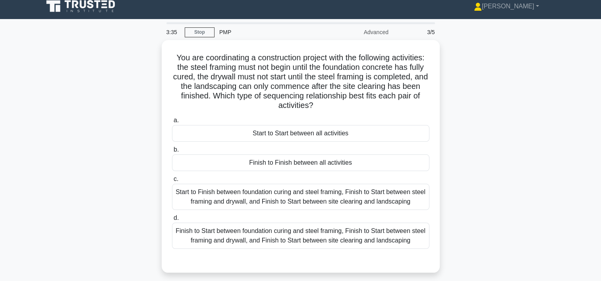
scroll to position [4, 0]
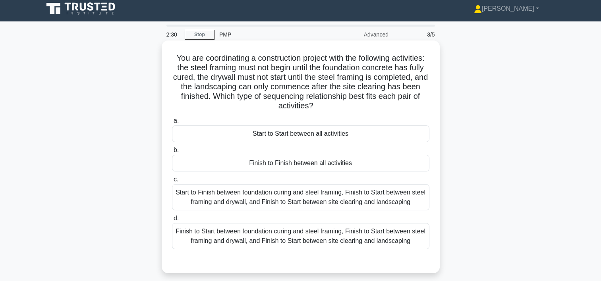
click at [296, 238] on div "Finish to Start between foundation curing and steel framing, Finish to Start be…" at bounding box center [300, 236] width 257 height 26
click at [172, 221] on input "d. Finish to Start between foundation curing and steel framing, Finish to Start…" at bounding box center [172, 218] width 0 height 5
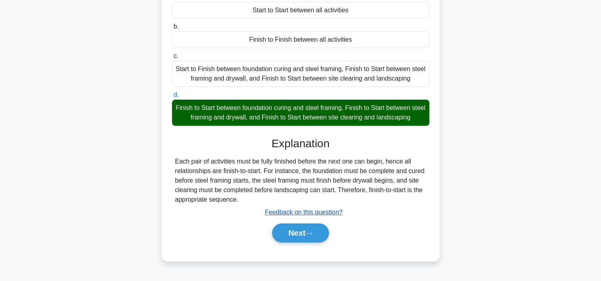
scroll to position [148, 0]
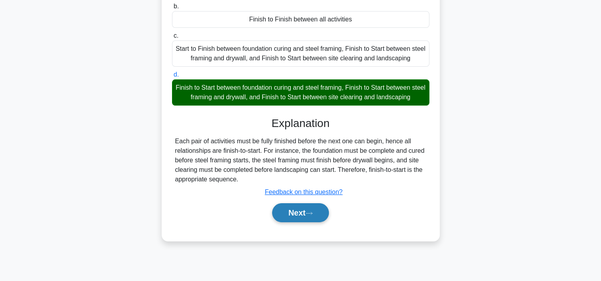
click at [305, 210] on button "Next" at bounding box center [300, 212] width 57 height 19
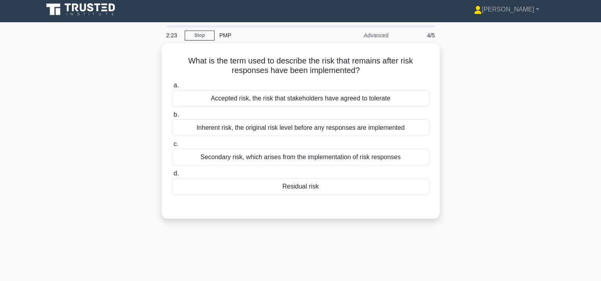
scroll to position [0, 0]
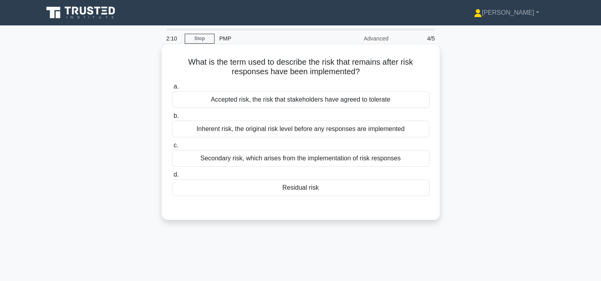
click at [292, 162] on div "Secondary risk, which arises from the implementation of risk responses" at bounding box center [300, 158] width 257 height 17
click at [172, 148] on input "c. Secondary risk, which arises from the implementation of risk responses" at bounding box center [172, 145] width 0 height 5
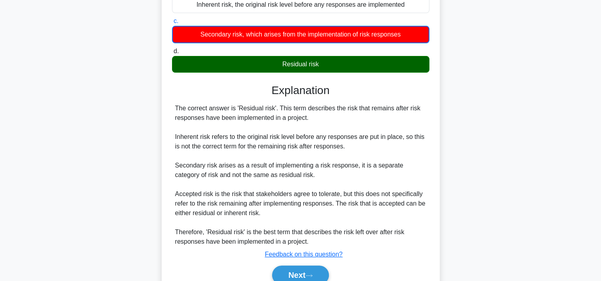
scroll to position [161, 0]
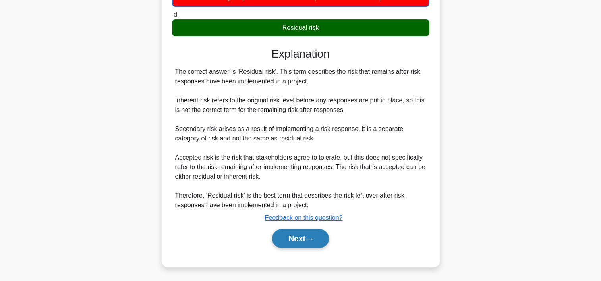
click at [302, 238] on button "Next" at bounding box center [300, 238] width 57 height 19
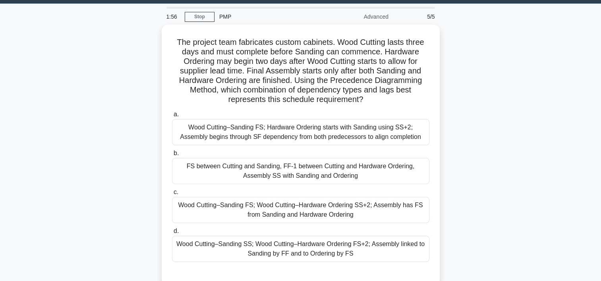
scroll to position [20, 0]
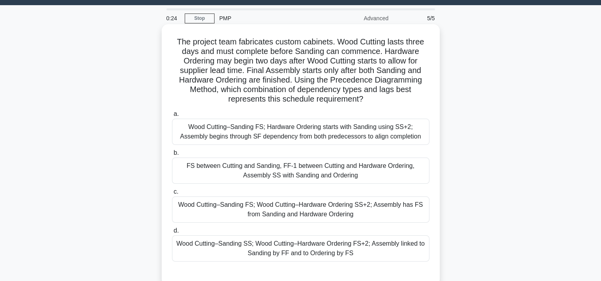
click at [246, 247] on div "Wood Cutting–Sanding SS; Wood Cutting–Hardware Ordering FS+2; Assembly linked t…" at bounding box center [300, 248] width 257 height 26
click at [172, 233] on input "d. Wood Cutting–Sanding SS; Wood Cutting–Hardware Ordering FS+2; Assembly linke…" at bounding box center [172, 230] width 0 height 5
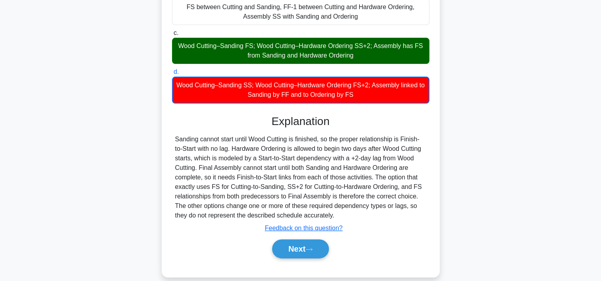
scroll to position [189, 0]
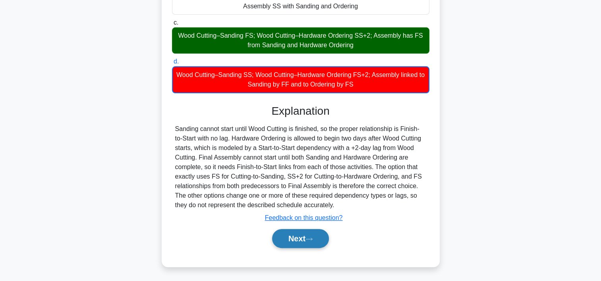
click at [289, 238] on button "Next" at bounding box center [300, 238] width 57 height 19
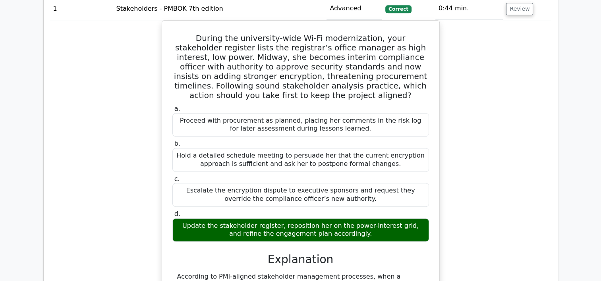
scroll to position [450, 0]
